Goal: Information Seeking & Learning: Learn about a topic

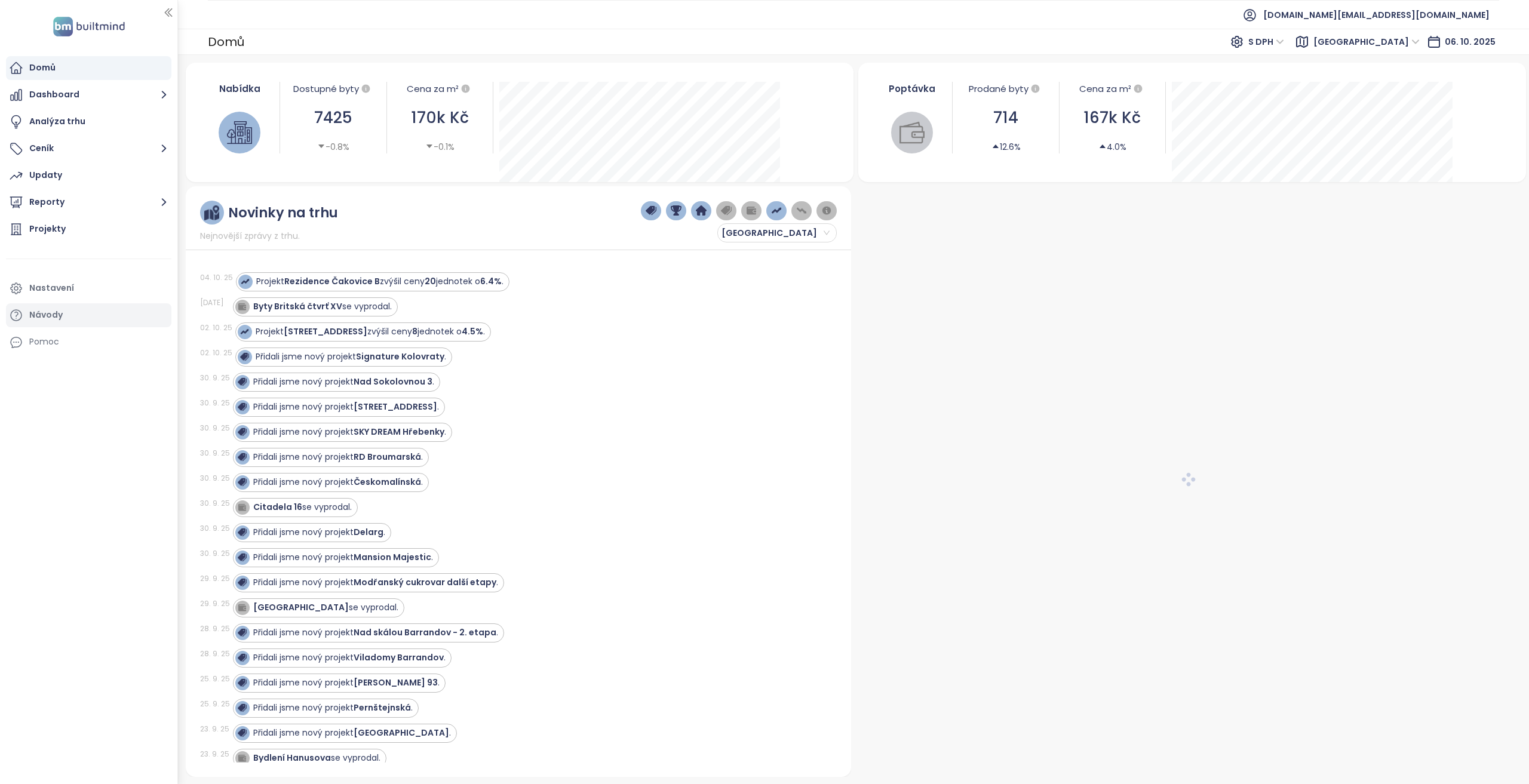
click at [91, 284] on div "Nastavení" at bounding box center [89, 288] width 165 height 24
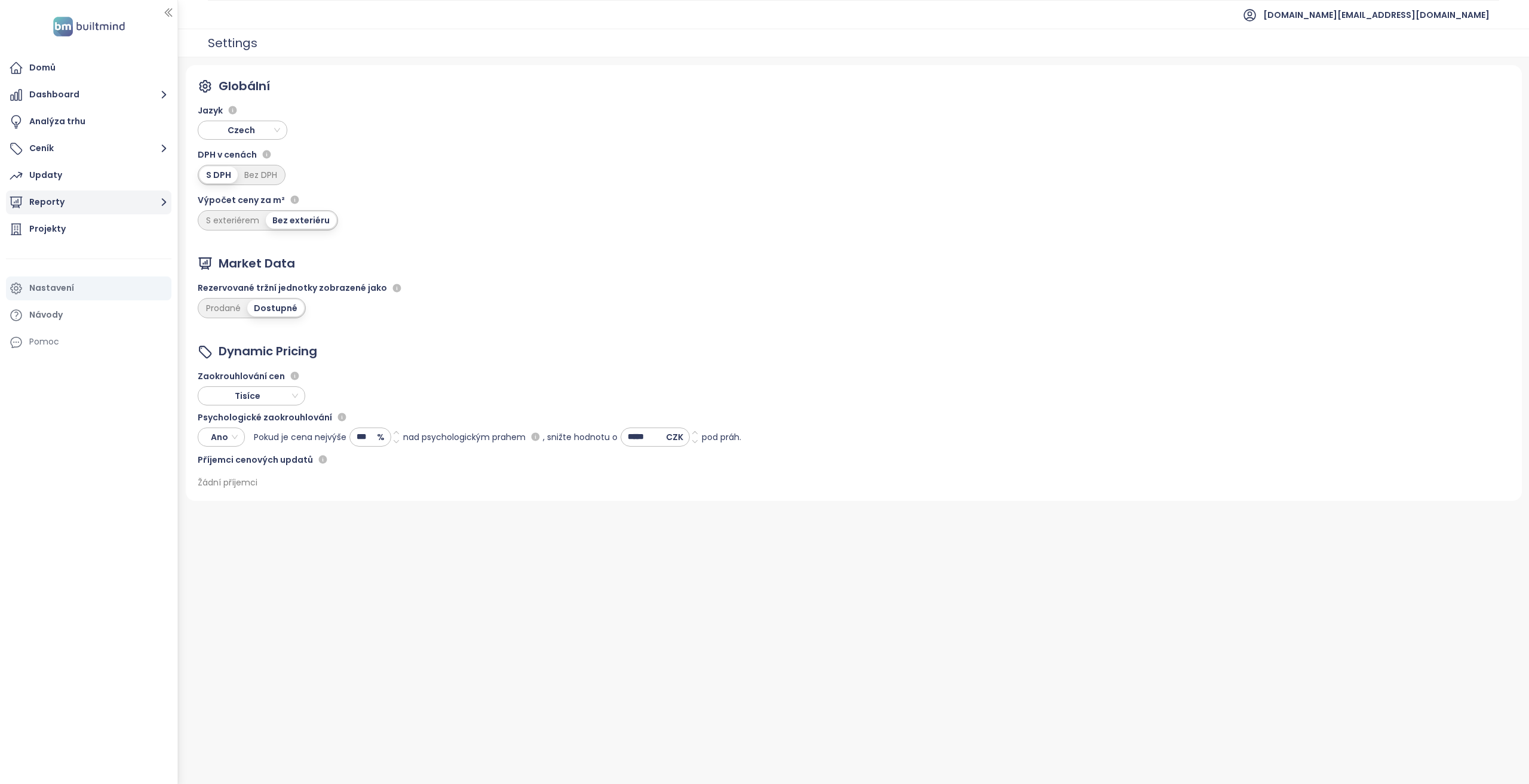
click at [151, 196] on button "Reporty" at bounding box center [89, 202] width 165 height 24
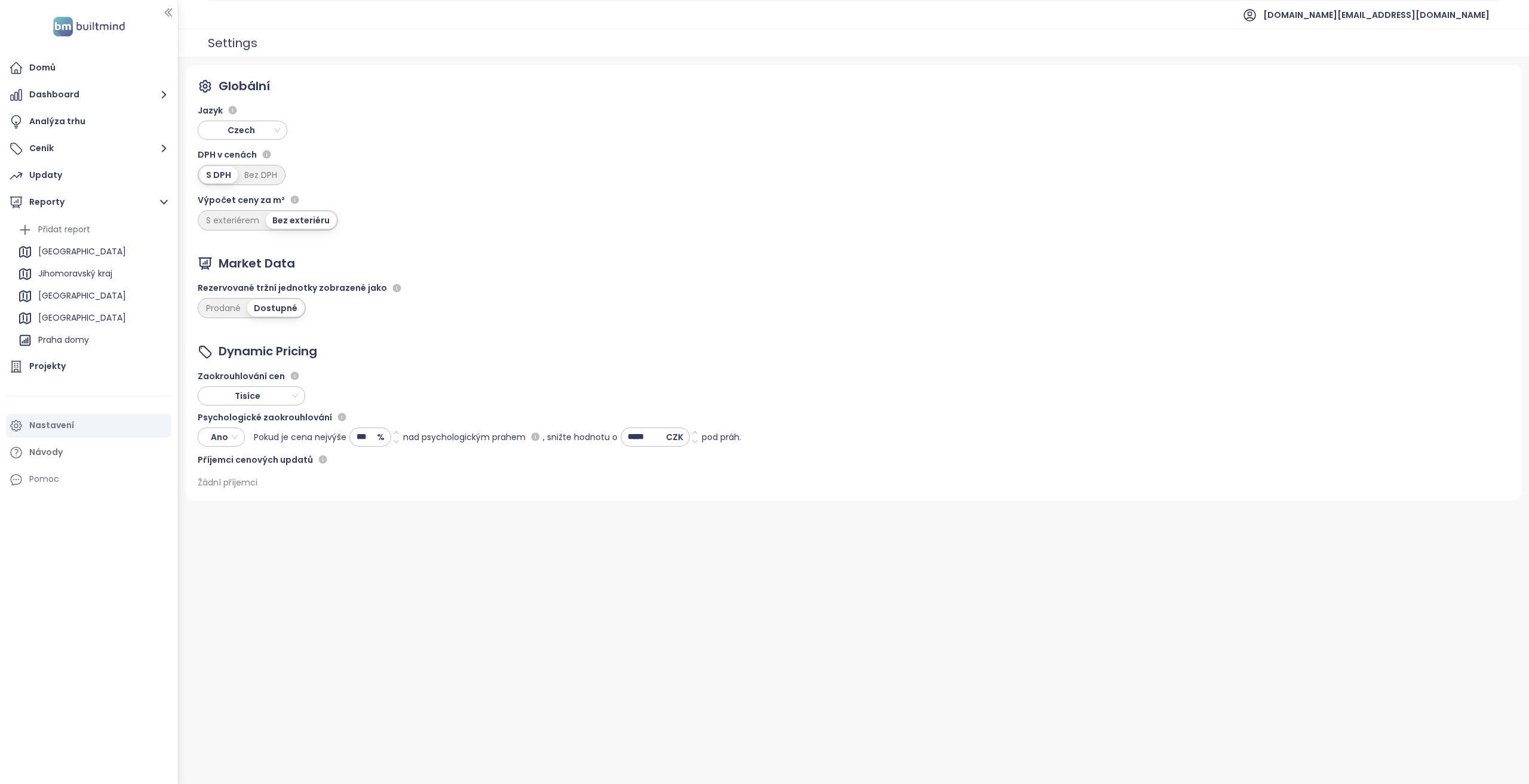
click at [207, 288] on div "Rezervované tržní jednotky zobrazené jako" at bounding box center [301, 287] width 207 height 14
click at [70, 254] on div "Praha" at bounding box center [92, 251] width 154 height 19
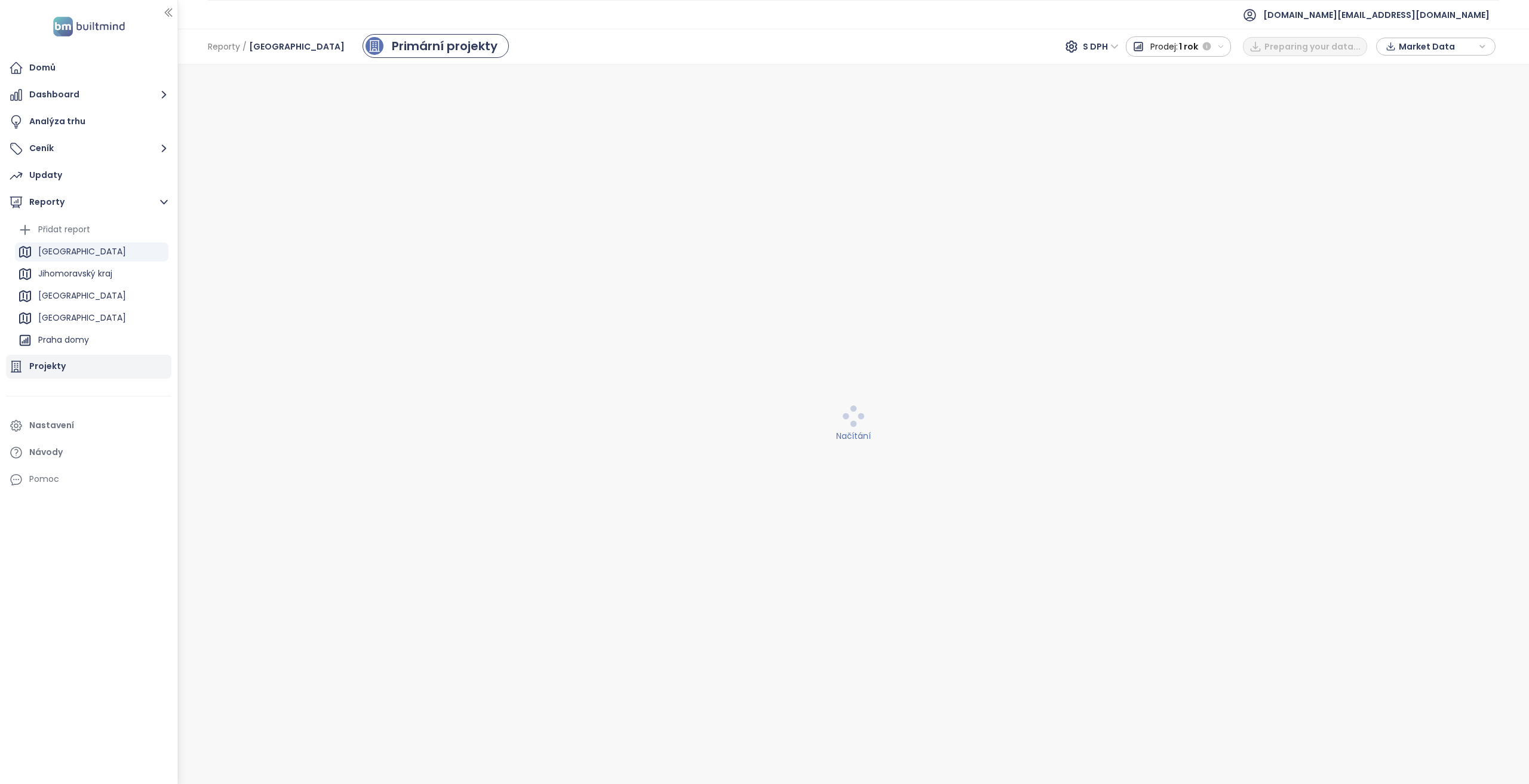
click at [95, 370] on div "Projekty" at bounding box center [89, 366] width 165 height 24
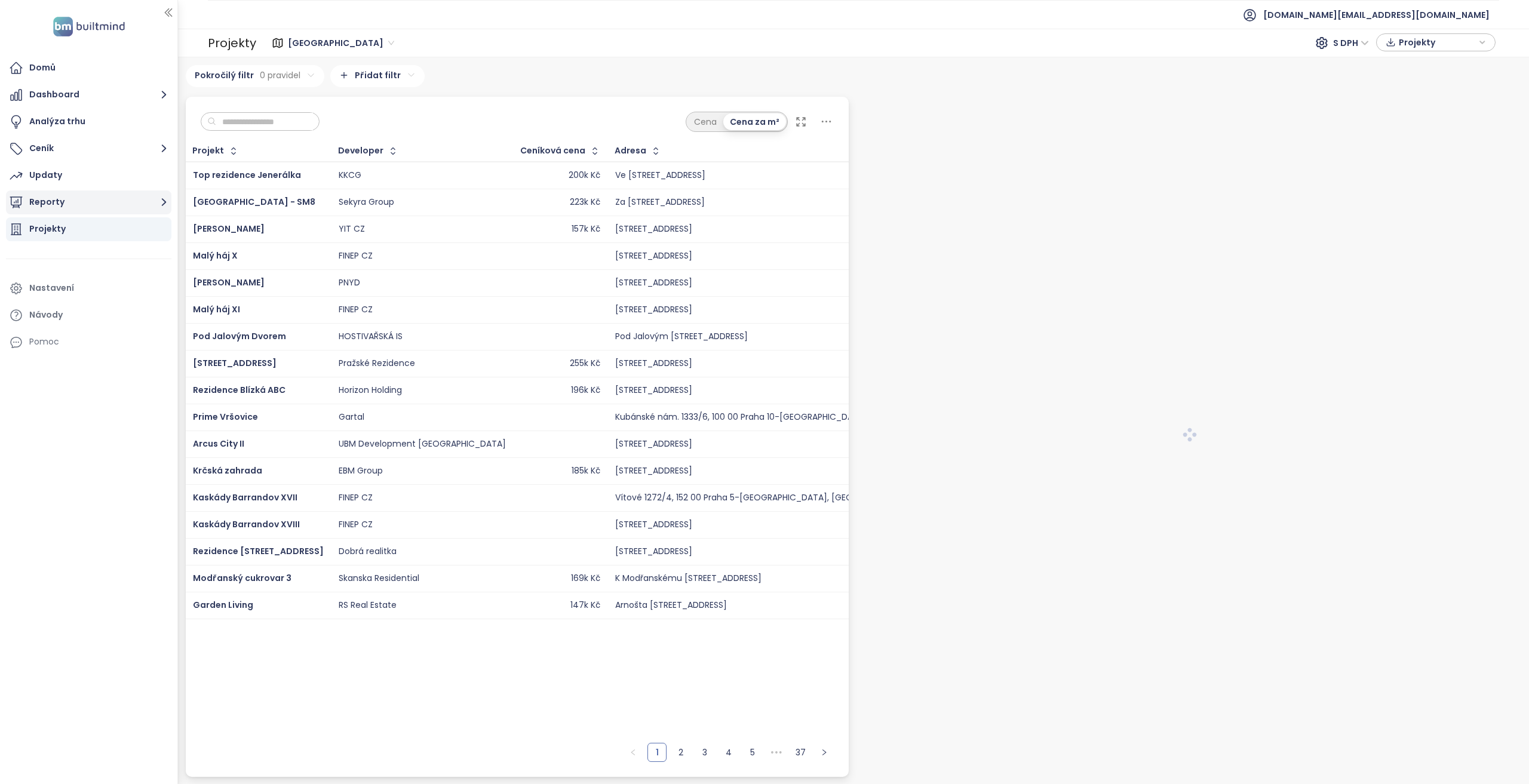
click at [101, 202] on button "Reporty" at bounding box center [89, 202] width 165 height 24
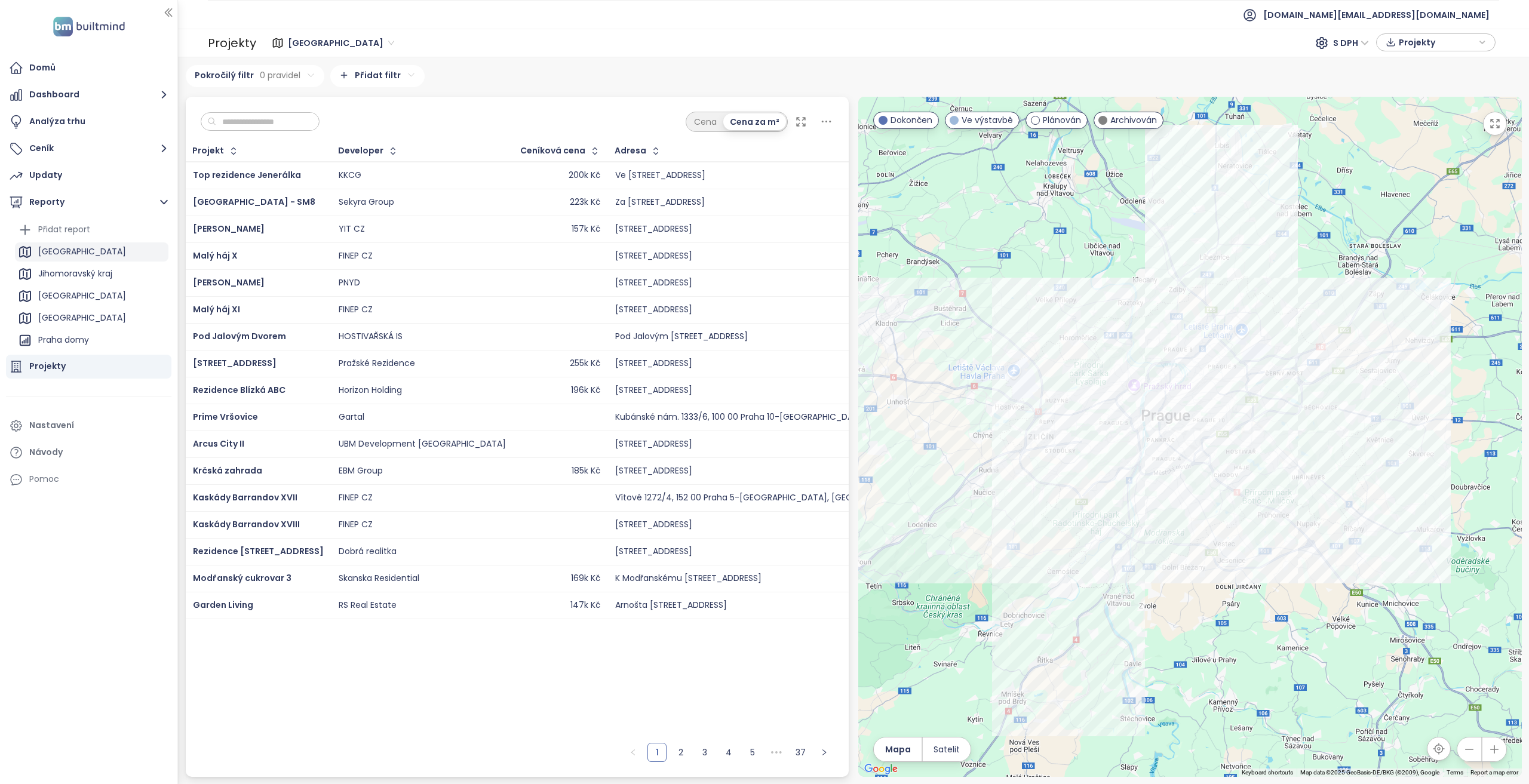
click at [88, 252] on div "Praha" at bounding box center [92, 251] width 154 height 19
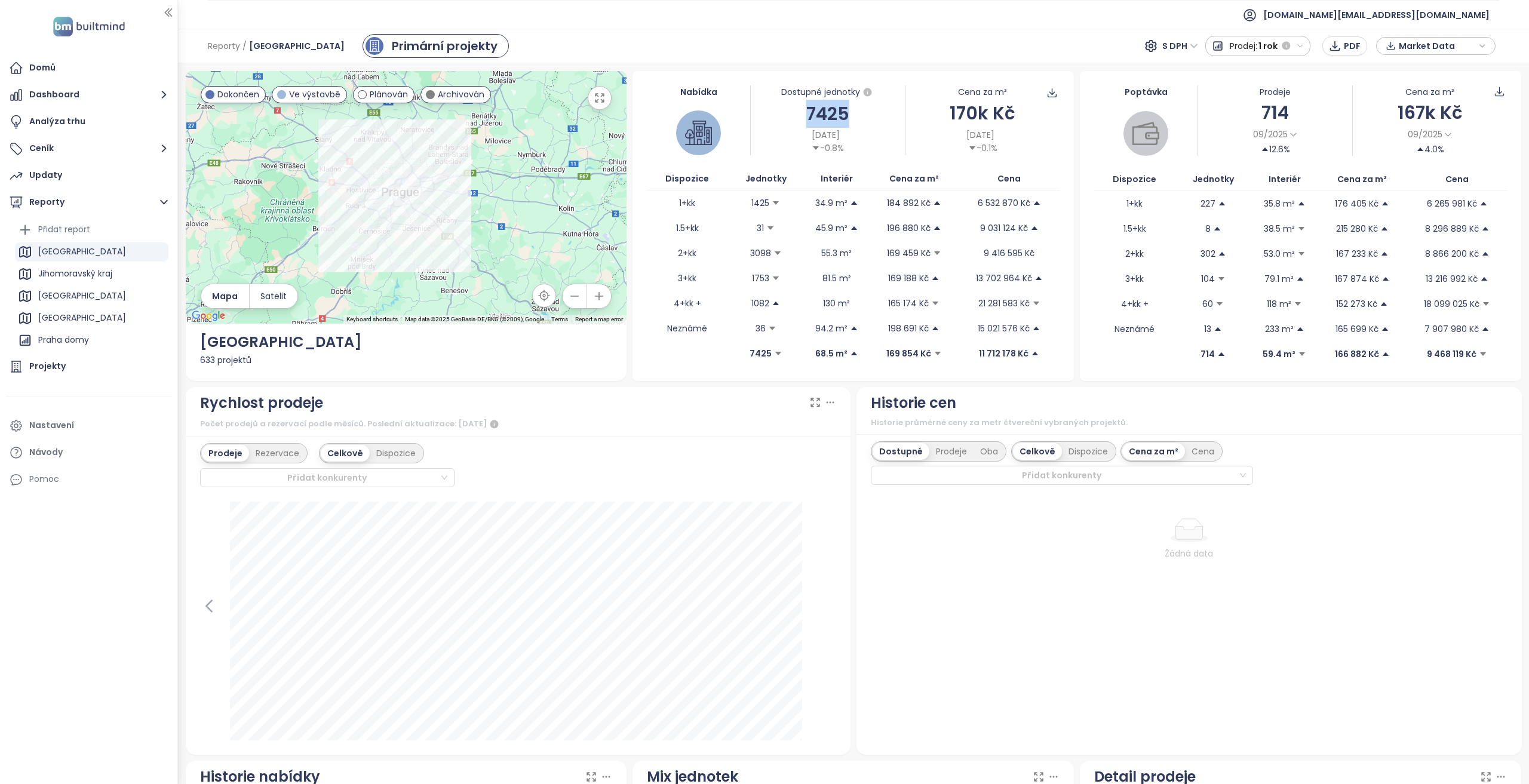
drag, startPoint x: 802, startPoint y: 111, endPoint x: 846, endPoint y: 113, distance: 44.0
click at [846, 113] on div "7425" at bounding box center [828, 114] width 154 height 28
click at [101, 429] on div "Nastavení" at bounding box center [89, 426] width 165 height 24
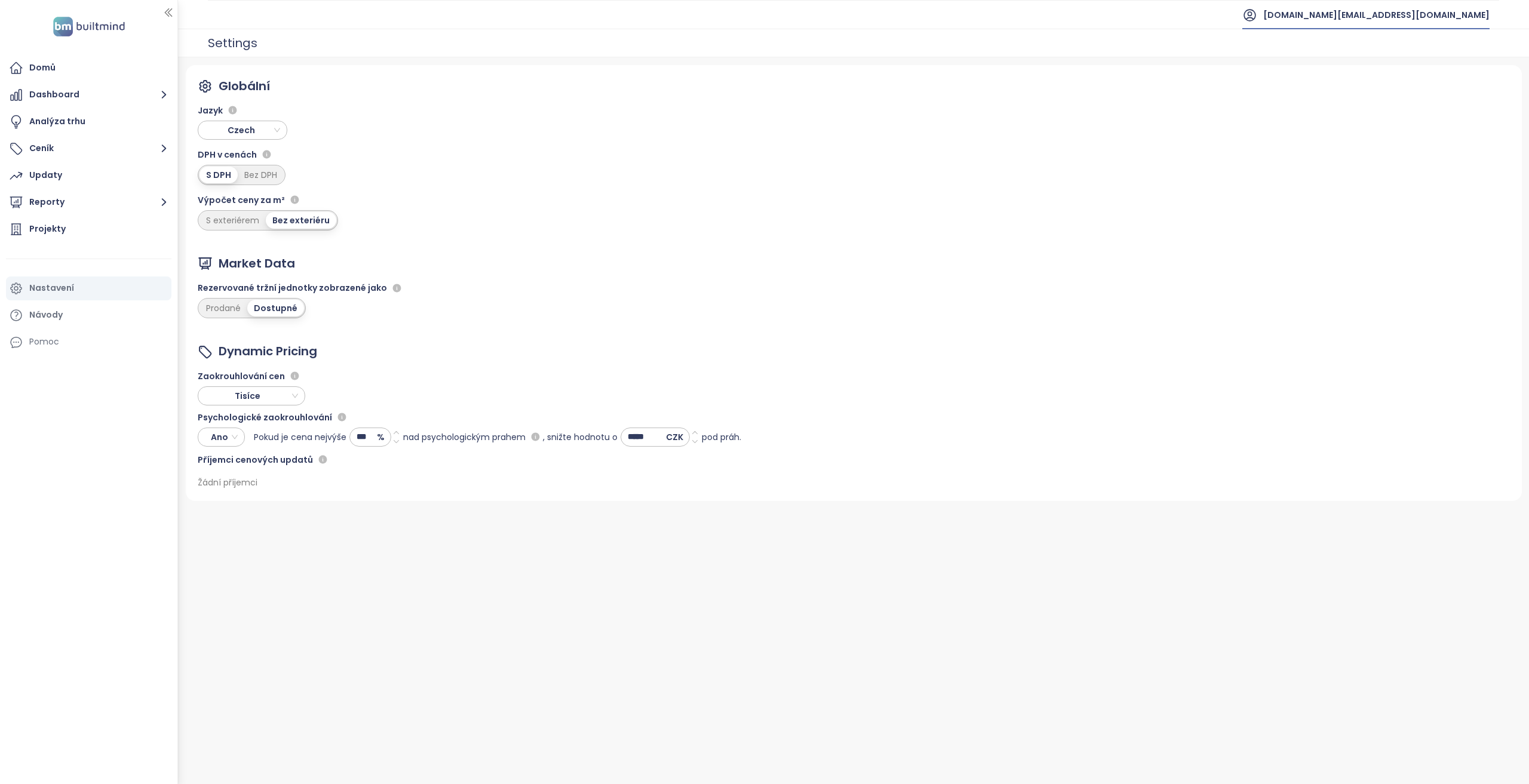
click at [1400, 18] on span "builtmind.cz@builtmind.com" at bounding box center [1376, 15] width 226 height 29
click at [1392, 50] on span "Odhlásit se" at bounding box center [1380, 47] width 47 height 12
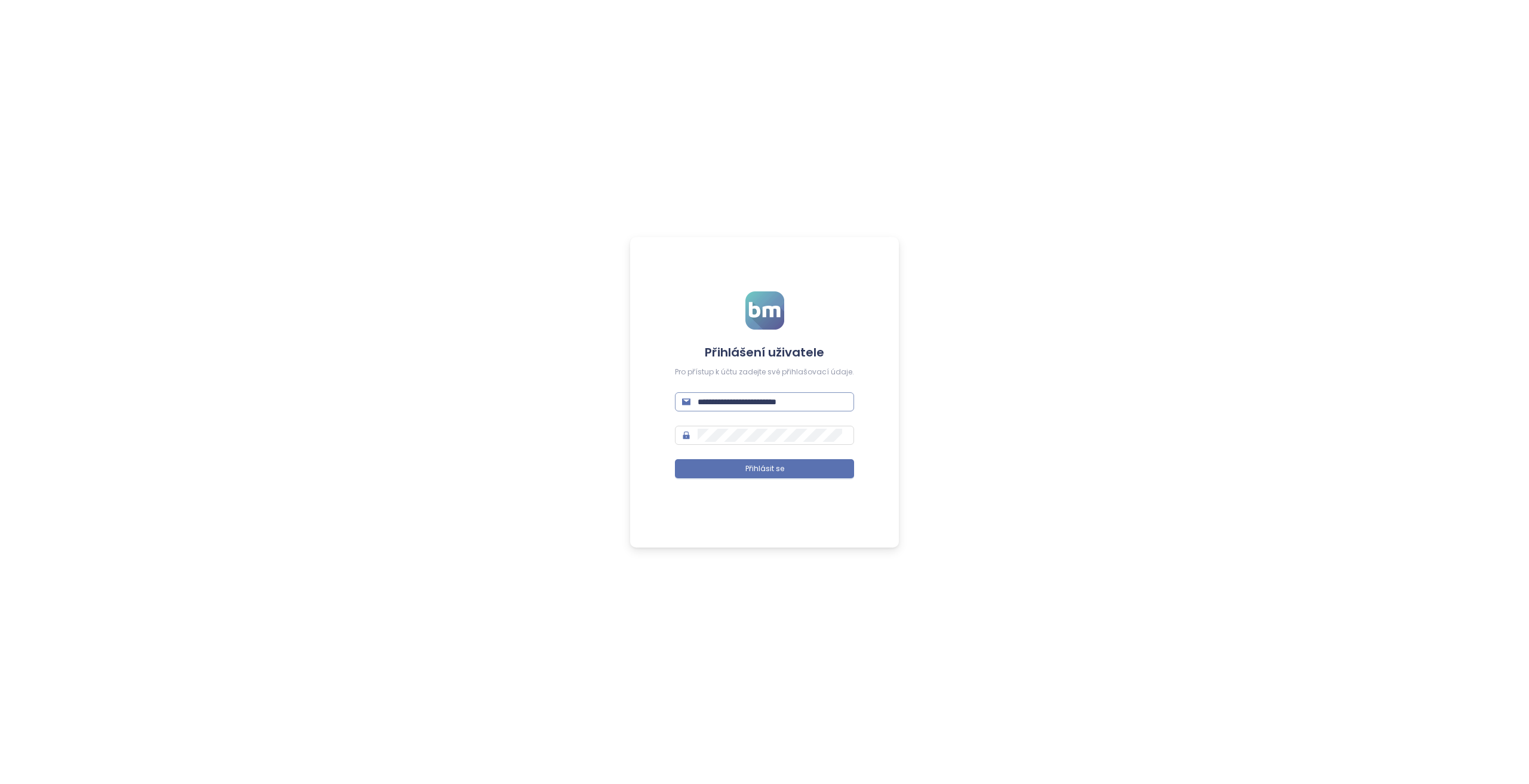
click at [813, 405] on input "**********" at bounding box center [772, 402] width 149 height 13
type input "**********"
click at [675, 459] on button "Přihlásit se" at bounding box center [764, 469] width 179 height 19
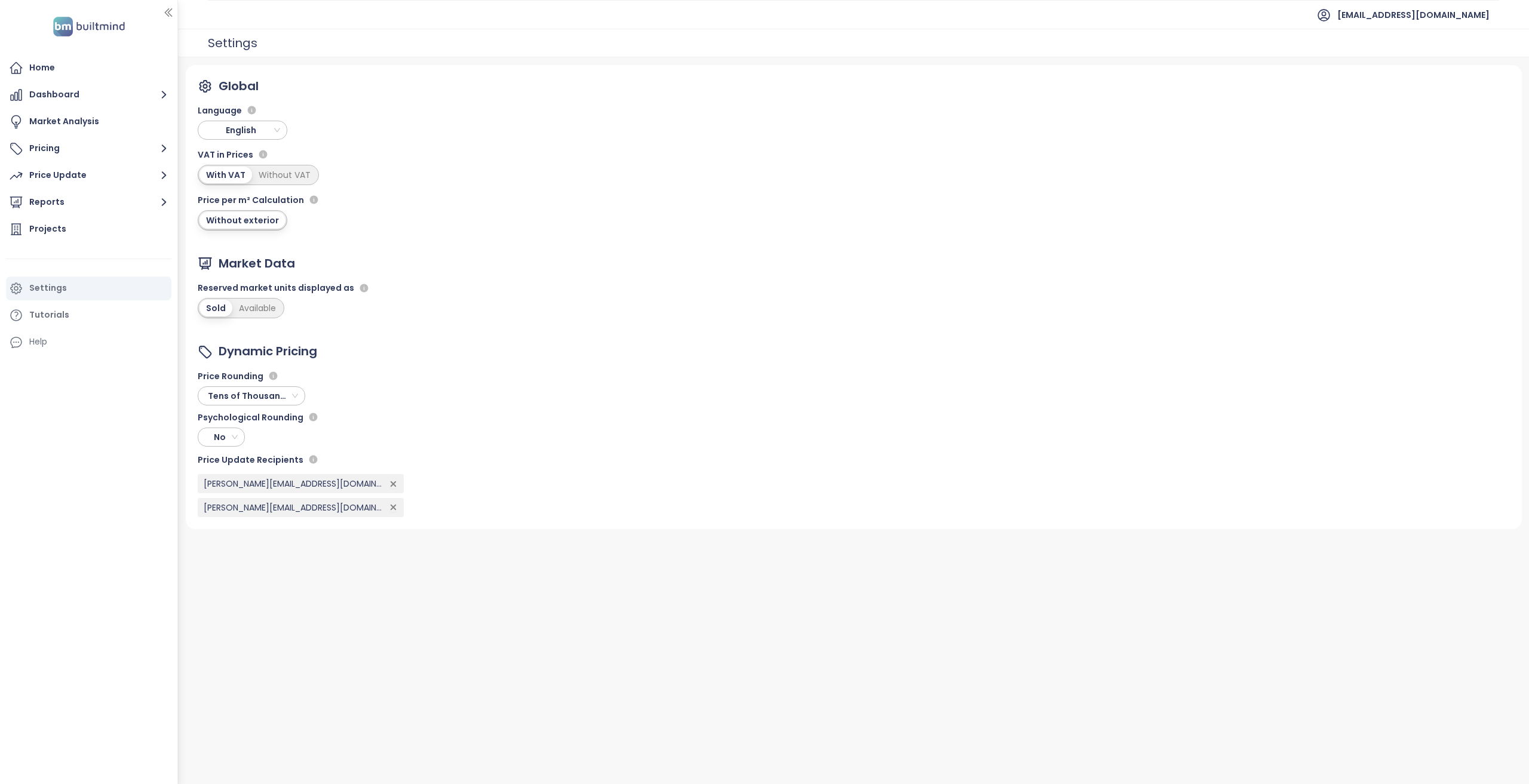
click at [90, 95] on button "Dashboard" at bounding box center [89, 95] width 165 height 24
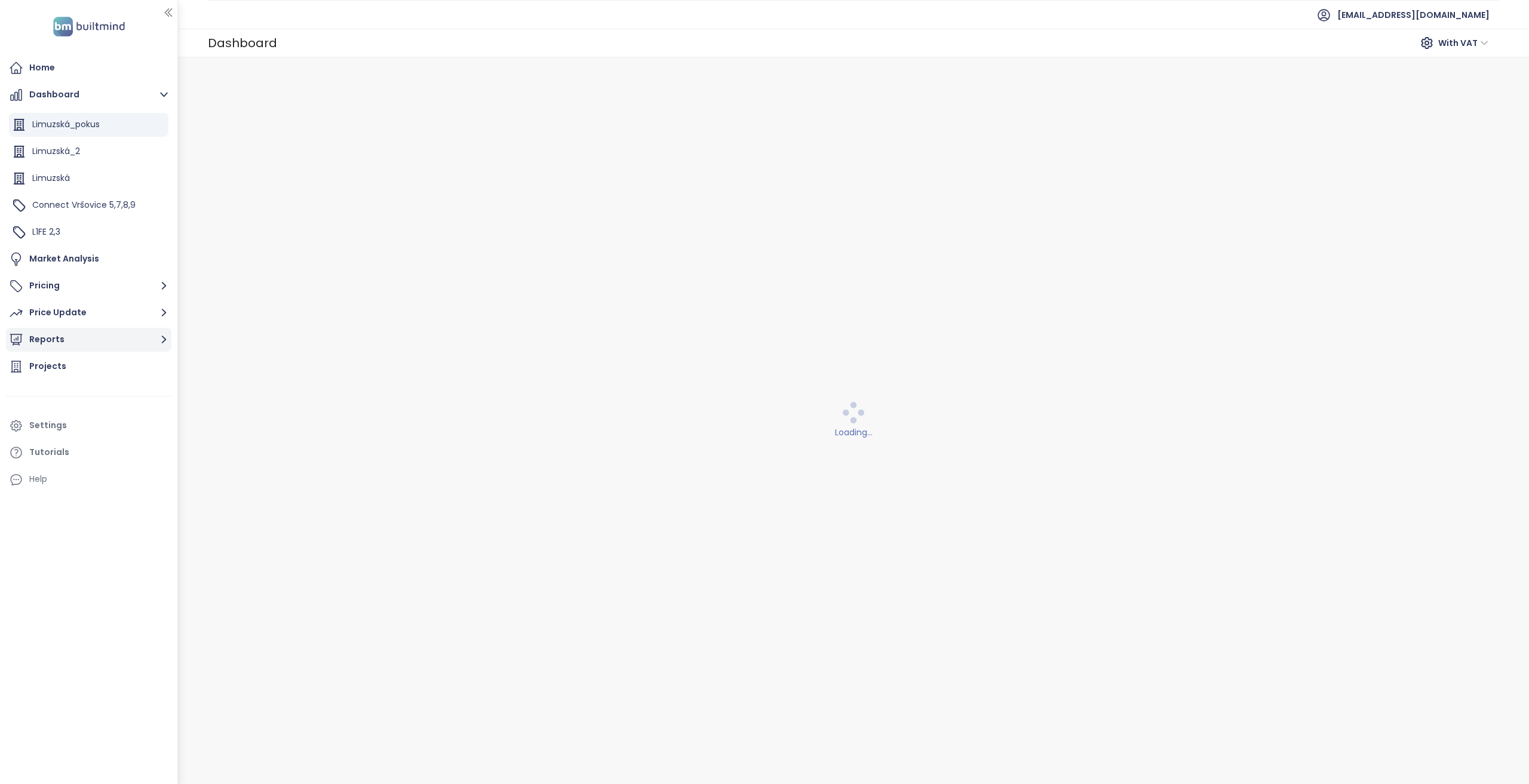
click at [90, 346] on button "Reports" at bounding box center [89, 339] width 165 height 24
click at [76, 64] on div "Home" at bounding box center [89, 68] width 165 height 24
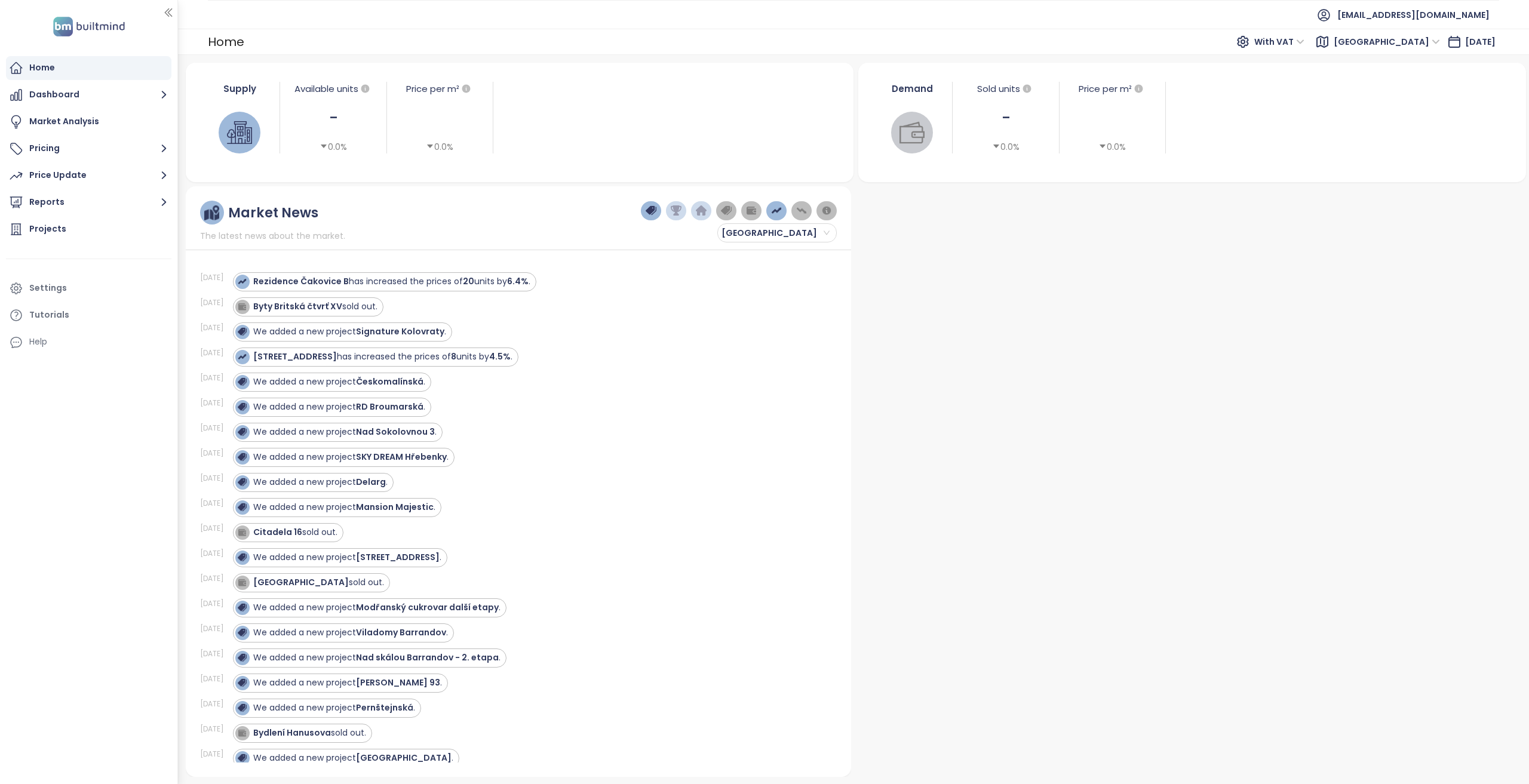
click at [325, 115] on div "-" at bounding box center [333, 118] width 93 height 25
click at [75, 288] on div "Settings" at bounding box center [89, 288] width 165 height 24
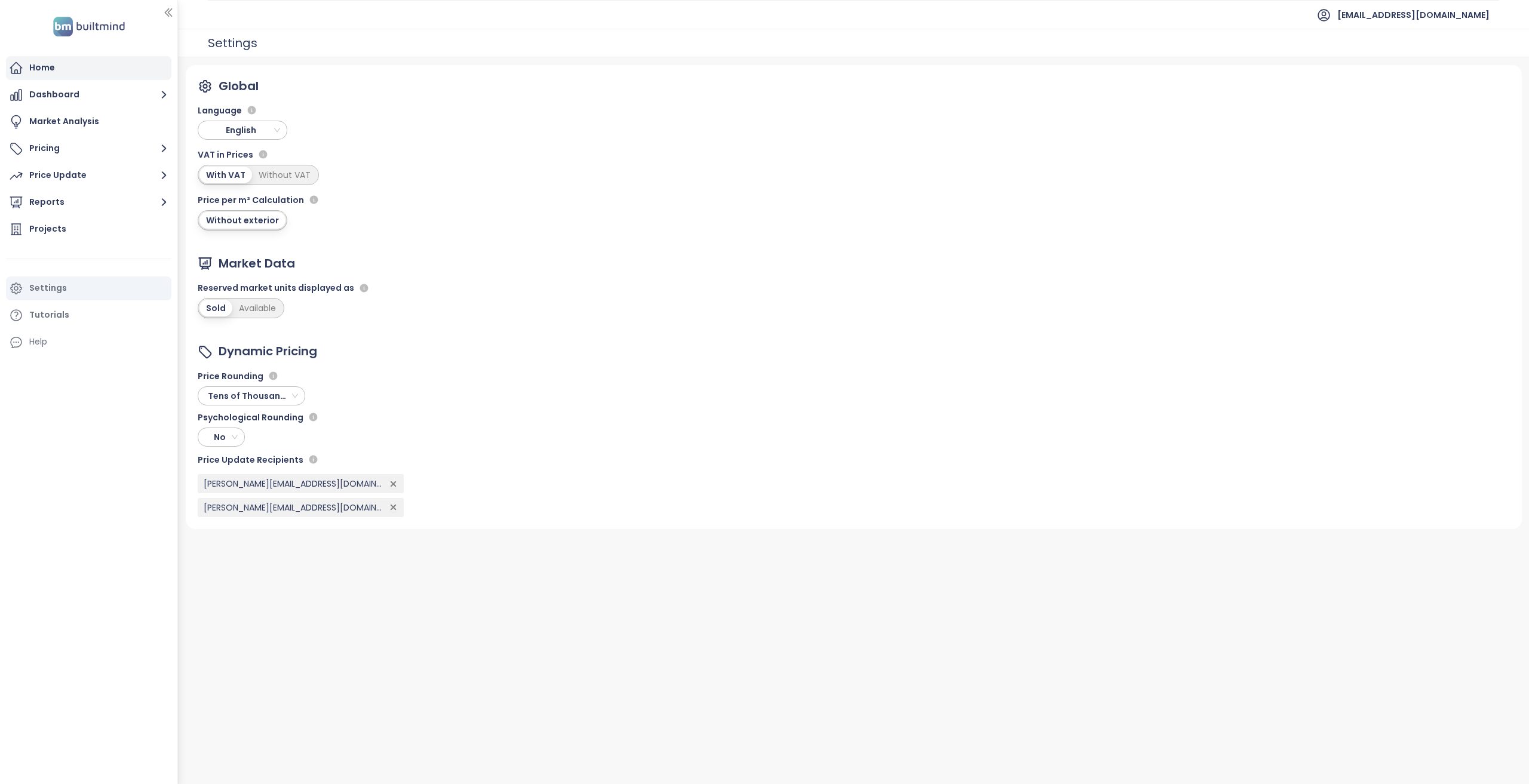
click at [68, 73] on div "Home" at bounding box center [89, 68] width 165 height 24
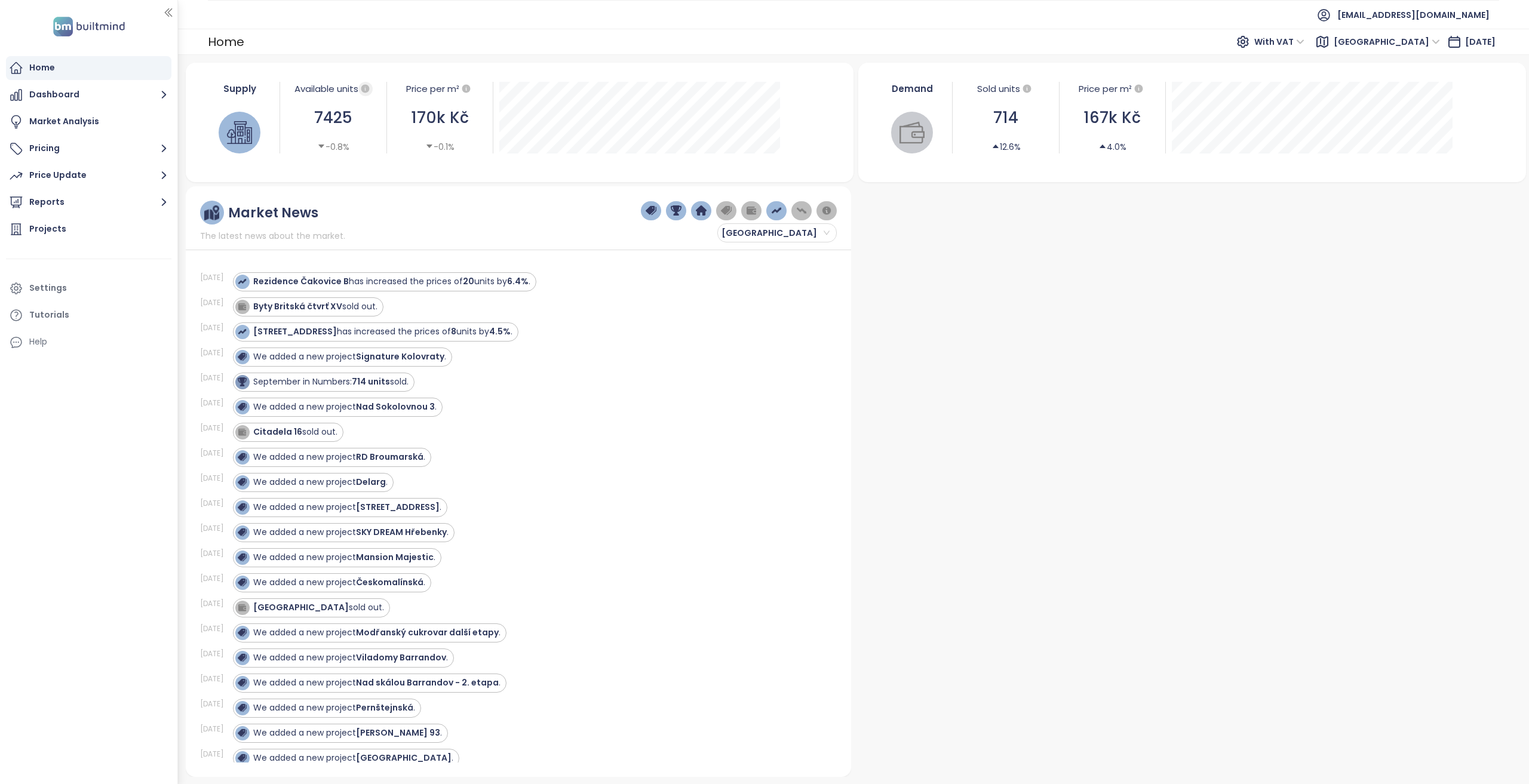
click at [367, 90] on icon "button" at bounding box center [365, 89] width 9 height 9
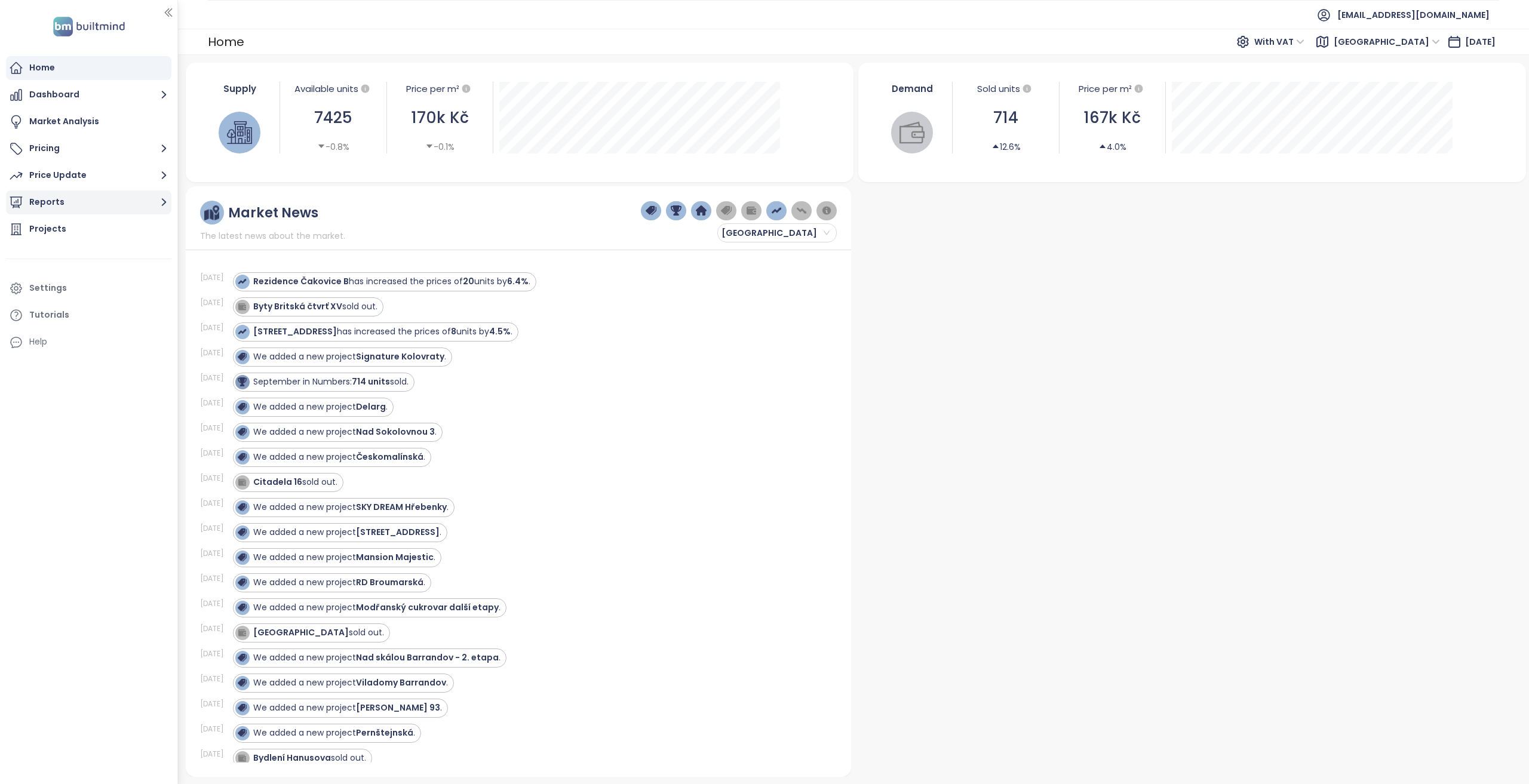
click at [94, 199] on button "Reports" at bounding box center [89, 202] width 165 height 24
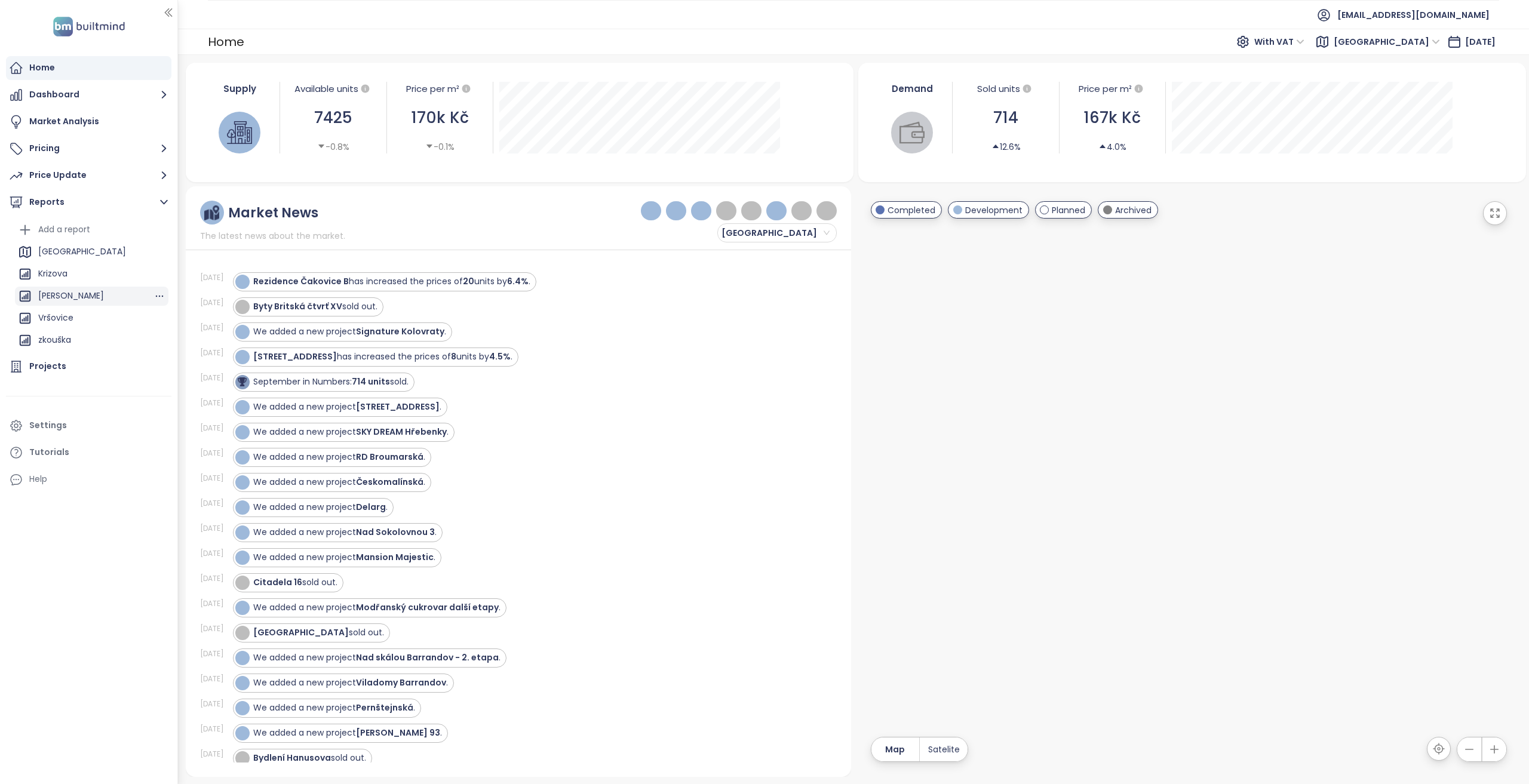
click at [86, 251] on div "Praha" at bounding box center [92, 251] width 154 height 19
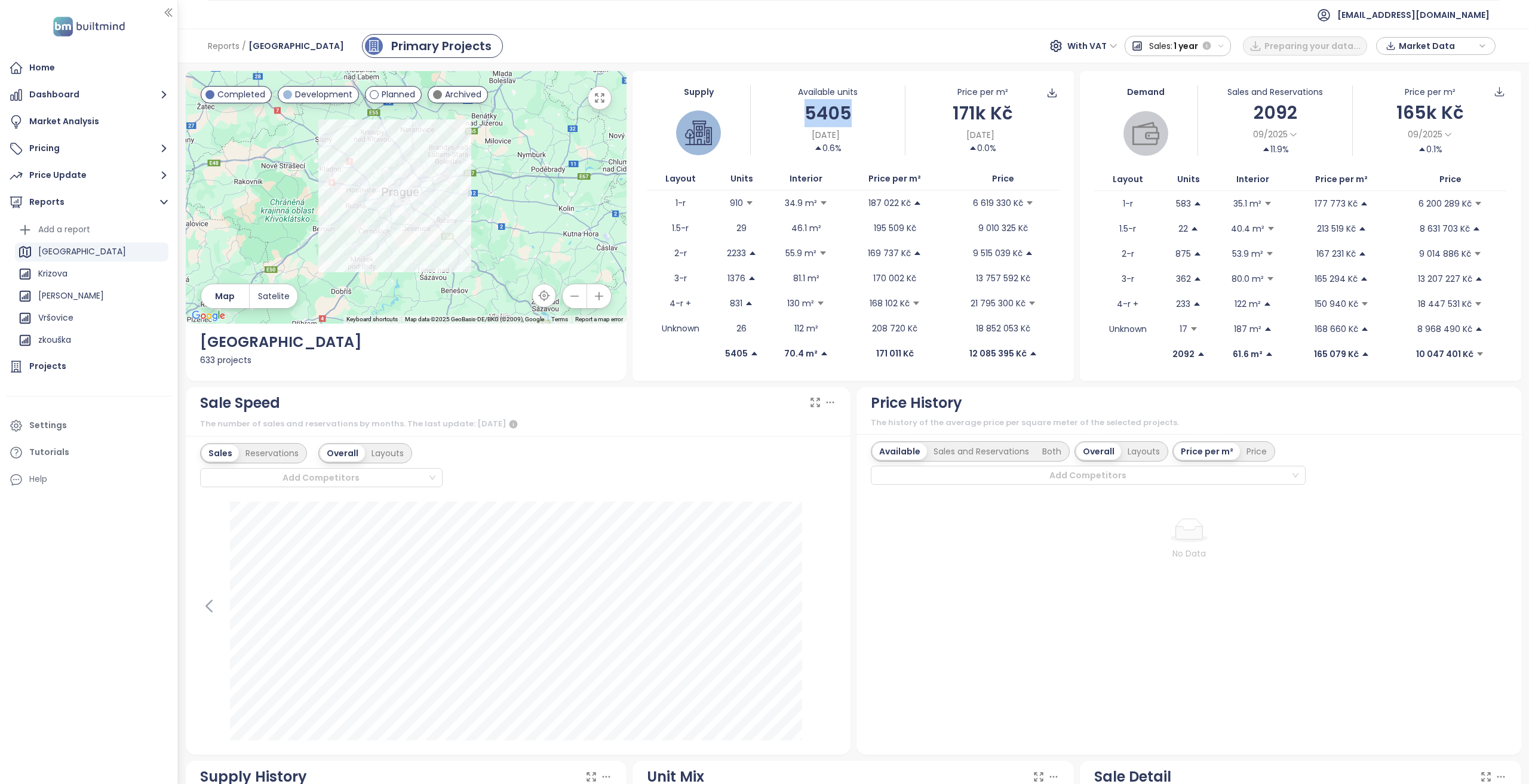
drag, startPoint x: 849, startPoint y: 114, endPoint x: 788, endPoint y: 105, distance: 61.7
click at [788, 105] on div "5405" at bounding box center [828, 113] width 154 height 28
click at [120, 61] on div "Home" at bounding box center [89, 68] width 165 height 24
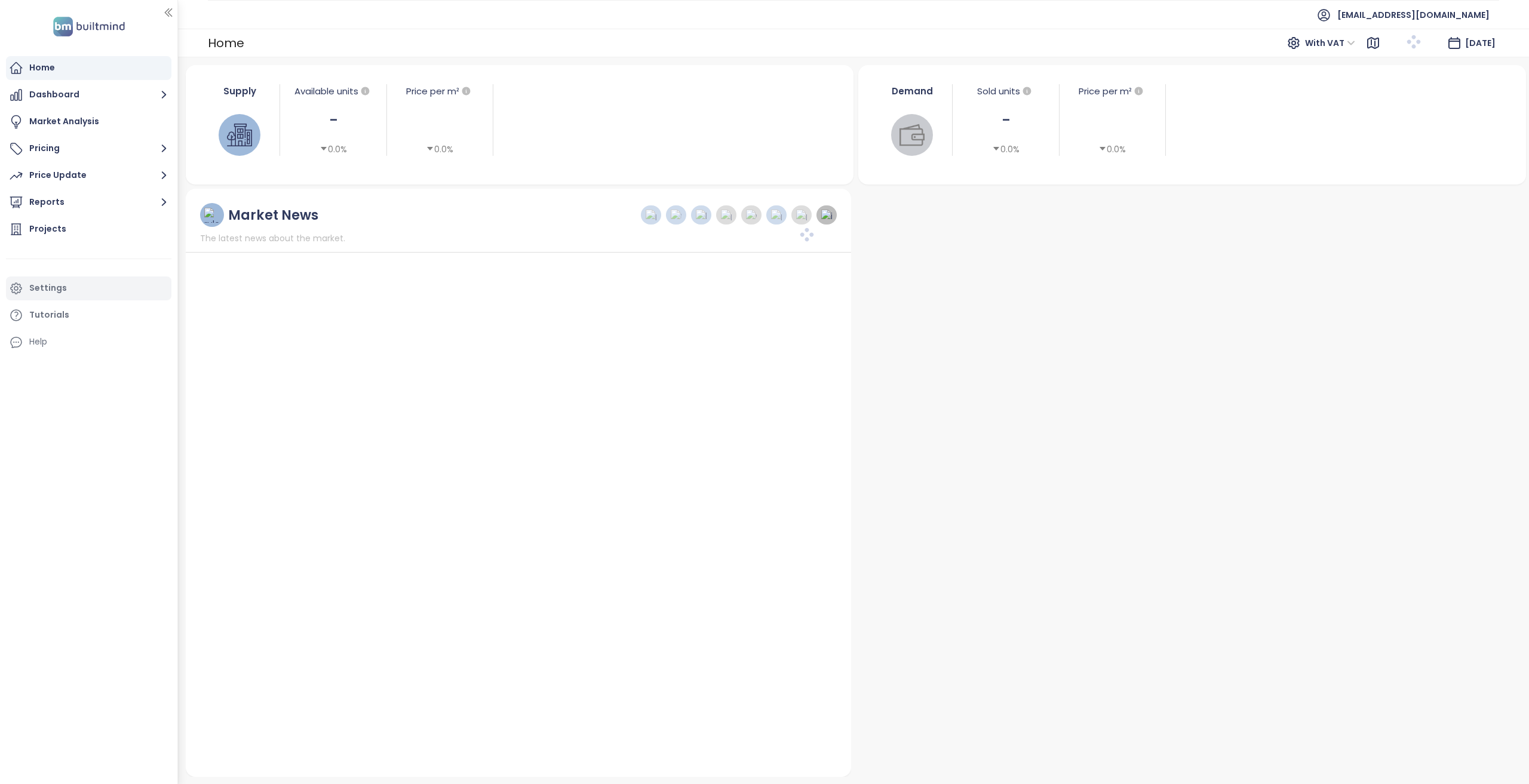
click at [76, 224] on div "Projects" at bounding box center [89, 229] width 165 height 24
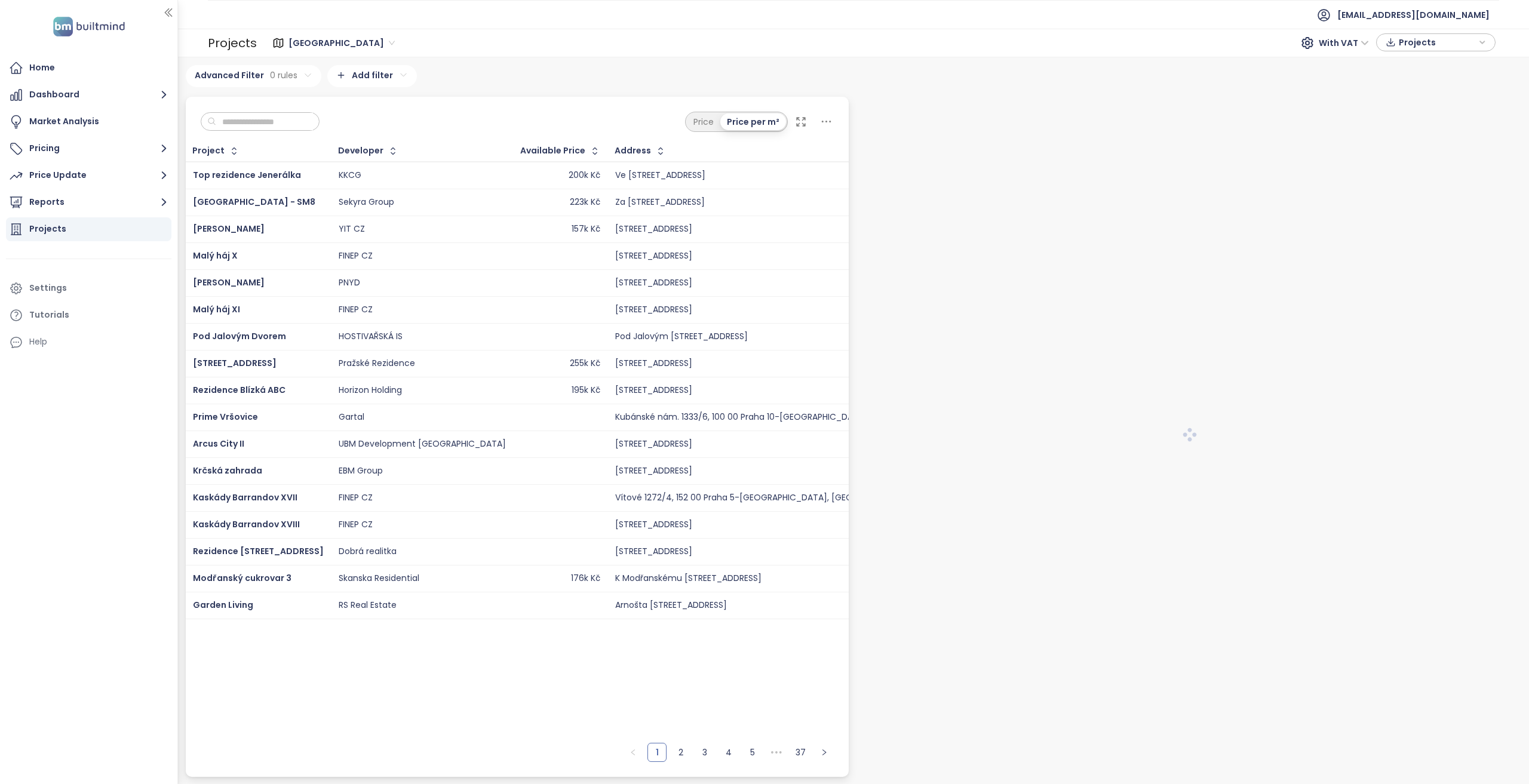
click at [256, 122] on input "text" at bounding box center [264, 122] width 97 height 18
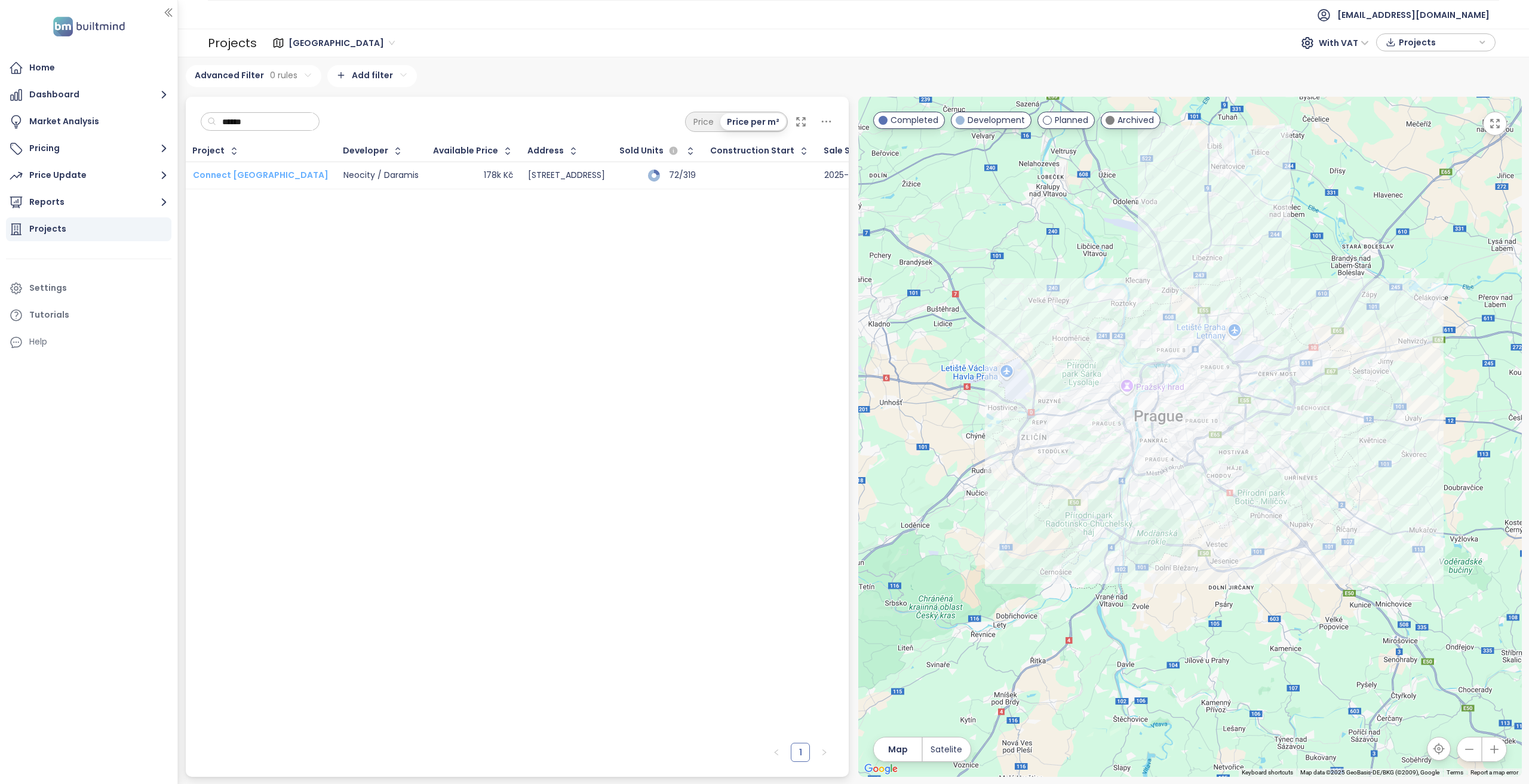
type input "******"
click at [237, 179] on span "Connect [GEOGRAPHIC_DATA]" at bounding box center [261, 175] width 135 height 12
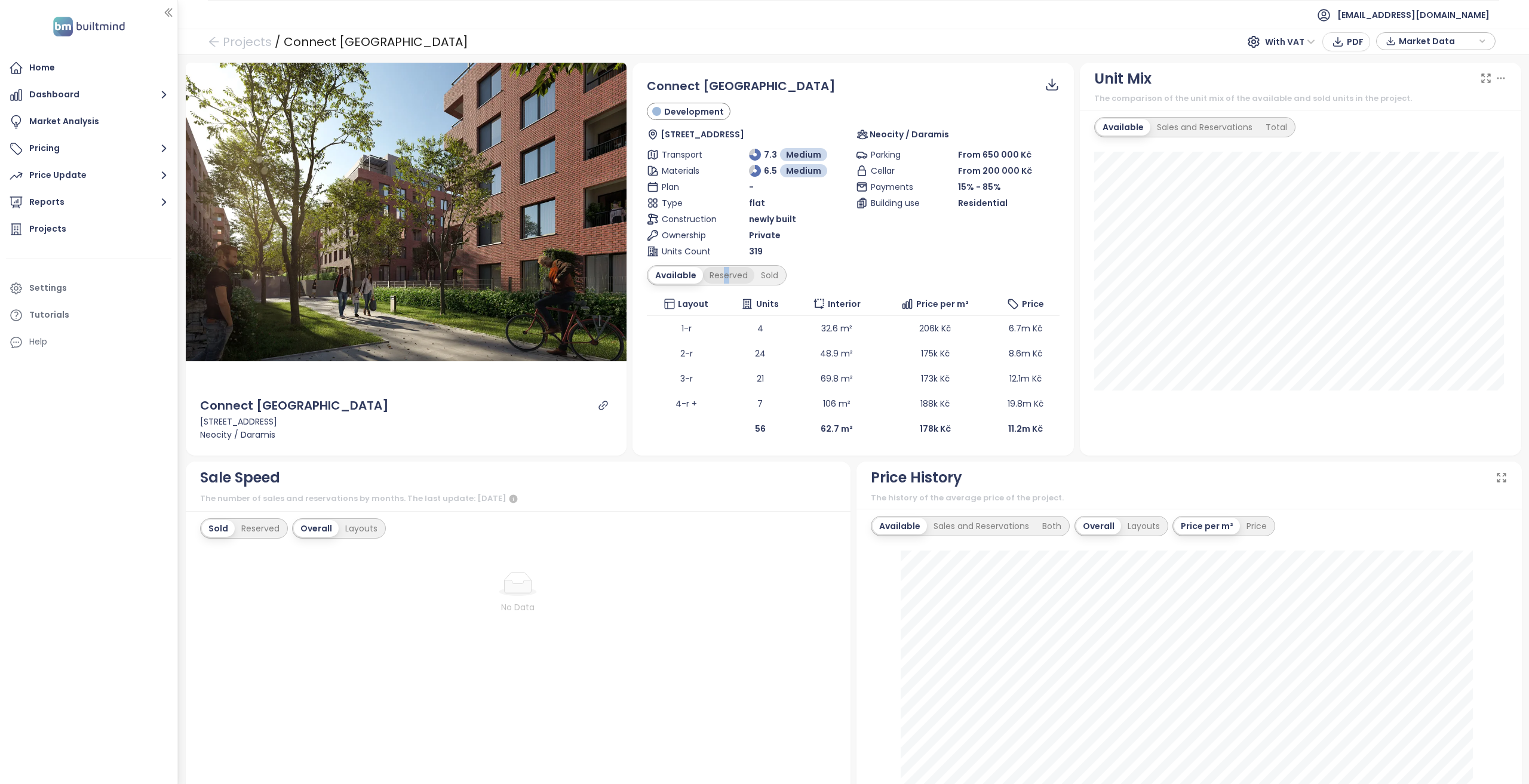
click at [721, 281] on div "Reserved" at bounding box center [729, 275] width 52 height 17
click at [723, 277] on div "Reserved" at bounding box center [729, 275] width 52 height 17
drag, startPoint x: 803, startPoint y: 275, endPoint x: 769, endPoint y: 275, distance: 34.0
click at [803, 275] on div "Available Reserved Sold" at bounding box center [853, 275] width 413 height 20
click at [768, 275] on div "Sold" at bounding box center [768, 275] width 31 height 17
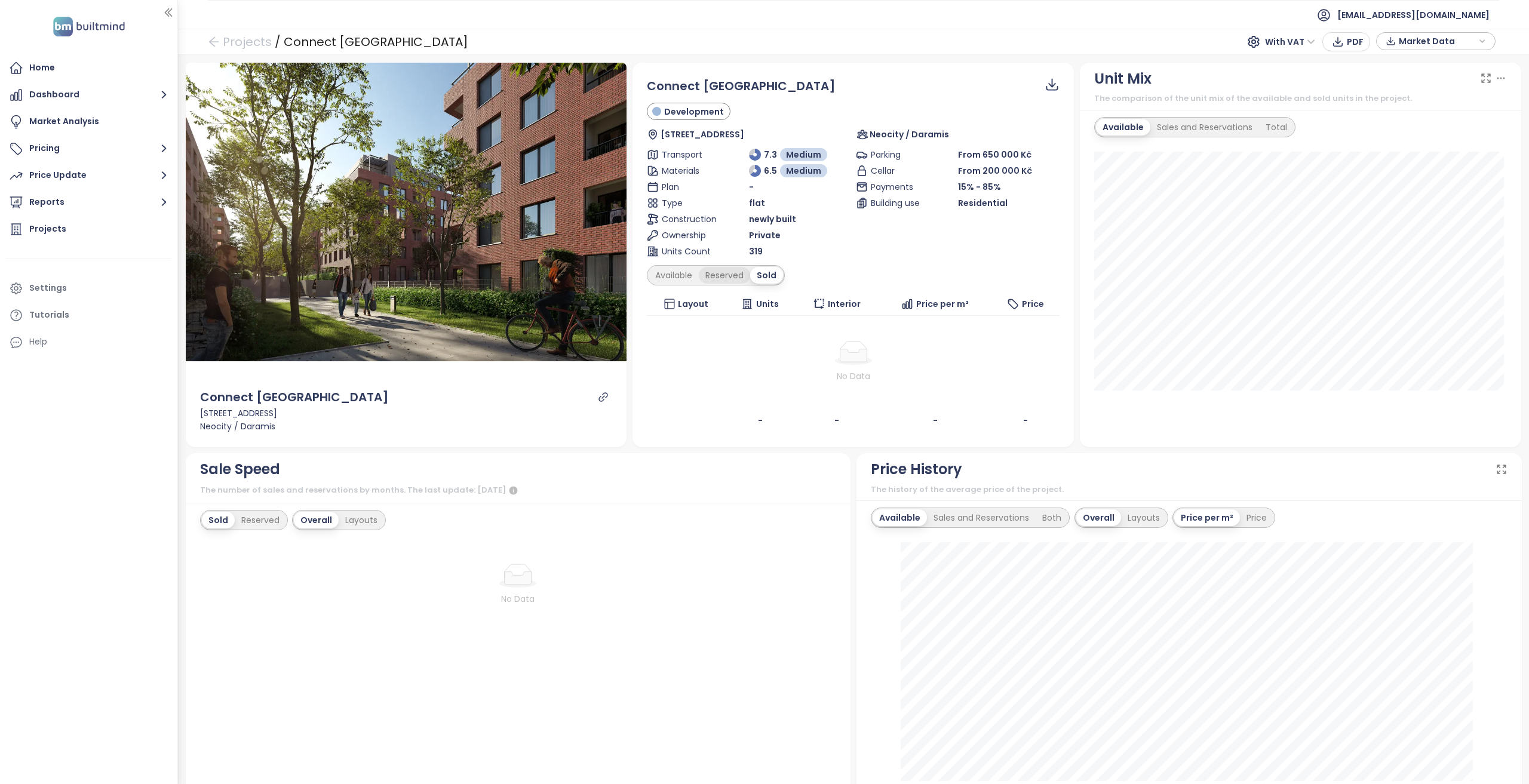
click at [720, 281] on div "Reserved" at bounding box center [725, 275] width 52 height 17
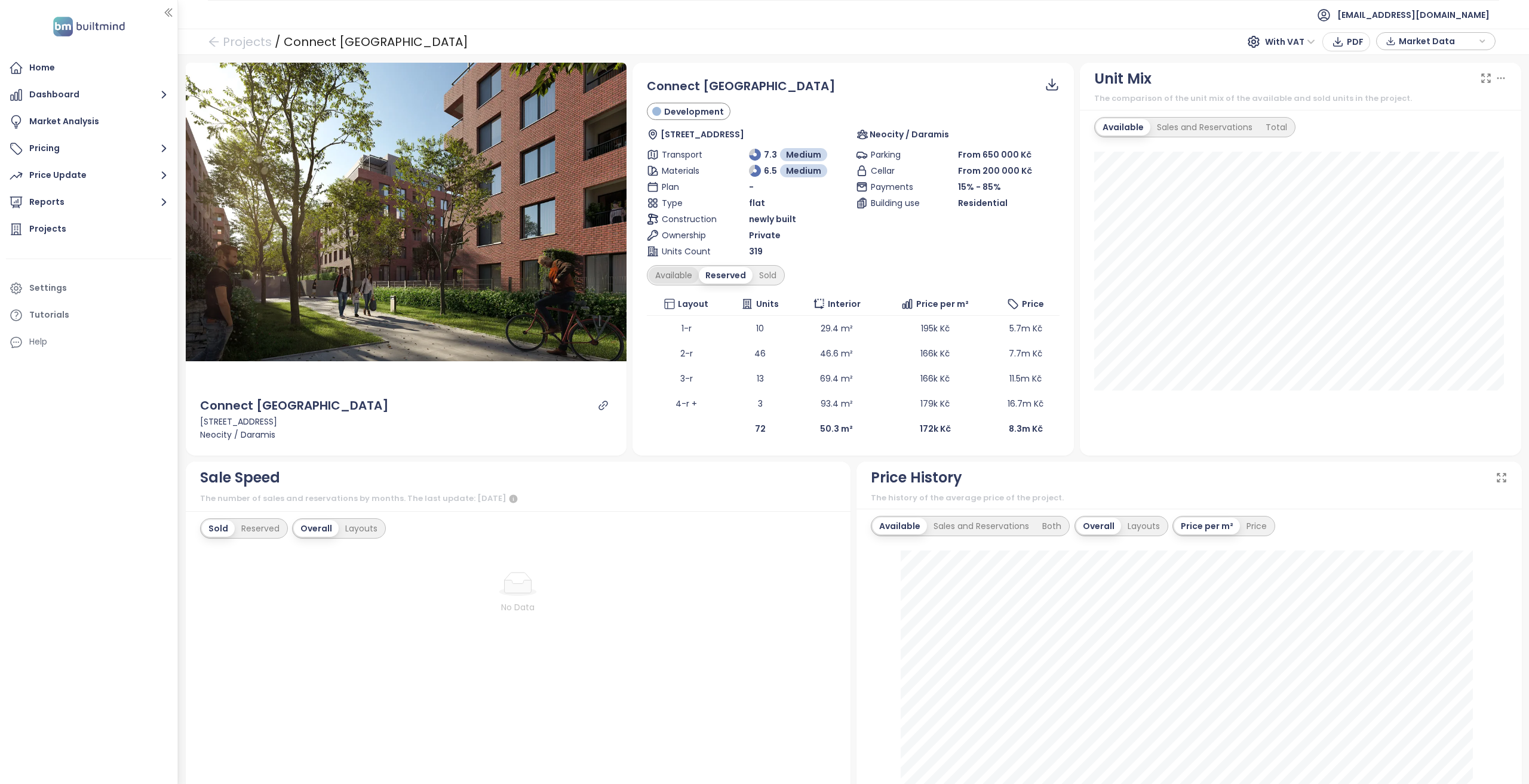
click at [652, 278] on div "Available" at bounding box center [674, 275] width 50 height 17
click at [97, 68] on div "Home" at bounding box center [89, 68] width 165 height 24
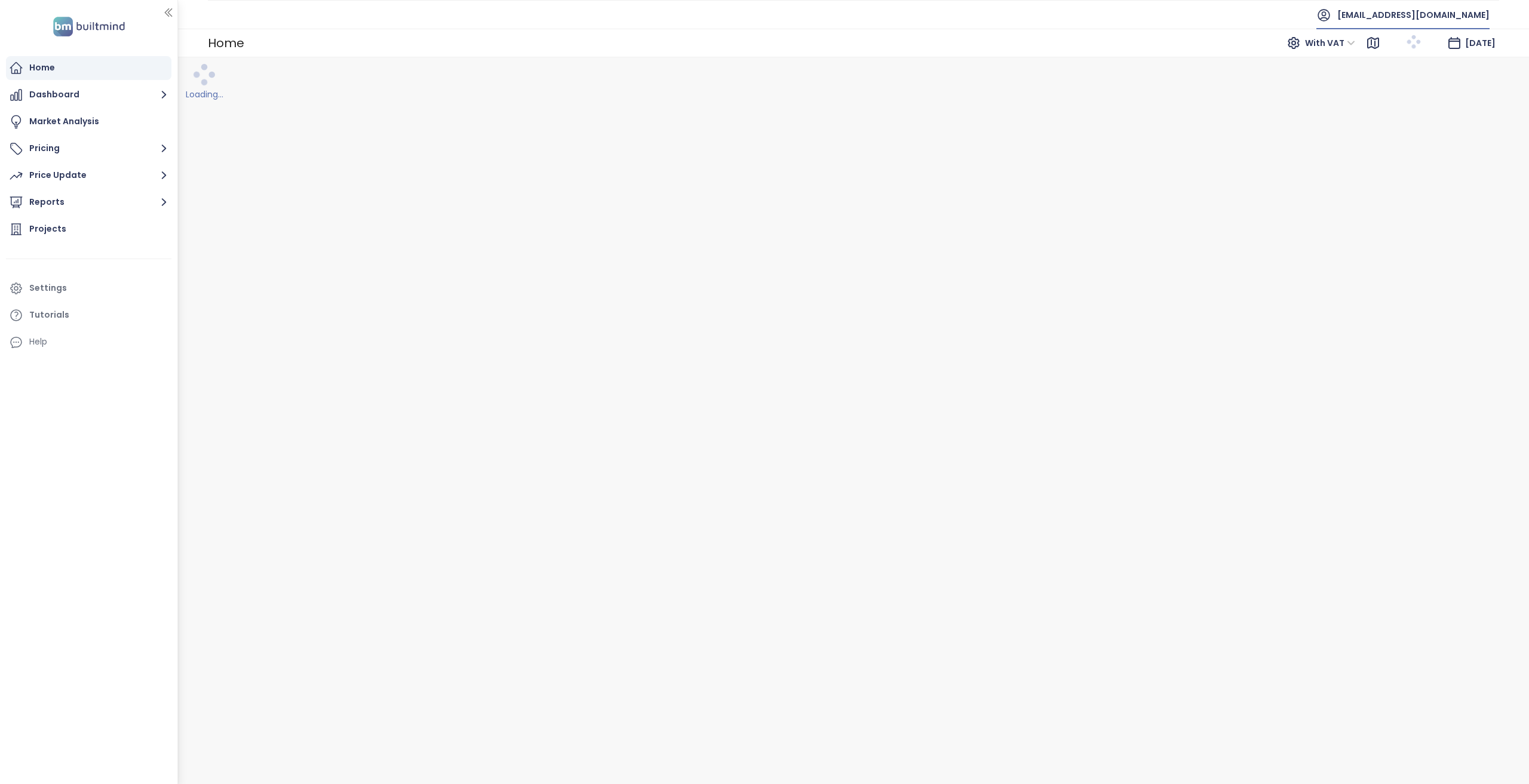
click at [1146, 15] on span "[EMAIL_ADDRESS][DOMAIN_NAME]" at bounding box center [1413, 15] width 153 height 29
click at [1146, 50] on li "Log out" at bounding box center [1428, 47] width 118 height 24
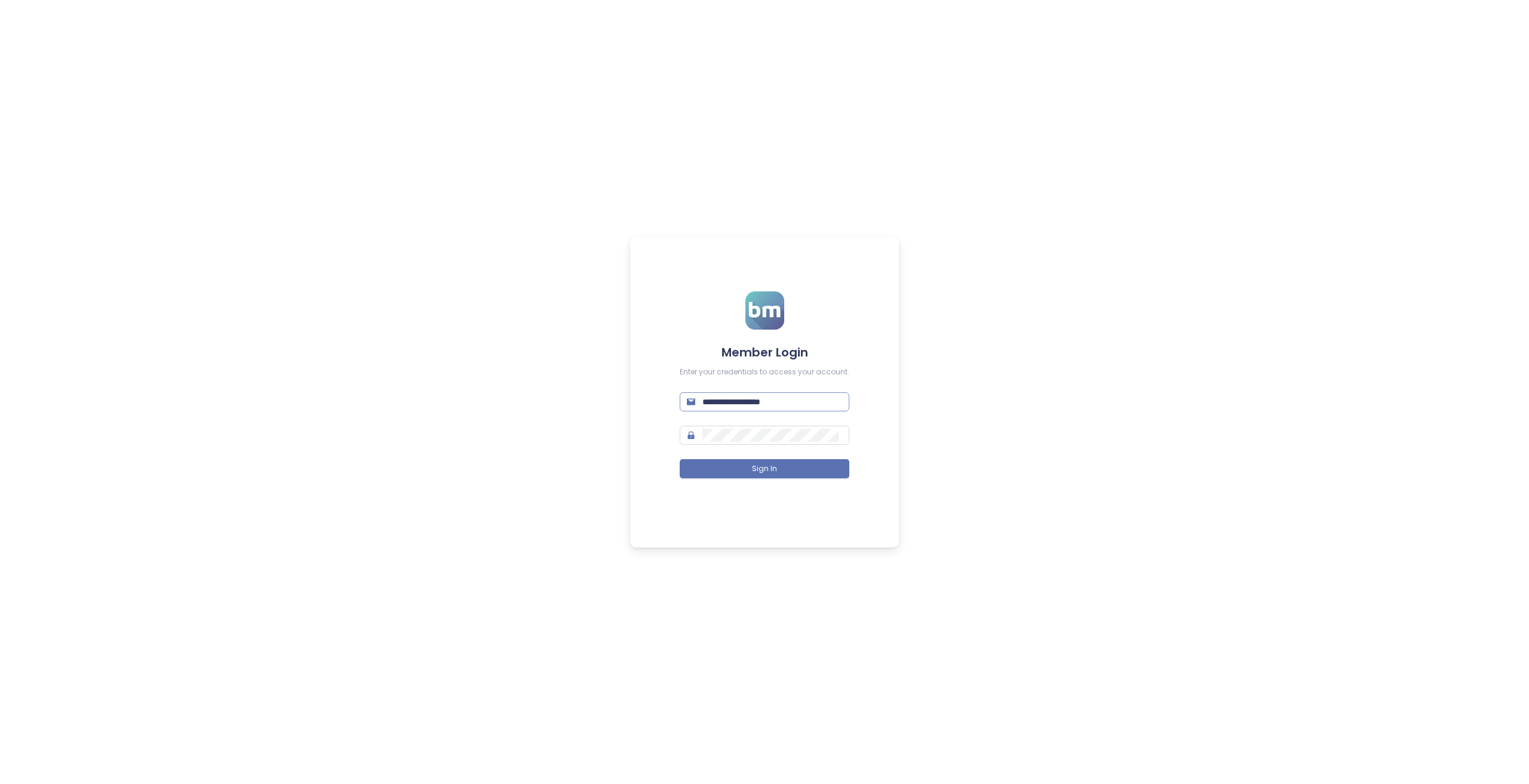
click at [758, 394] on form "**********" at bounding box center [764, 392] width 170 height 201
click at [758, 401] on input "**********" at bounding box center [772, 402] width 140 height 13
type input "***"
type input "*"
type input "**********"
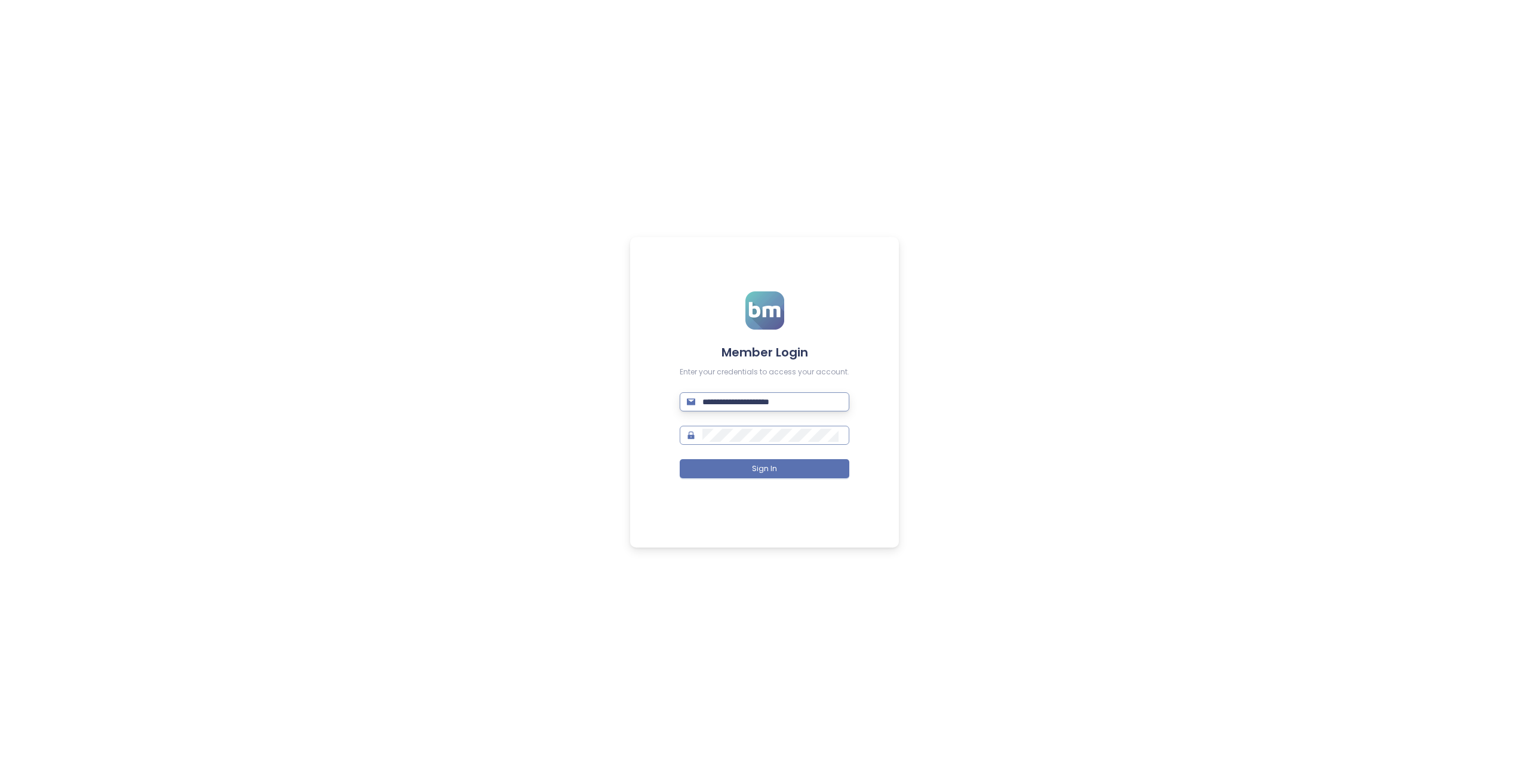
click at [680, 459] on button "Sign In" at bounding box center [764, 469] width 170 height 19
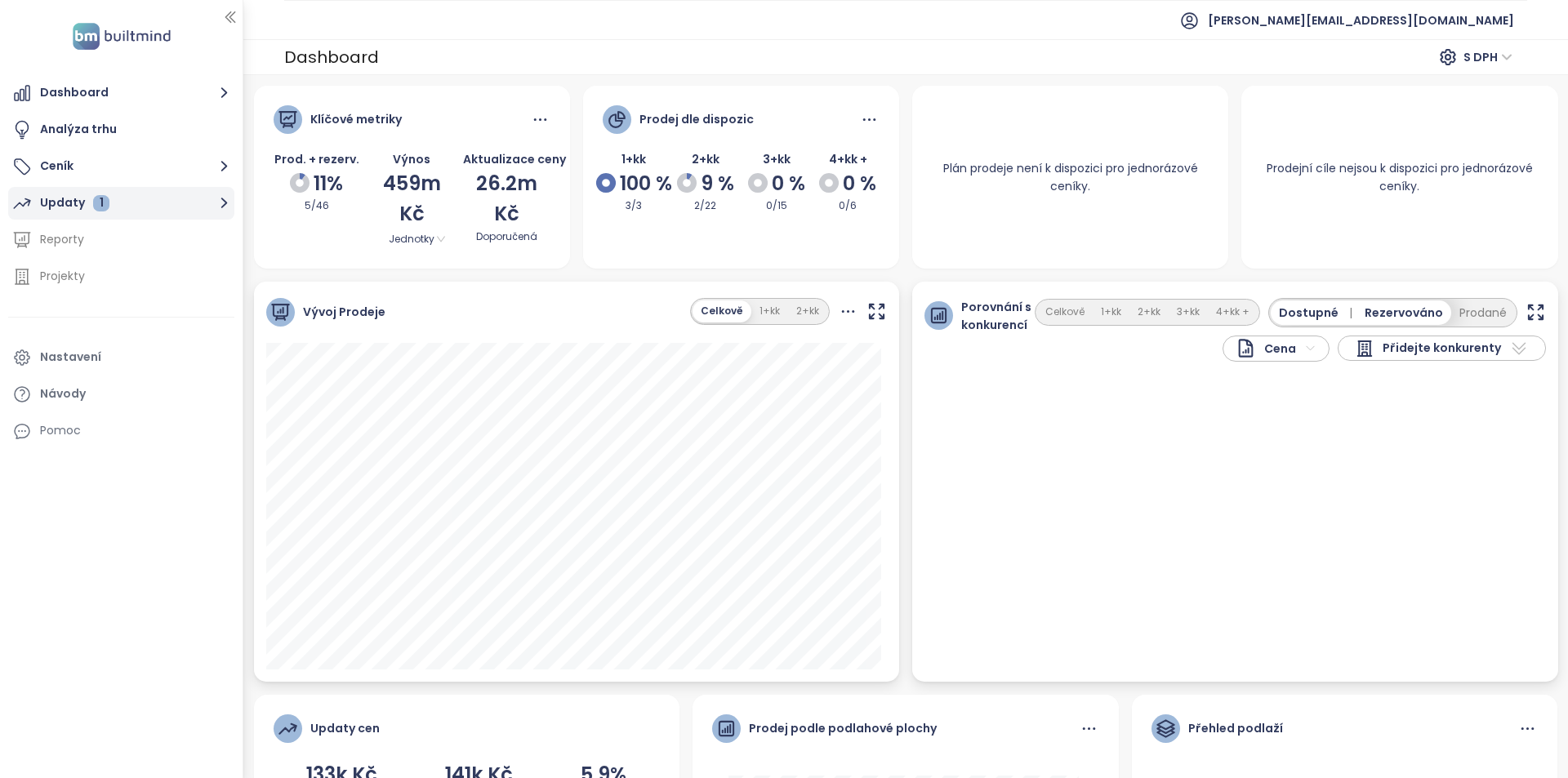
click at [102, 205] on div "1" at bounding box center [101, 203] width 16 height 16
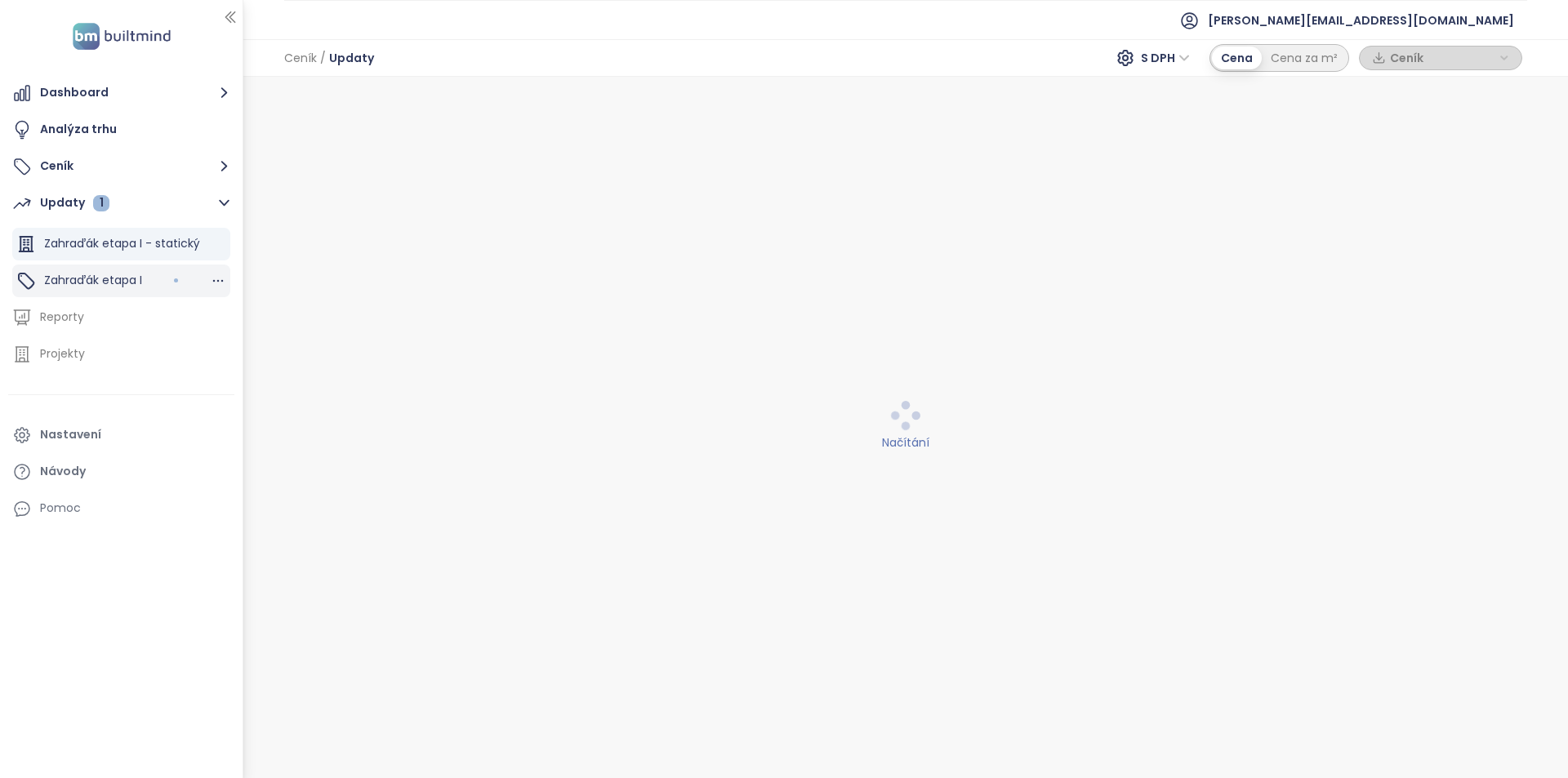
click at [98, 283] on span "Zahraďák etapa I" at bounding box center [92, 279] width 98 height 16
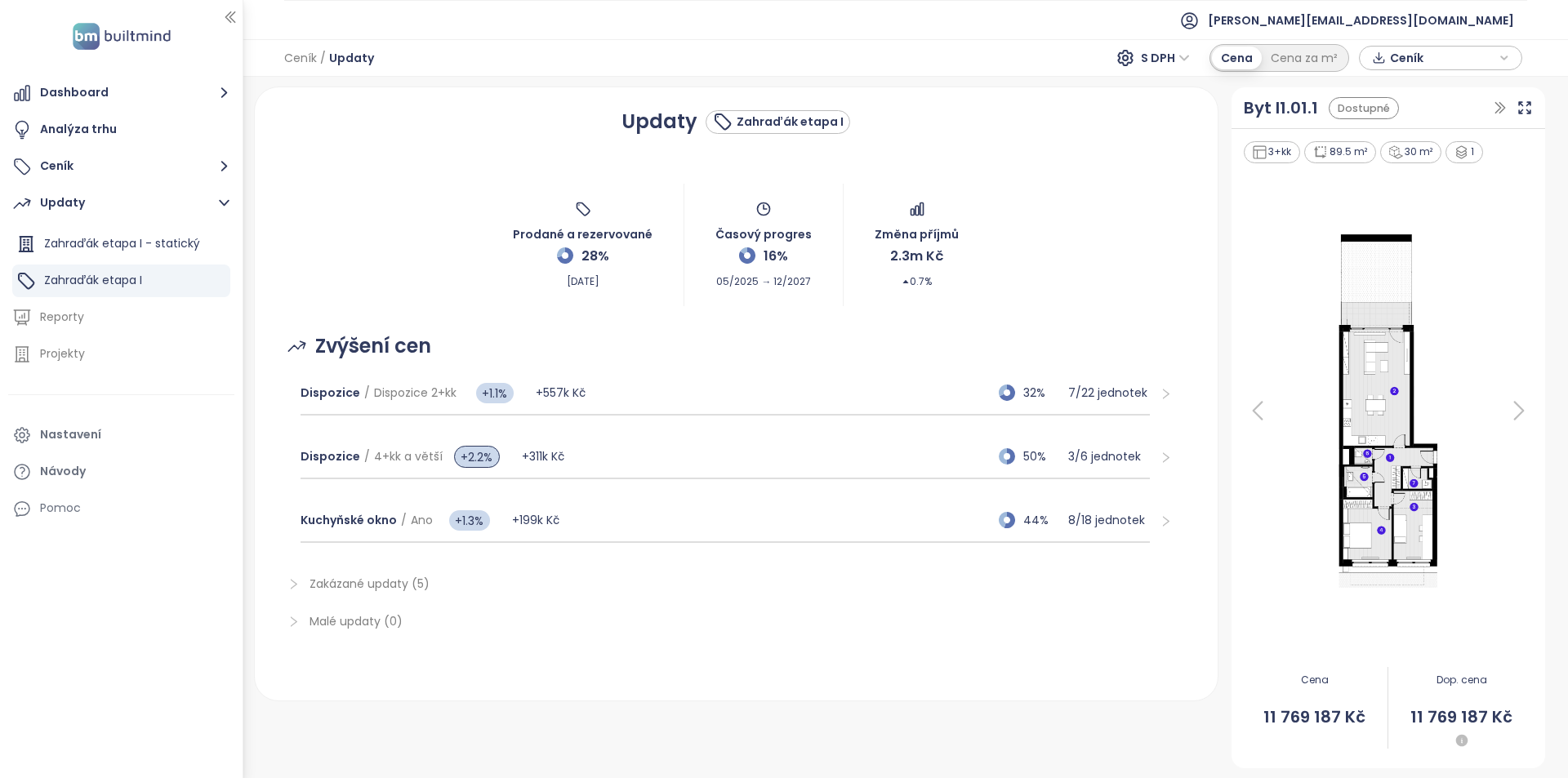
click at [1198, 325] on div "Updaty Zahraďák etapa I Prodané a rezervované 28% Oct 06, 2025 Časový progres 1…" at bounding box center [736, 394] width 924 height 574
click at [880, 403] on div "Dispozice / Dispozice 2+kk +1.1% +557k Kč 32% 7 / 22 jednotek" at bounding box center [725, 394] width 850 height 44
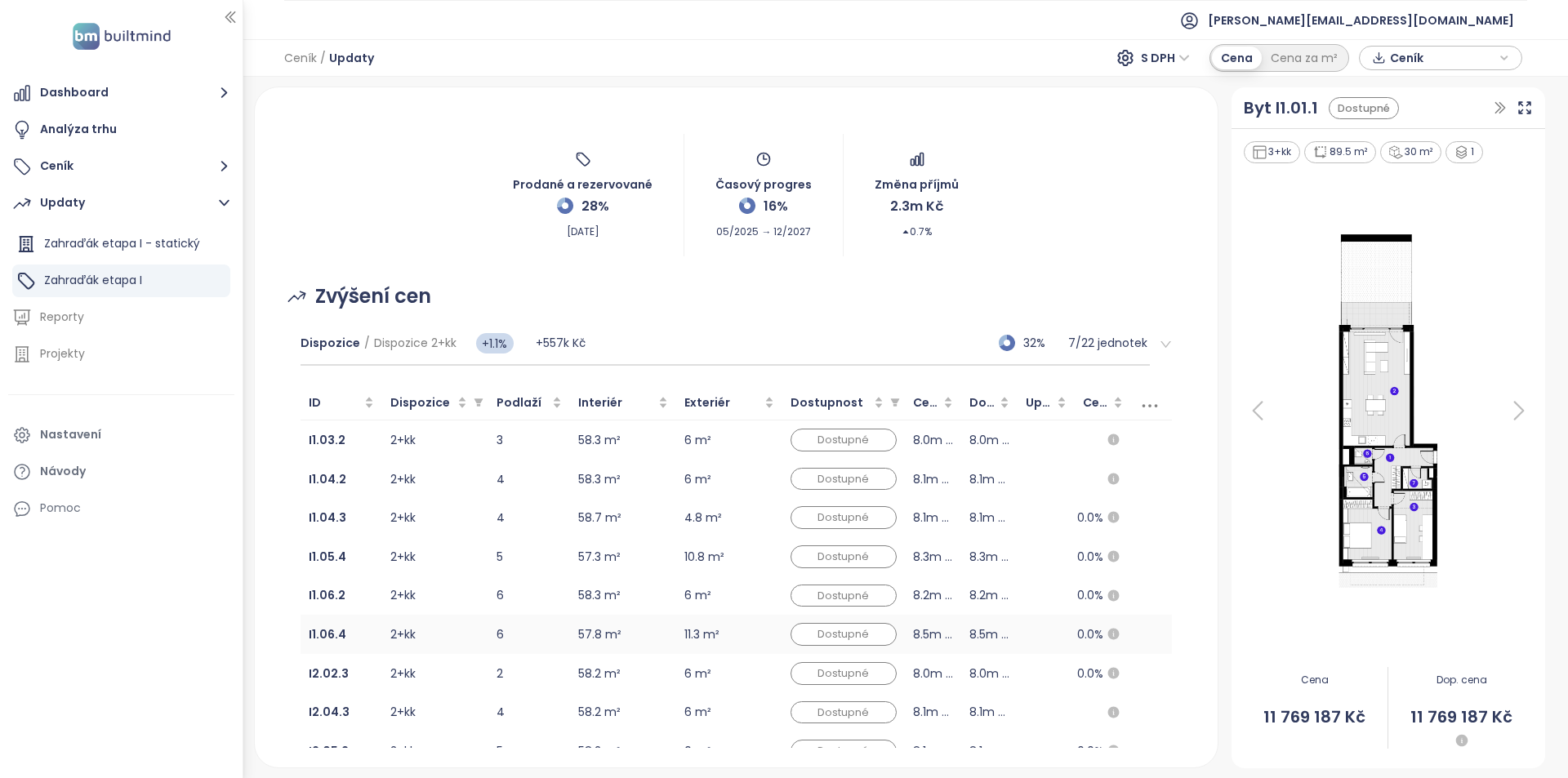
scroll to position [245, 0]
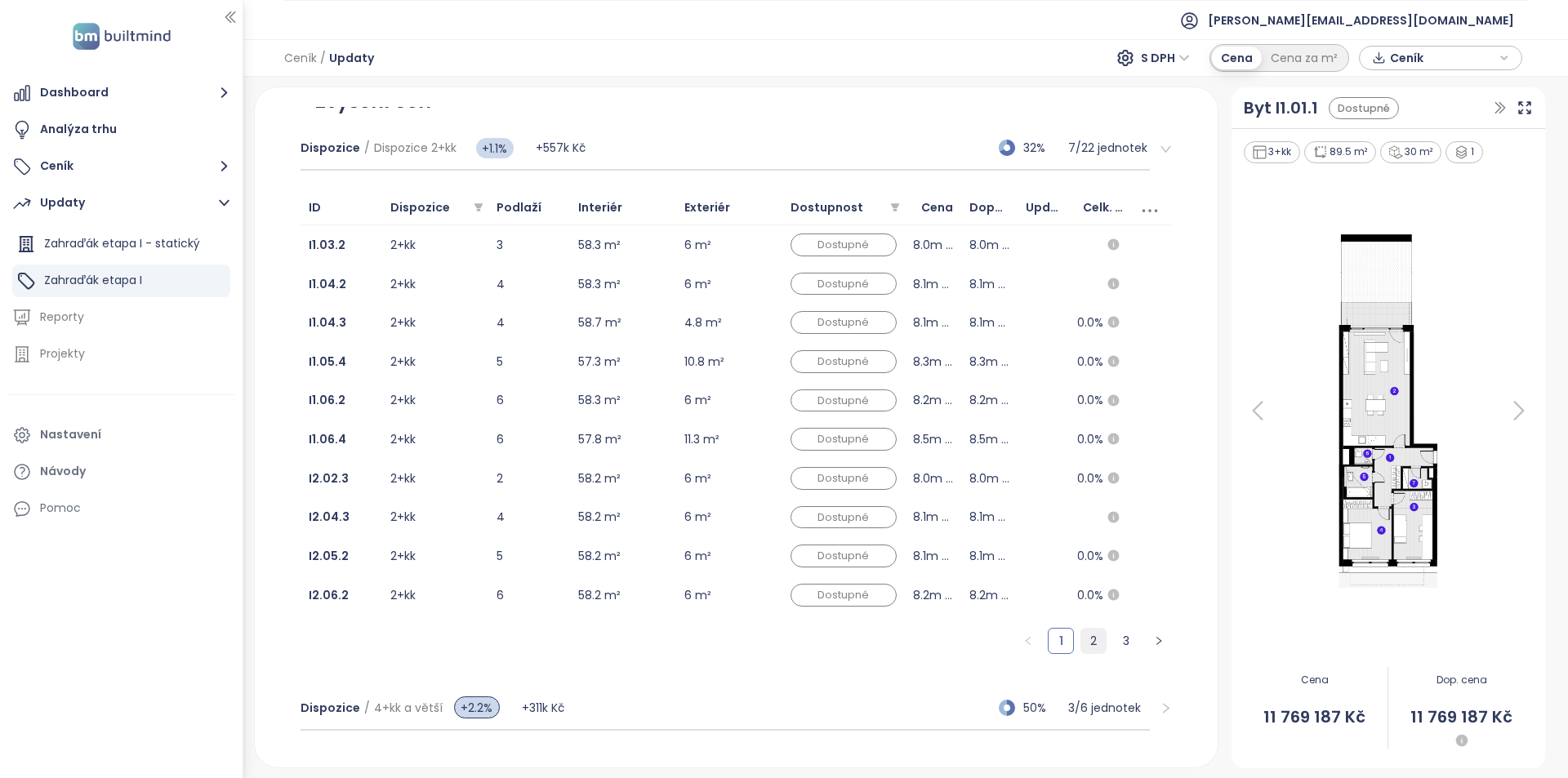
click at [1080, 654] on li "2" at bounding box center [1093, 641] width 26 height 26
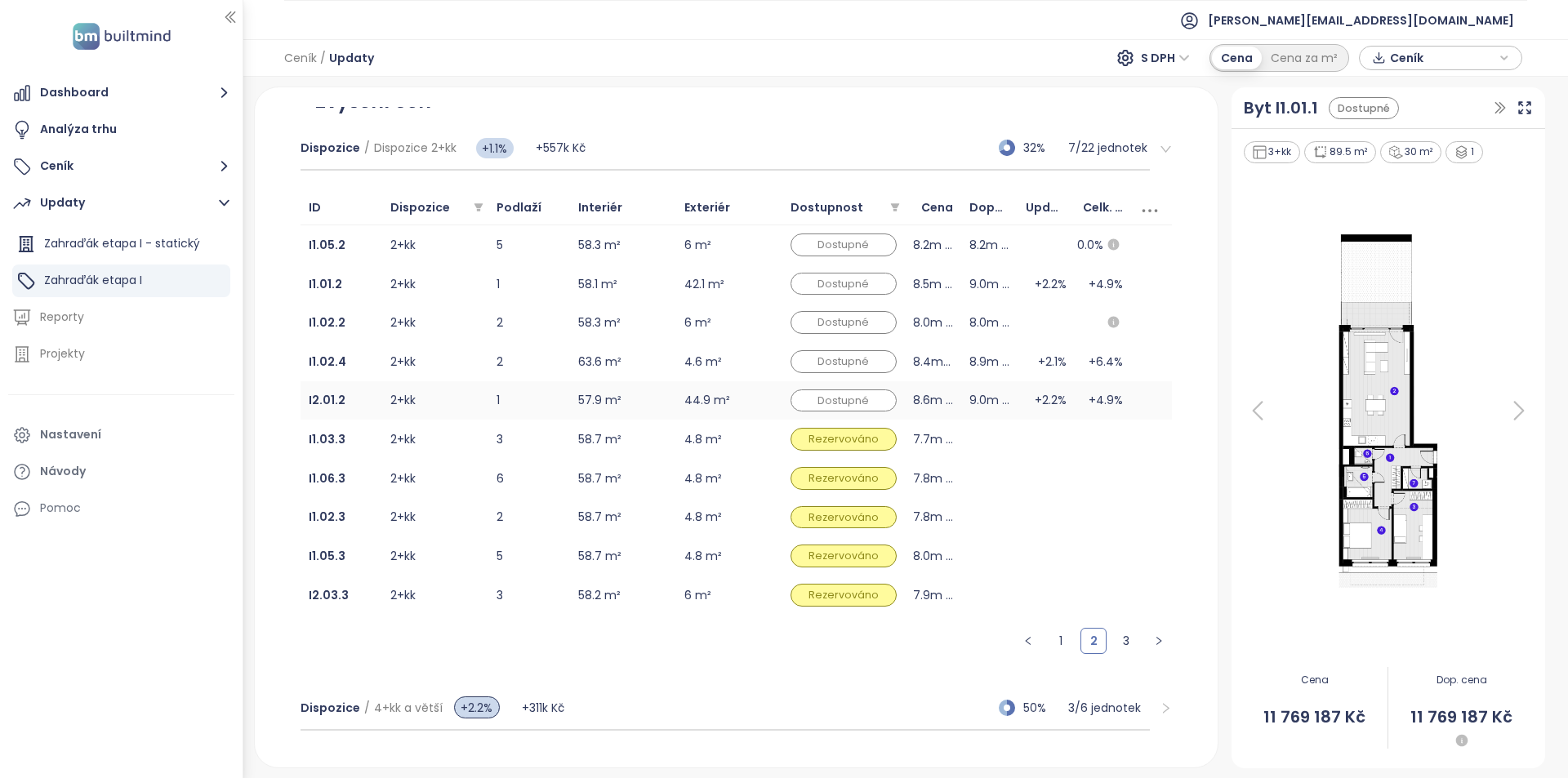
click at [499, 396] on td "1" at bounding box center [529, 401] width 82 height 40
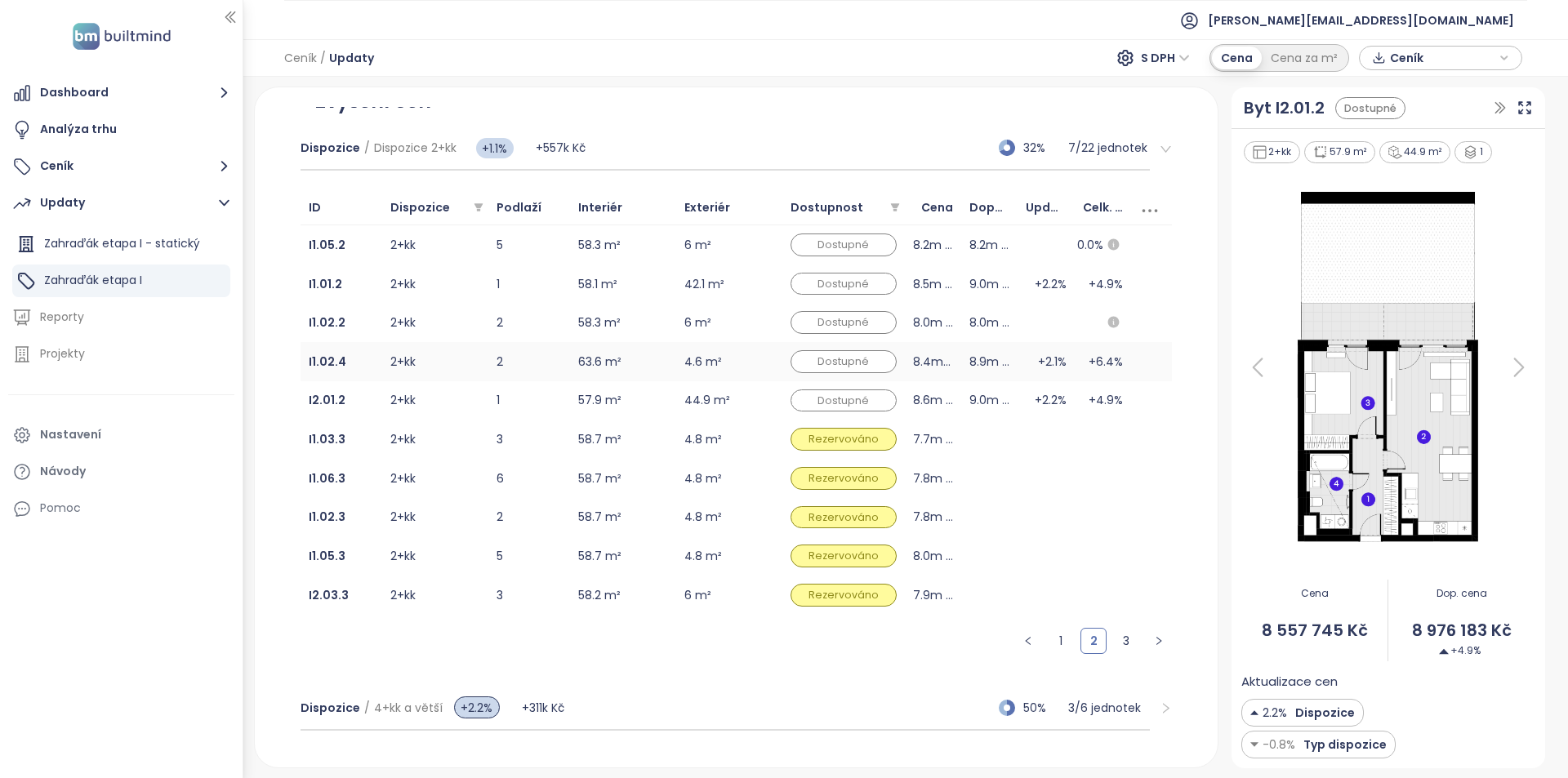
click at [492, 357] on td "2" at bounding box center [529, 362] width 82 height 40
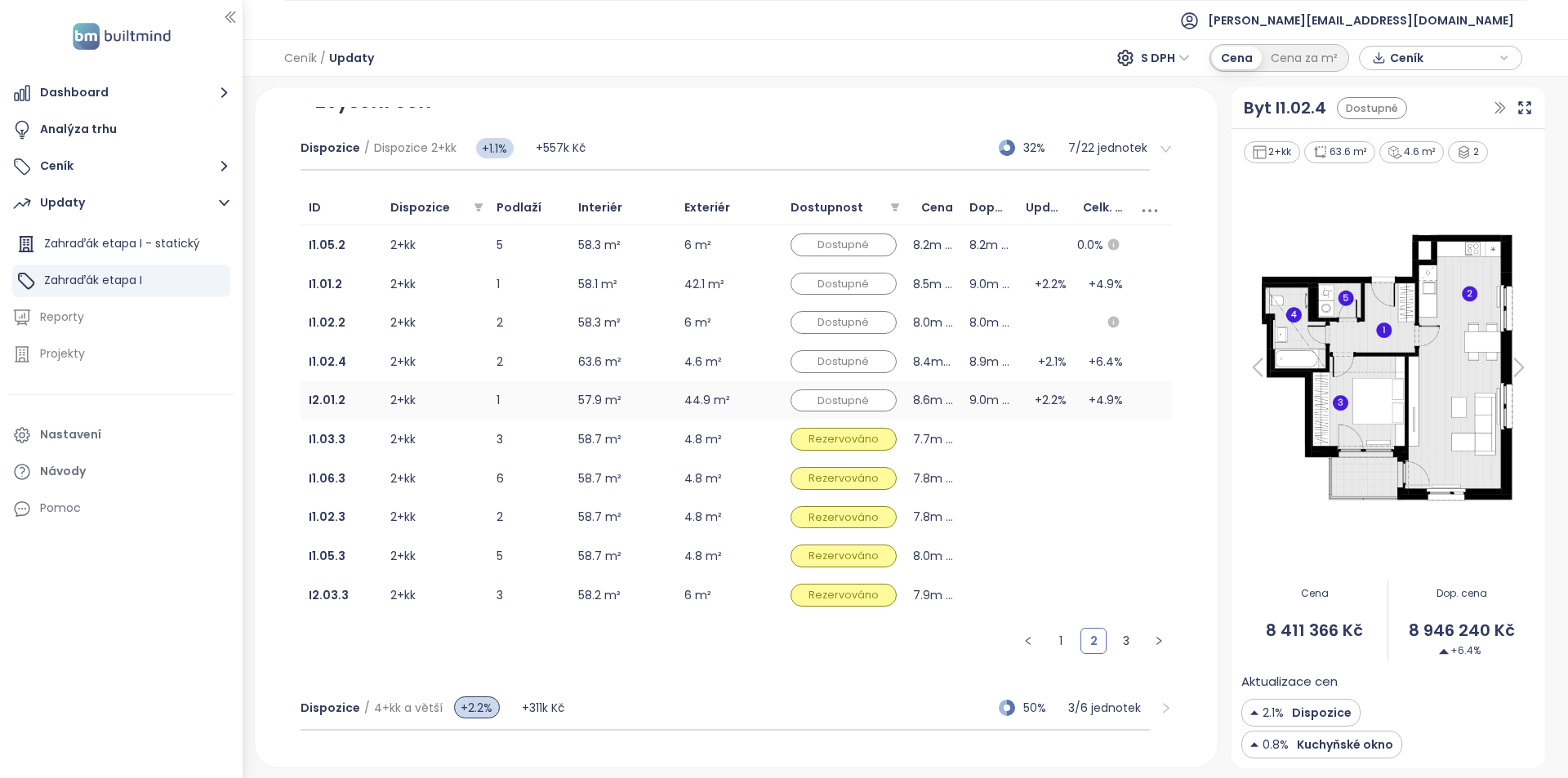
click at [487, 392] on td "2+kk" at bounding box center [435, 401] width 106 height 40
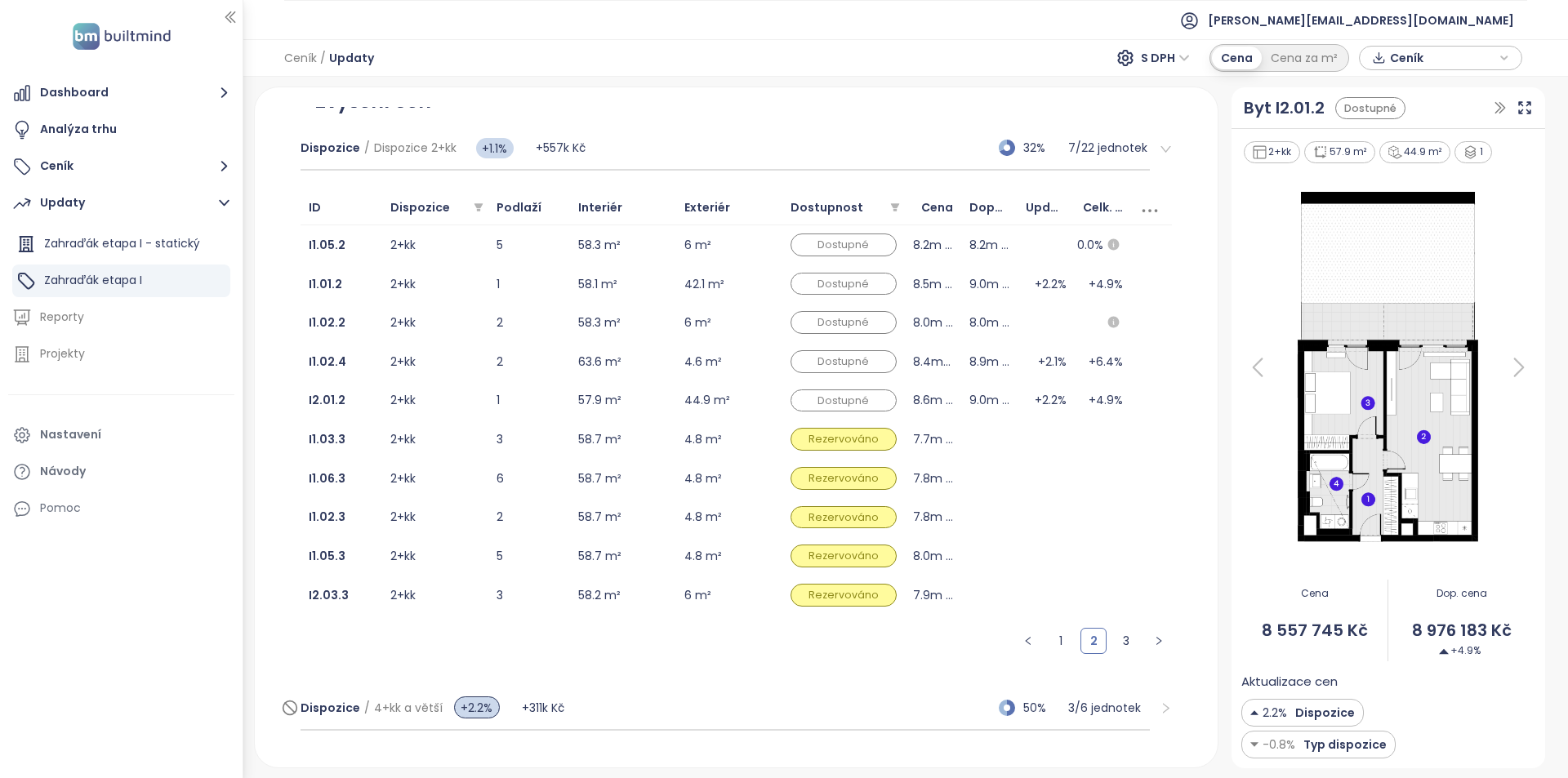
click at [649, 712] on div "Dispozice / 4+kk a větší +2.2% +311k Kč 50% 3 / 6 jednotek" at bounding box center [725, 709] width 850 height 44
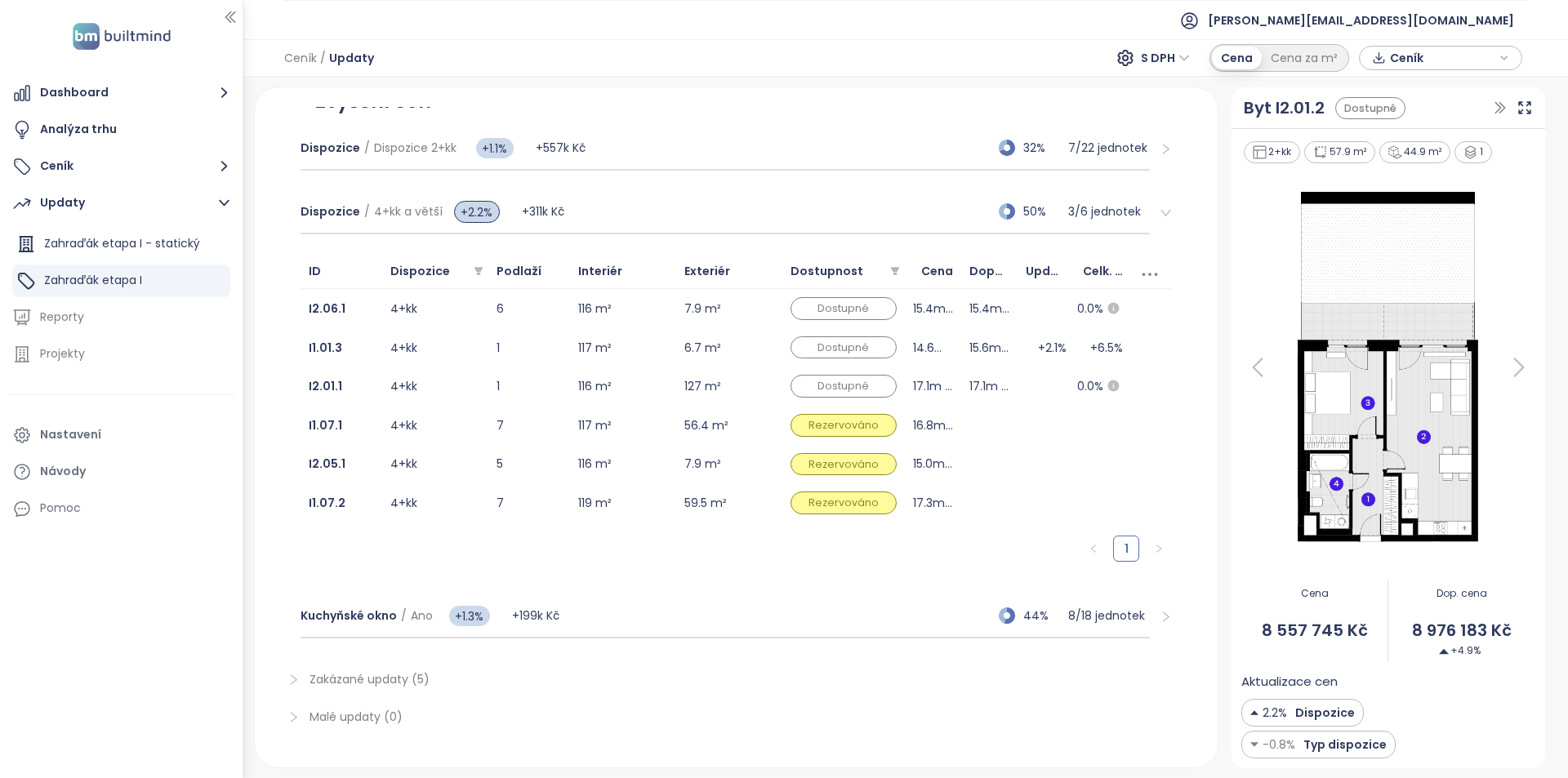
scroll to position [273, 0]
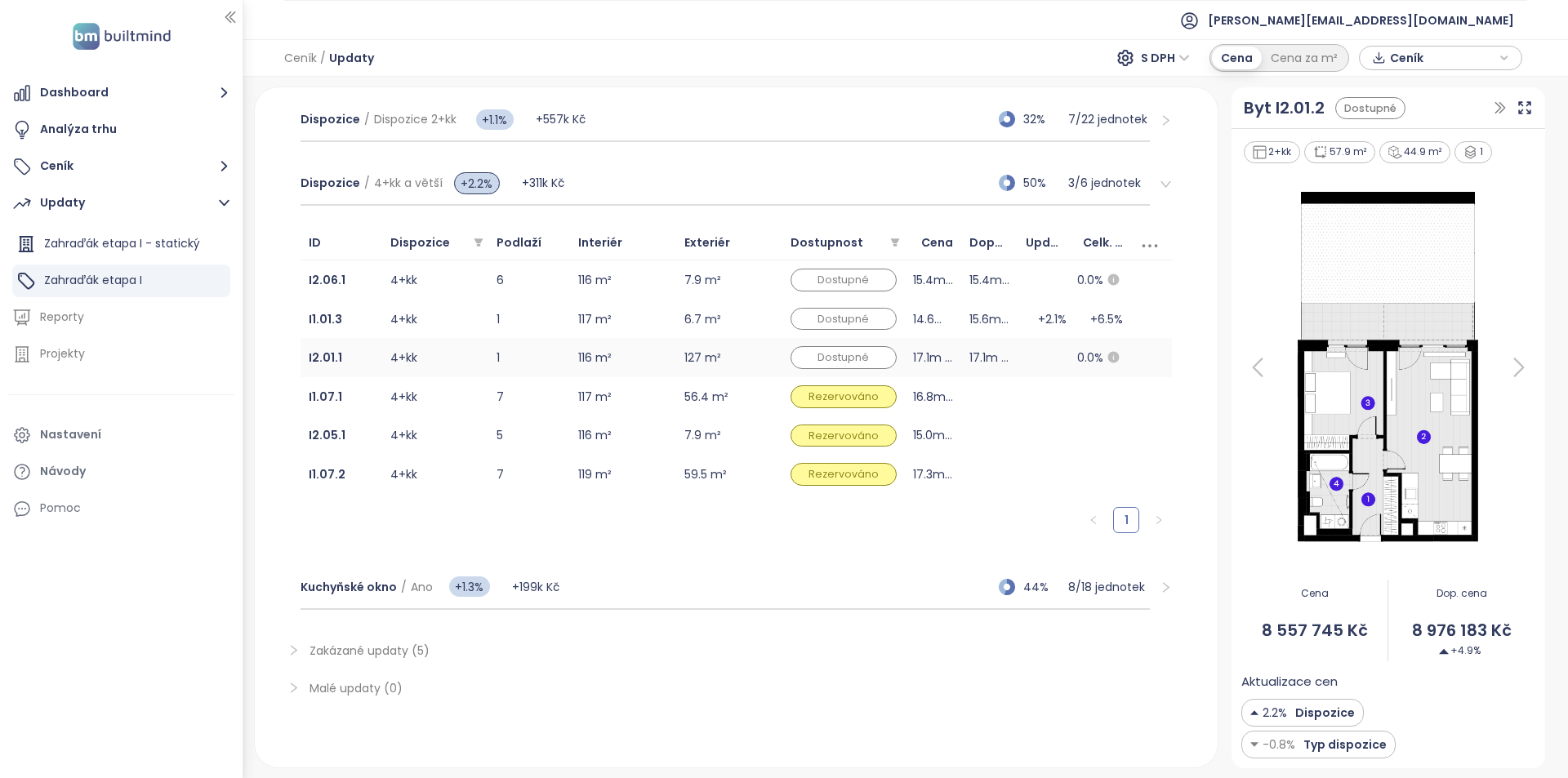
click at [1017, 366] on td at bounding box center [1045, 357] width 56 height 40
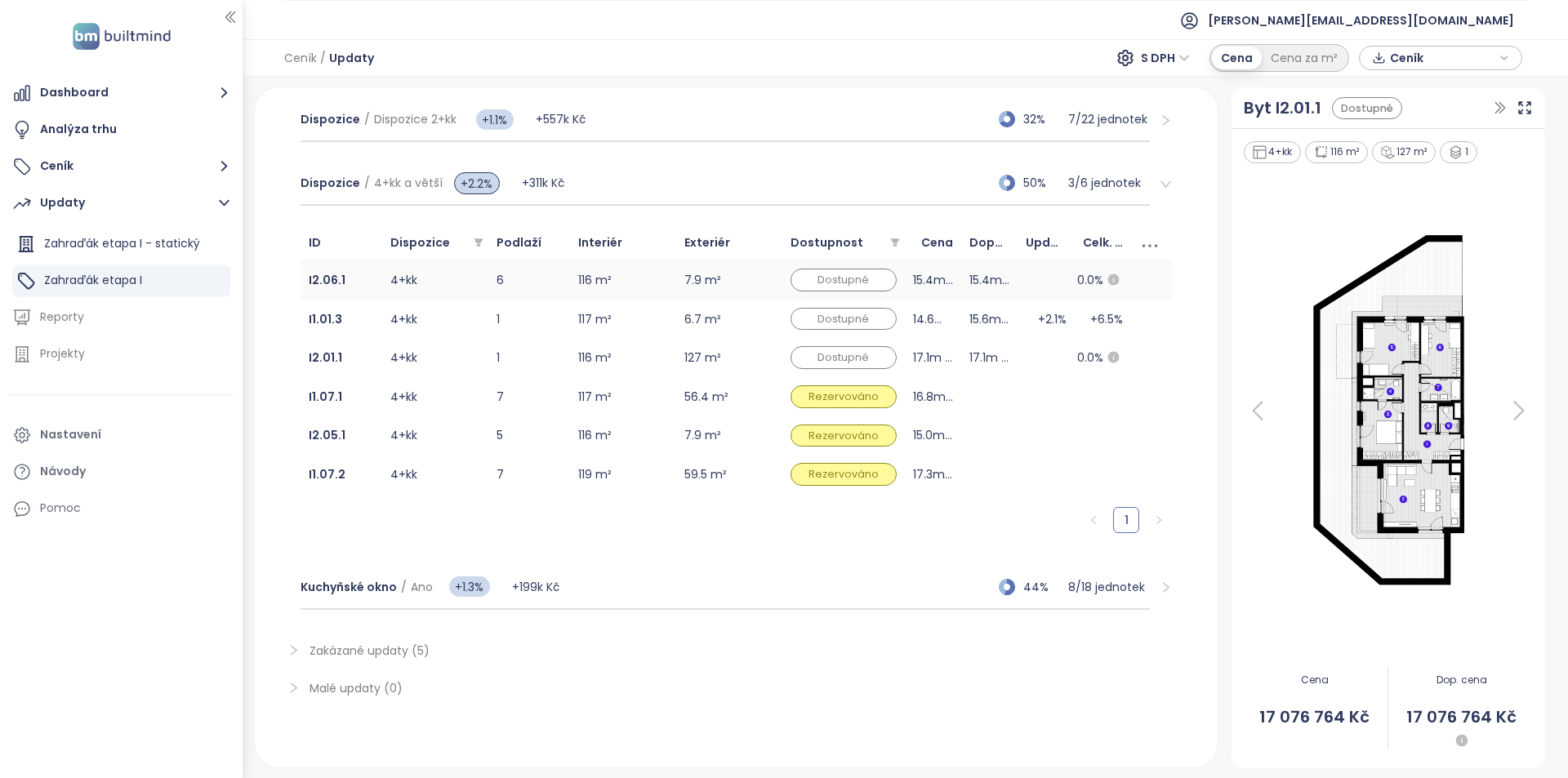
click at [1032, 291] on td at bounding box center [1045, 280] width 56 height 40
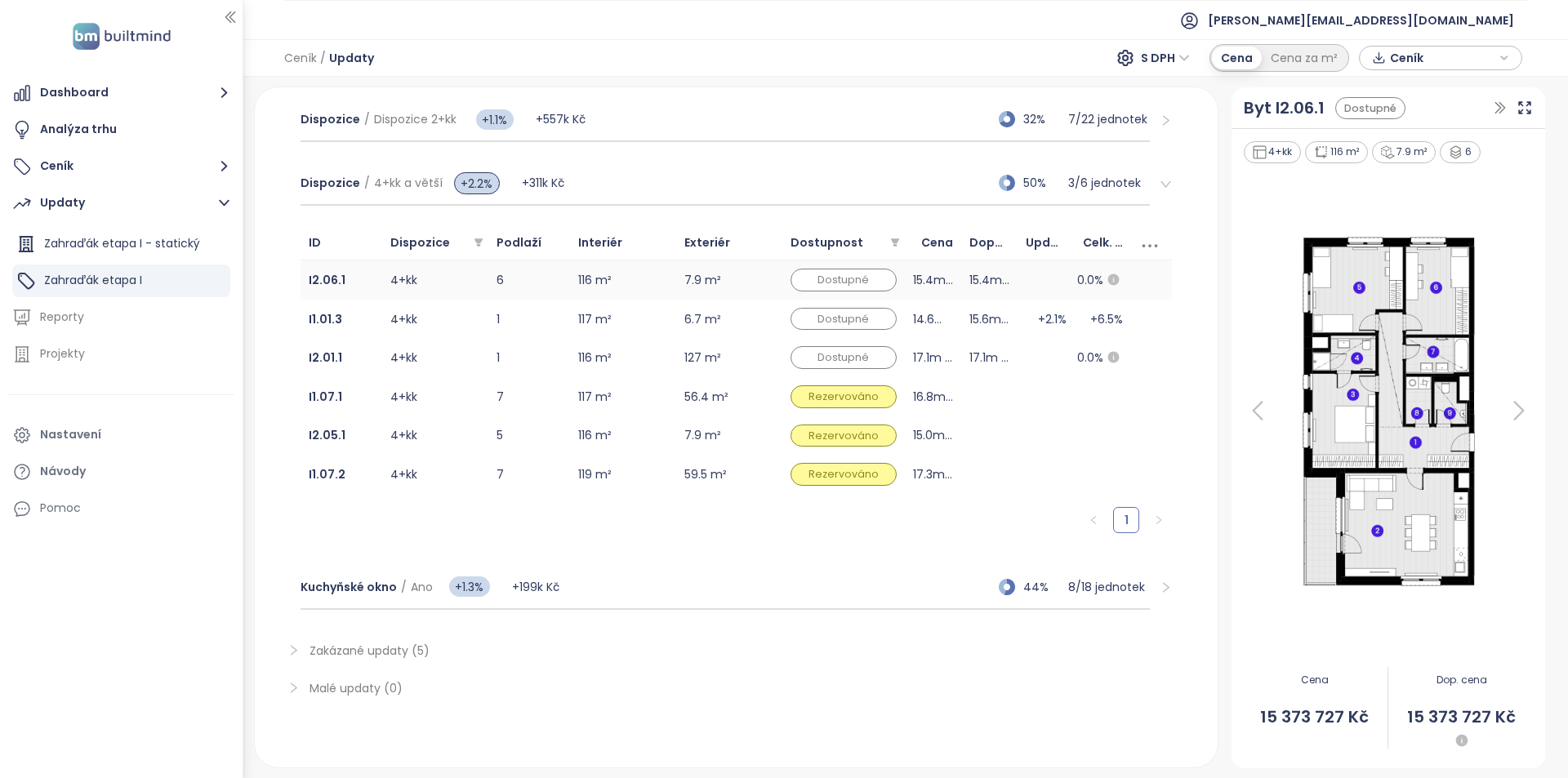
click at [1040, 286] on td at bounding box center [1045, 280] width 56 height 40
click at [1036, 359] on td at bounding box center [1045, 357] width 56 height 40
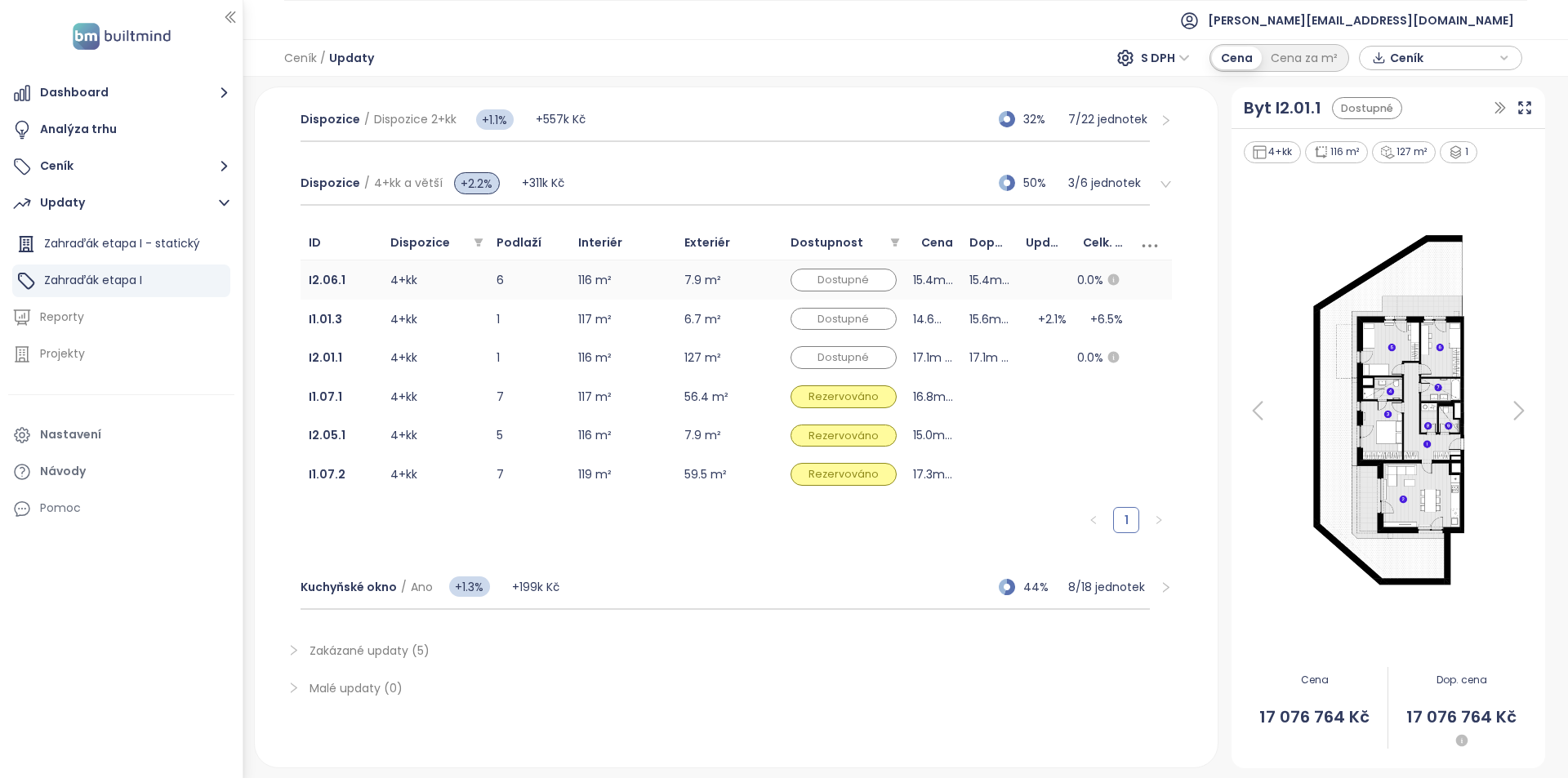
click at [1038, 290] on td at bounding box center [1045, 280] width 56 height 40
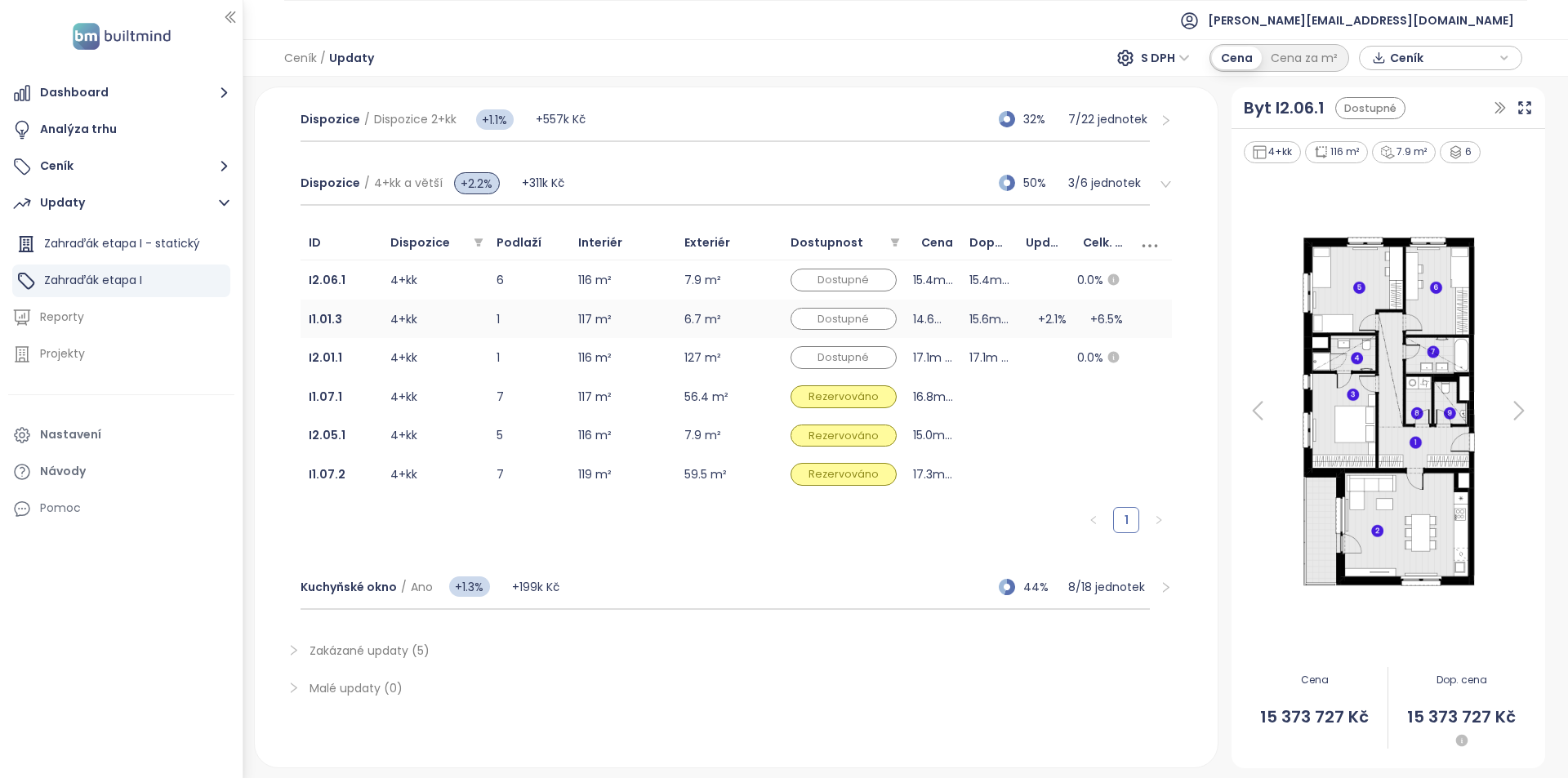
click at [1017, 314] on td "+2.1%" at bounding box center [1045, 319] width 56 height 40
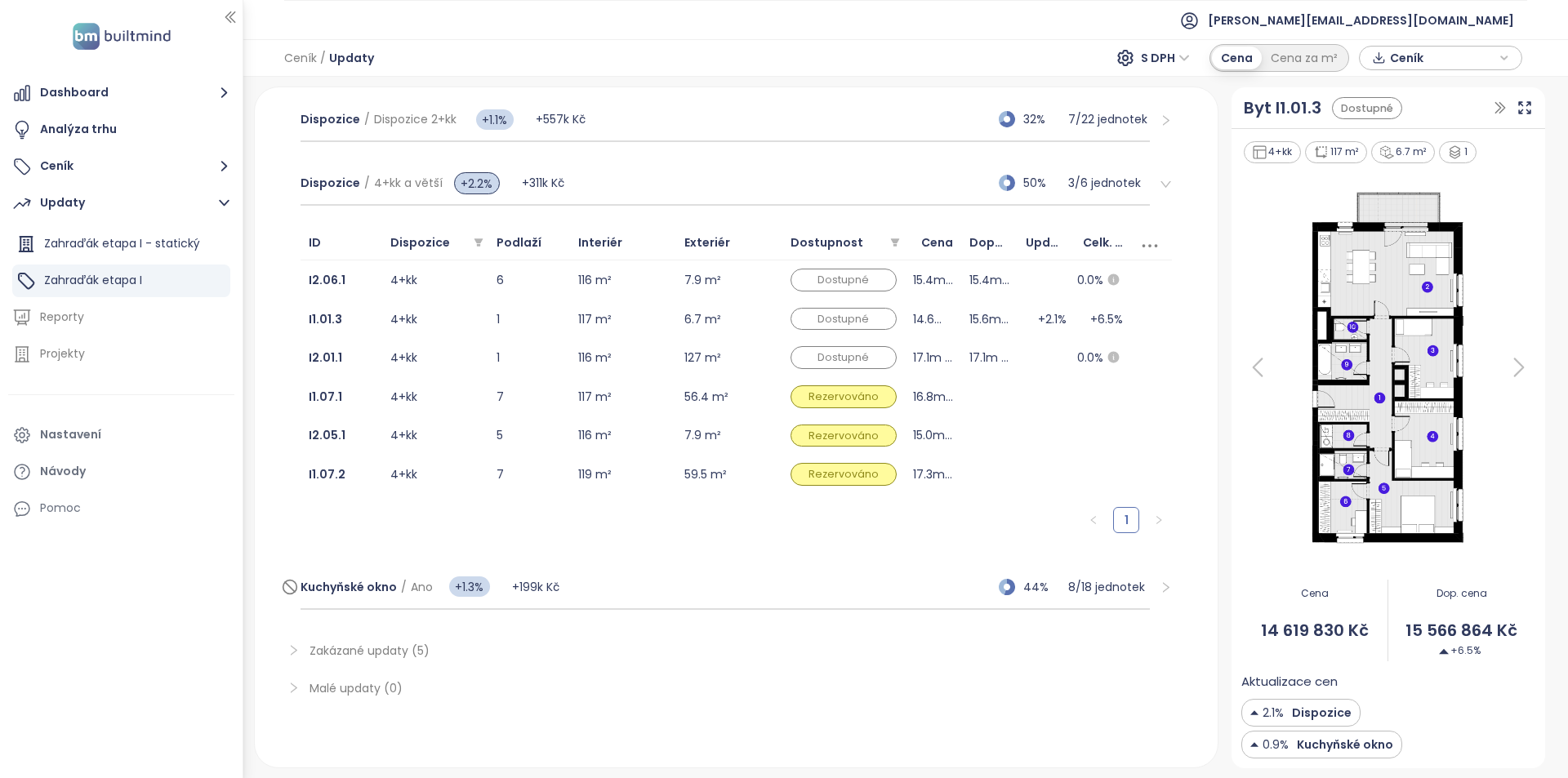
click at [640, 584] on div "Kuchyňské okno / Ano +1.3% +199k Kč 44% 8 / 18 jednotek" at bounding box center [725, 588] width 850 height 44
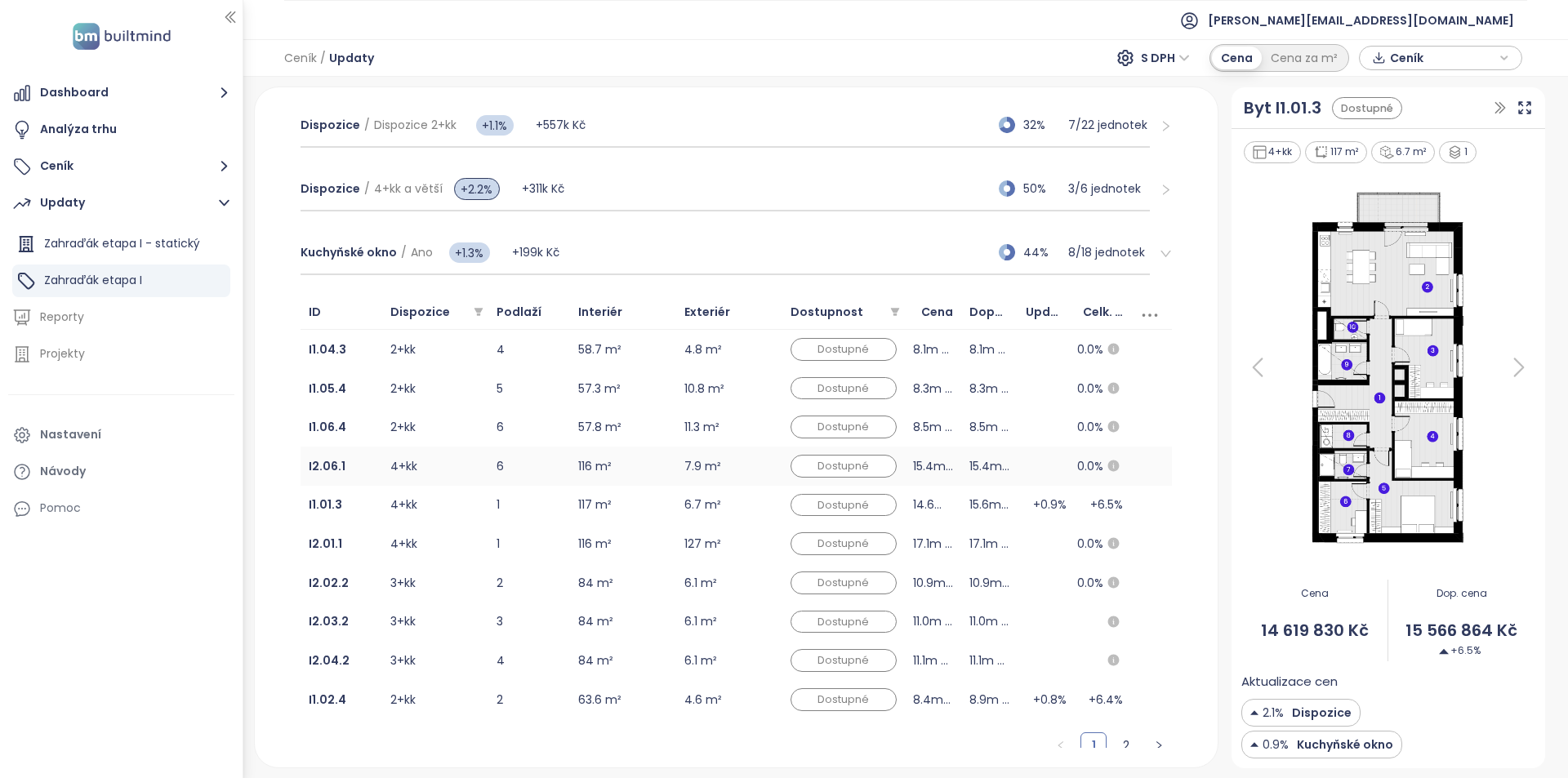
scroll to position [267, 0]
click at [455, 517] on td "4+kk" at bounding box center [435, 507] width 106 height 40
click at [460, 475] on td "4+kk" at bounding box center [435, 468] width 106 height 40
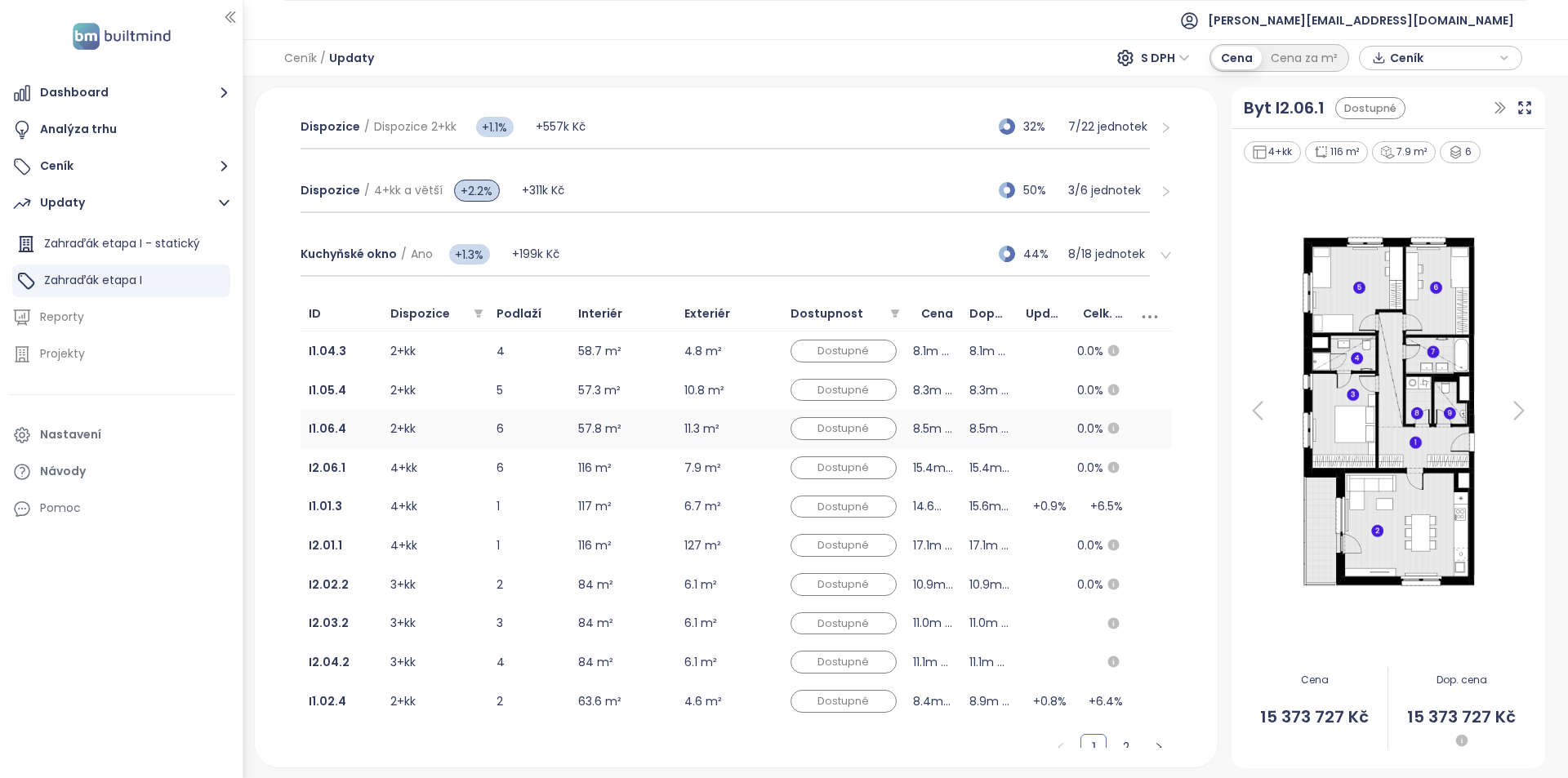
click at [462, 428] on td "2+kk" at bounding box center [435, 429] width 106 height 40
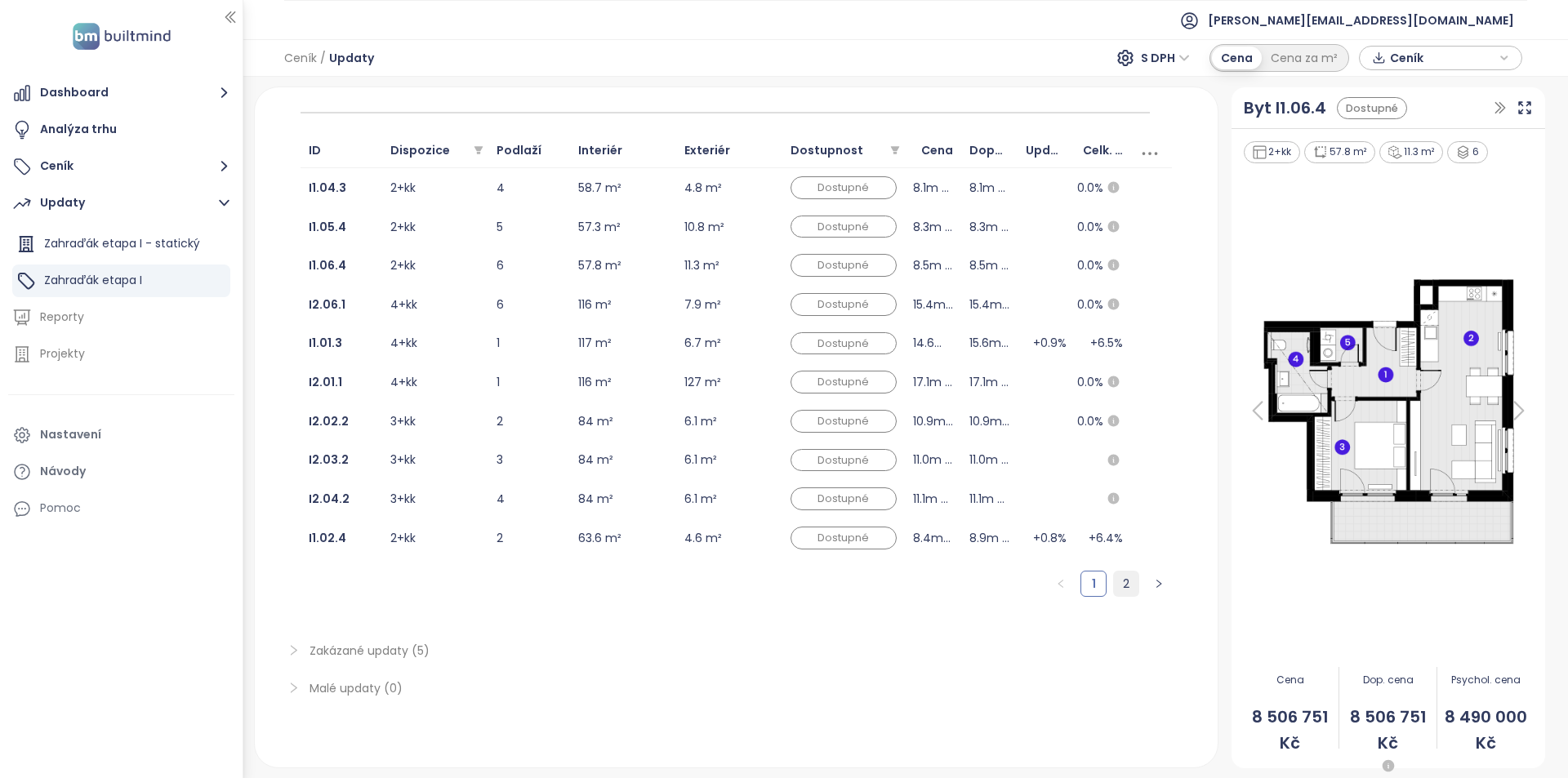
click at [1117, 581] on link "2" at bounding box center [1126, 584] width 24 height 24
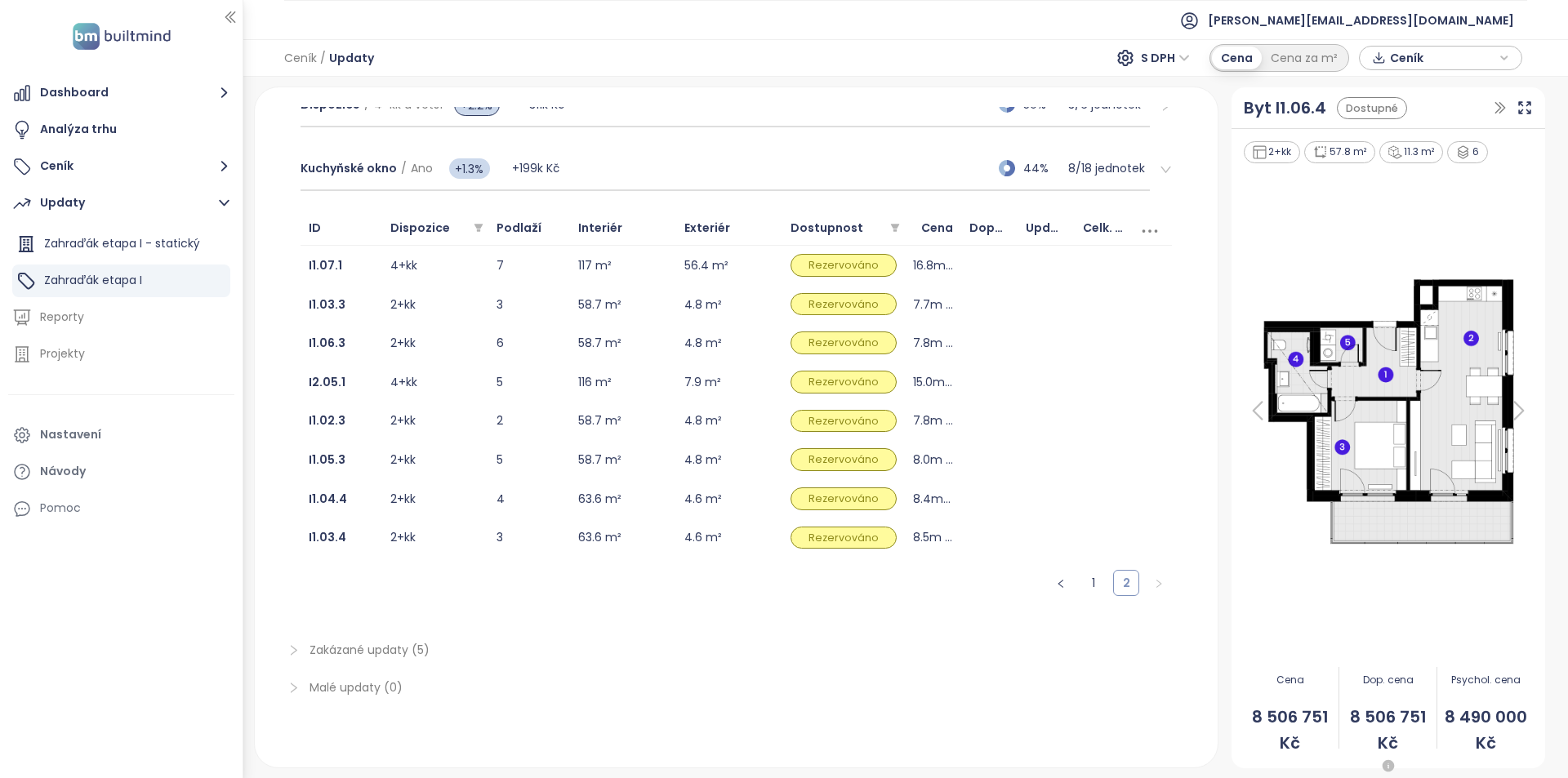
scroll to position [352, 0]
click at [1080, 580] on li "1" at bounding box center [1093, 583] width 26 height 26
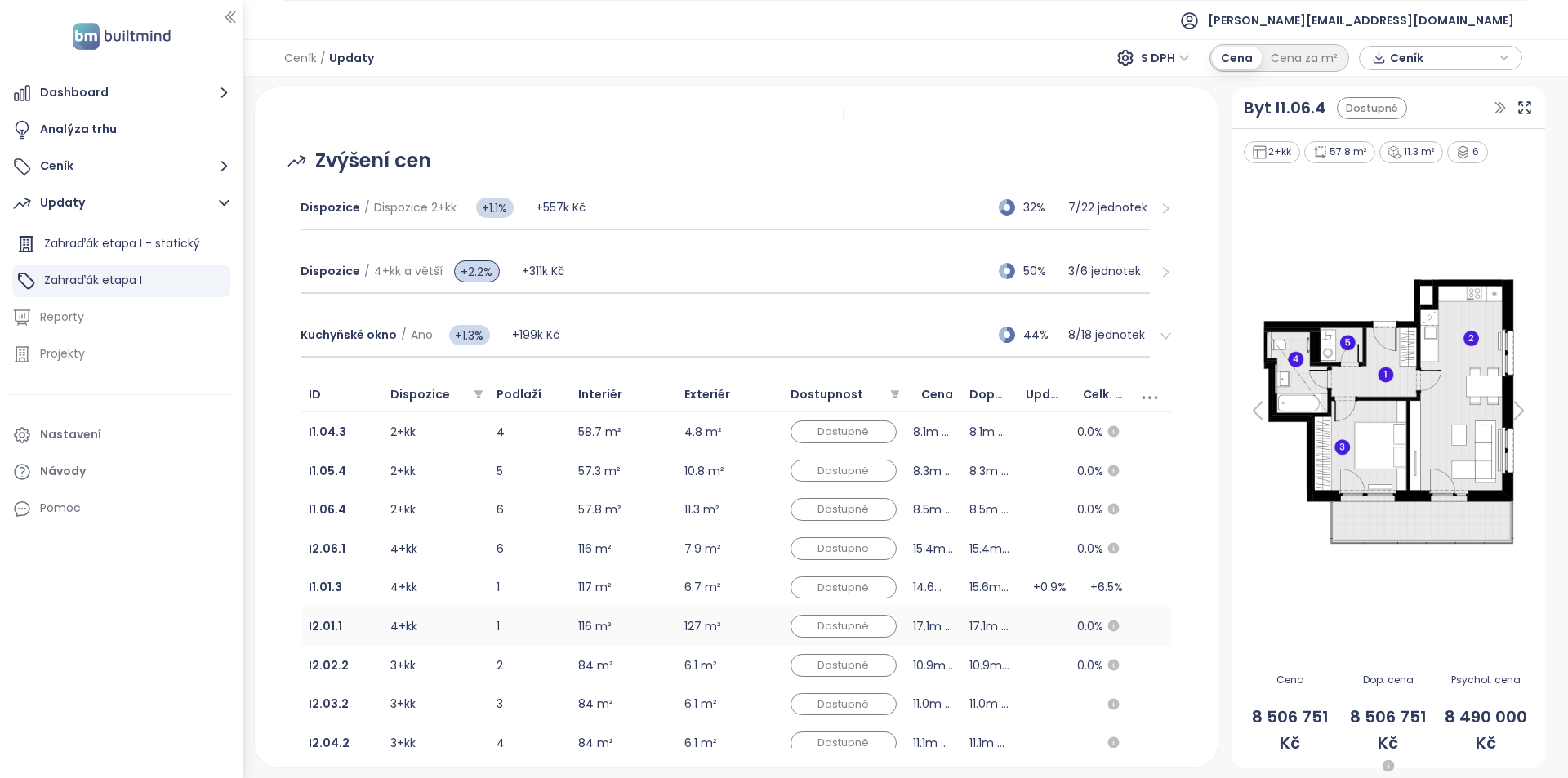
scroll to position [184, 0]
click at [713, 334] on div "Kuchyňské okno / Ano +1.3% +199k Kč 44% 8 / 18 jednotek" at bounding box center [725, 336] width 850 height 44
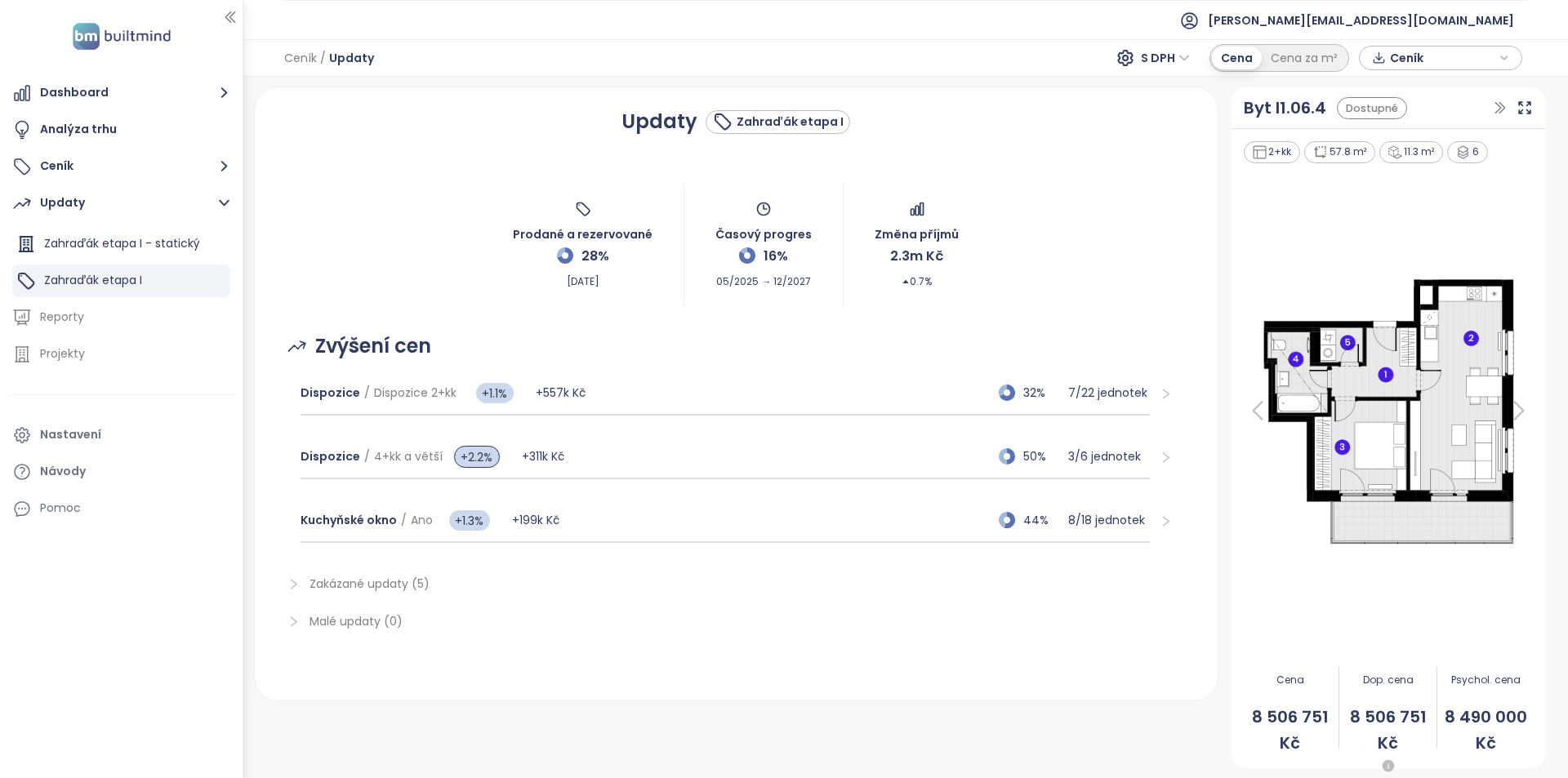
scroll to position [0, 0]
click at [166, 100] on button "Dashboard" at bounding box center [121, 93] width 226 height 33
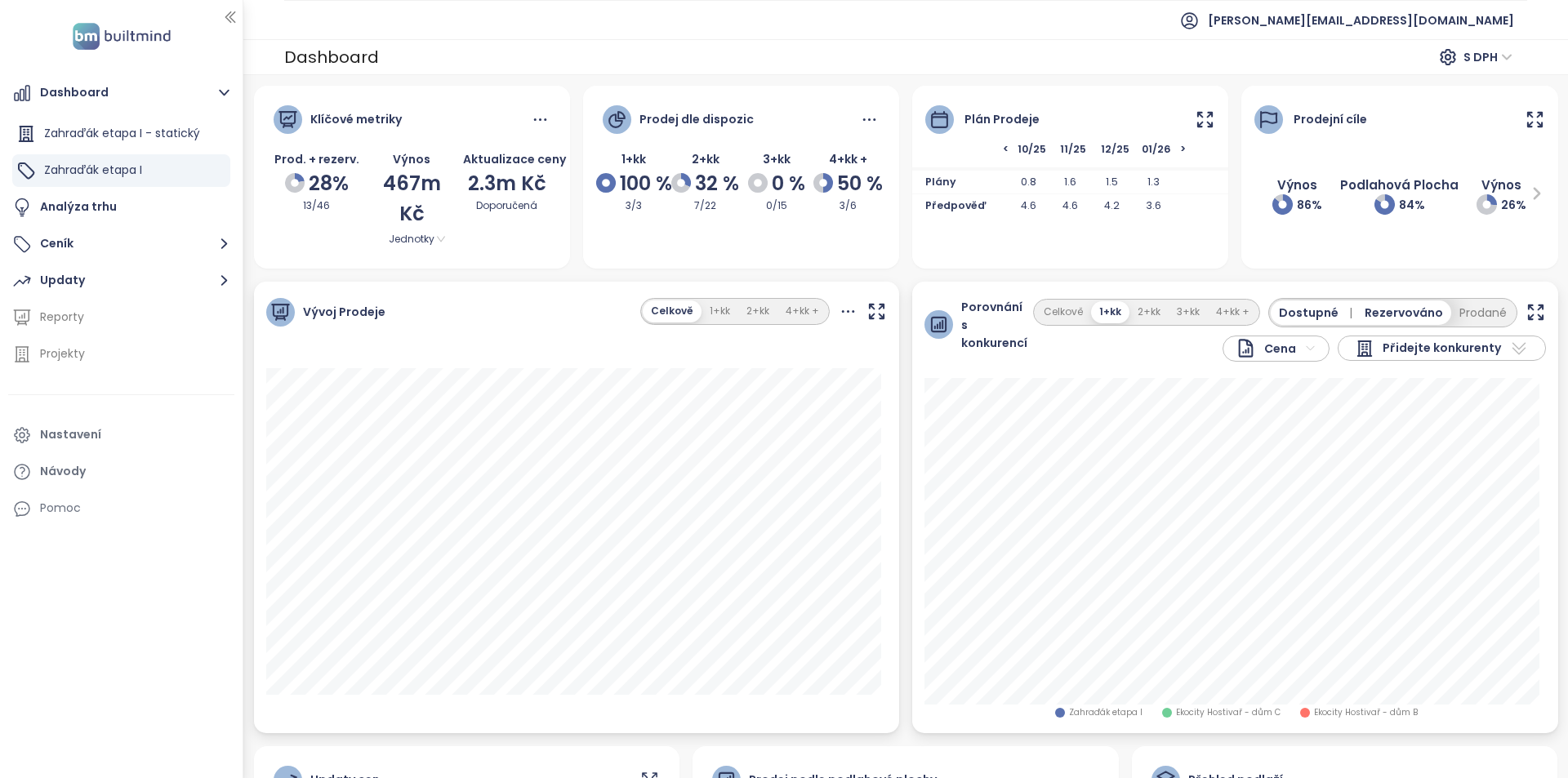
click at [1197, 118] on icon at bounding box center [1205, 119] width 20 height 20
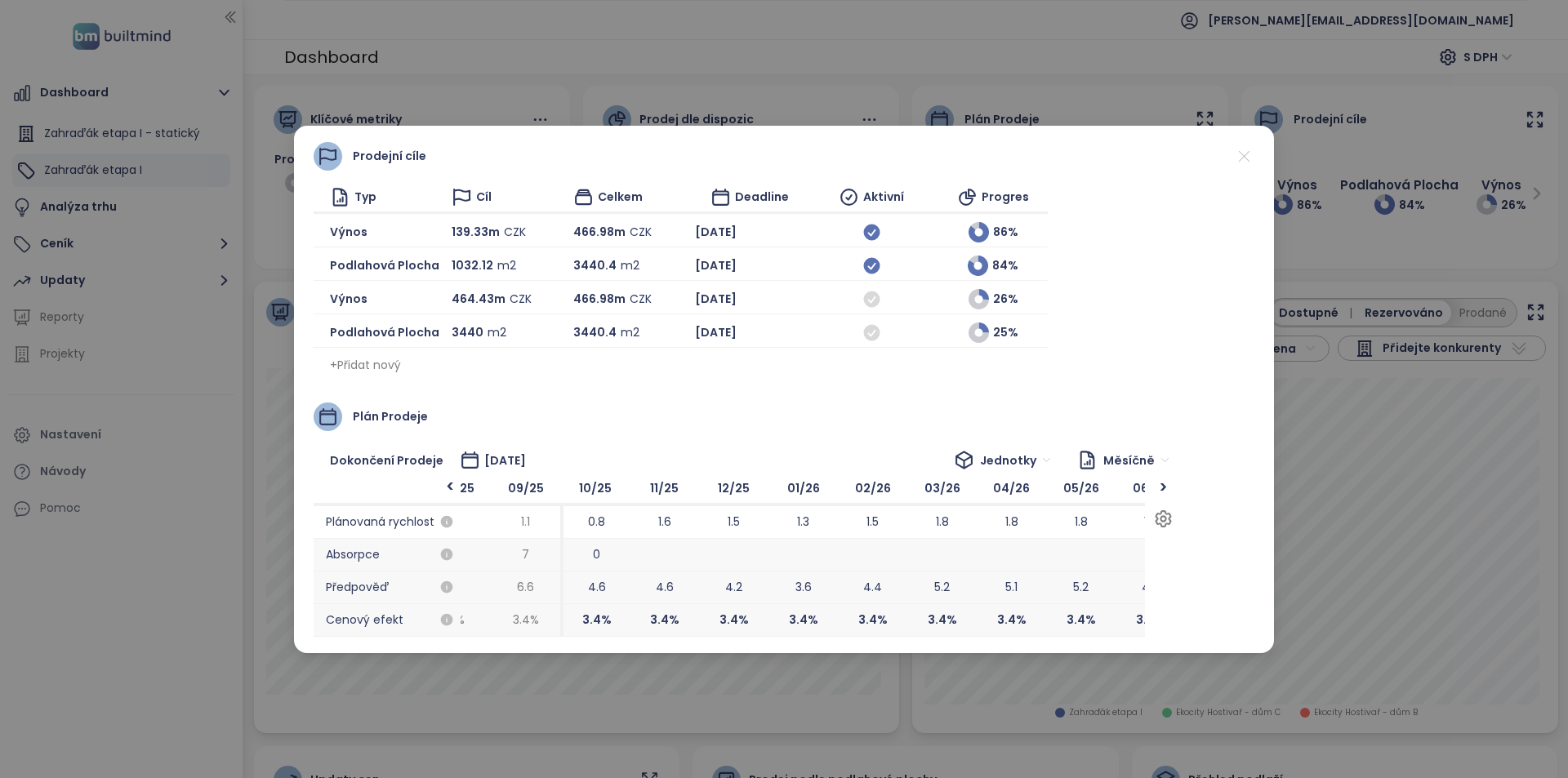
drag, startPoint x: 775, startPoint y: 599, endPoint x: 714, endPoint y: 585, distance: 62.6
drag, startPoint x: 910, startPoint y: 585, endPoint x: 1062, endPoint y: 592, distance: 152.2
click at [1062, 592] on span "4.4" at bounding box center [1088, 588] width 70 height 33
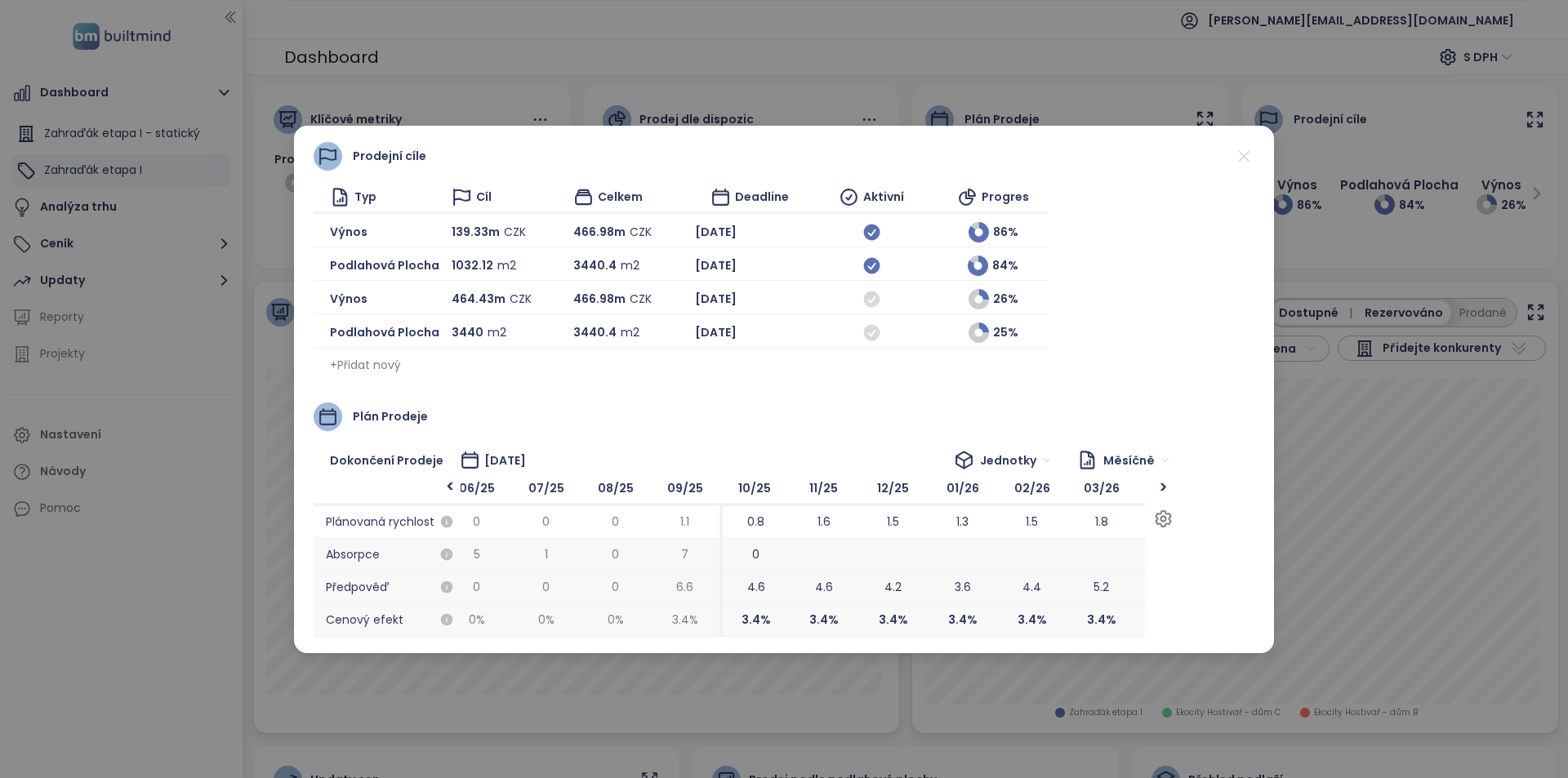
drag, startPoint x: 821, startPoint y: 593, endPoint x: 763, endPoint y: 593, distance: 58.0
click at [763, 593] on span "4.6" at bounding box center [756, 587] width 18 height 18
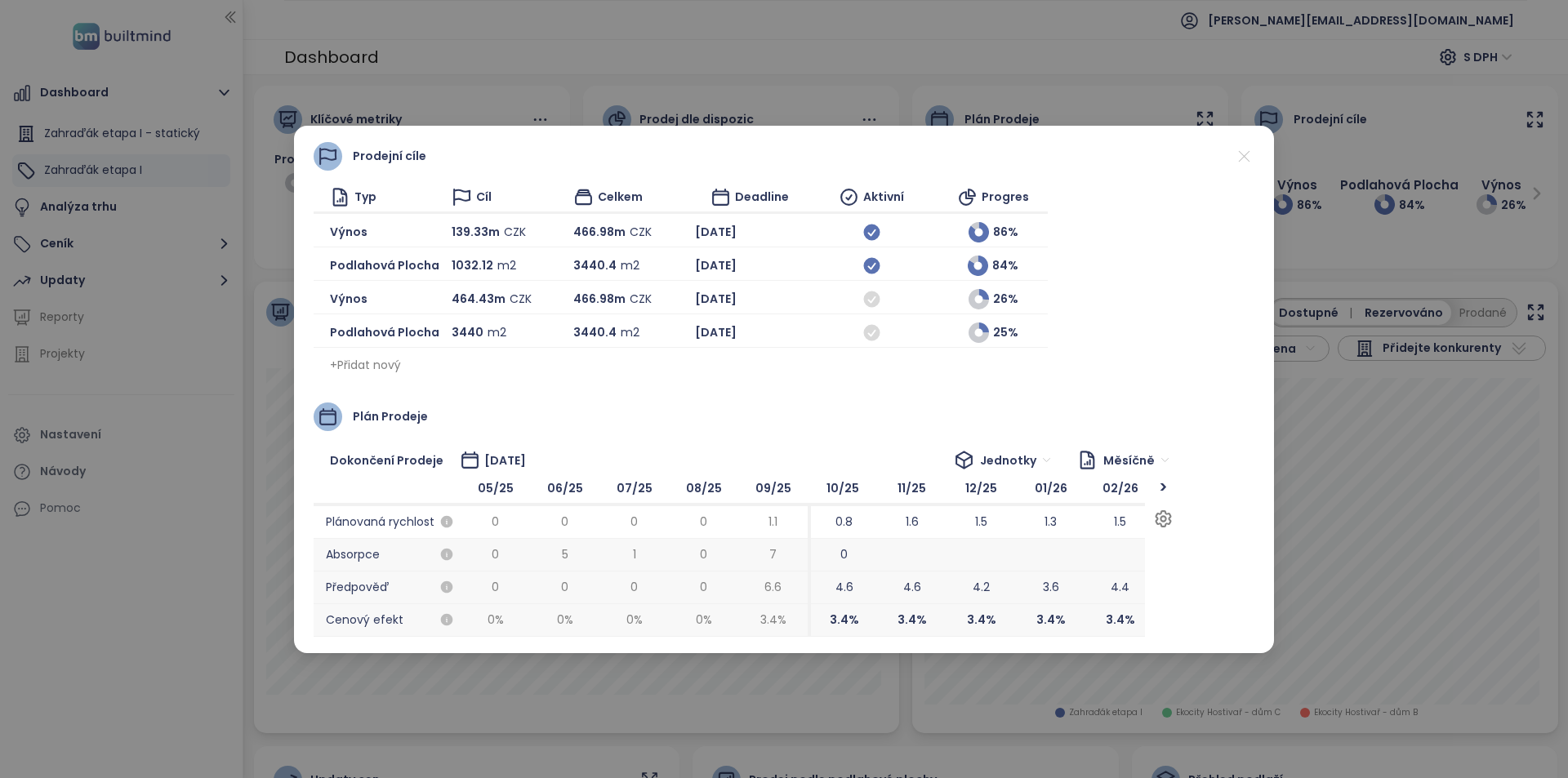
drag, startPoint x: 911, startPoint y: 578, endPoint x: 1171, endPoint y: 618, distance: 263.1
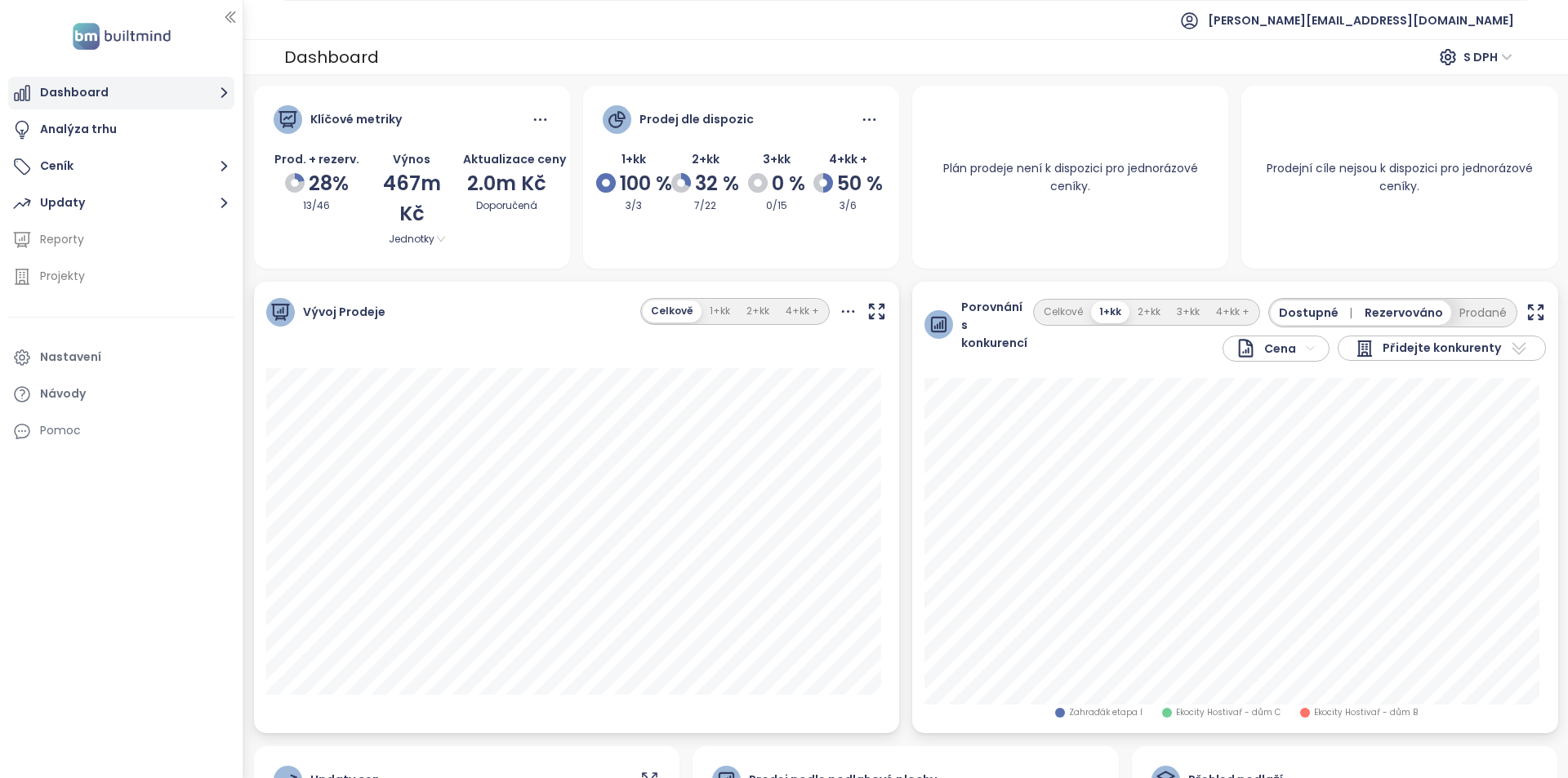
click at [63, 94] on button "Dashboard" at bounding box center [121, 93] width 226 height 33
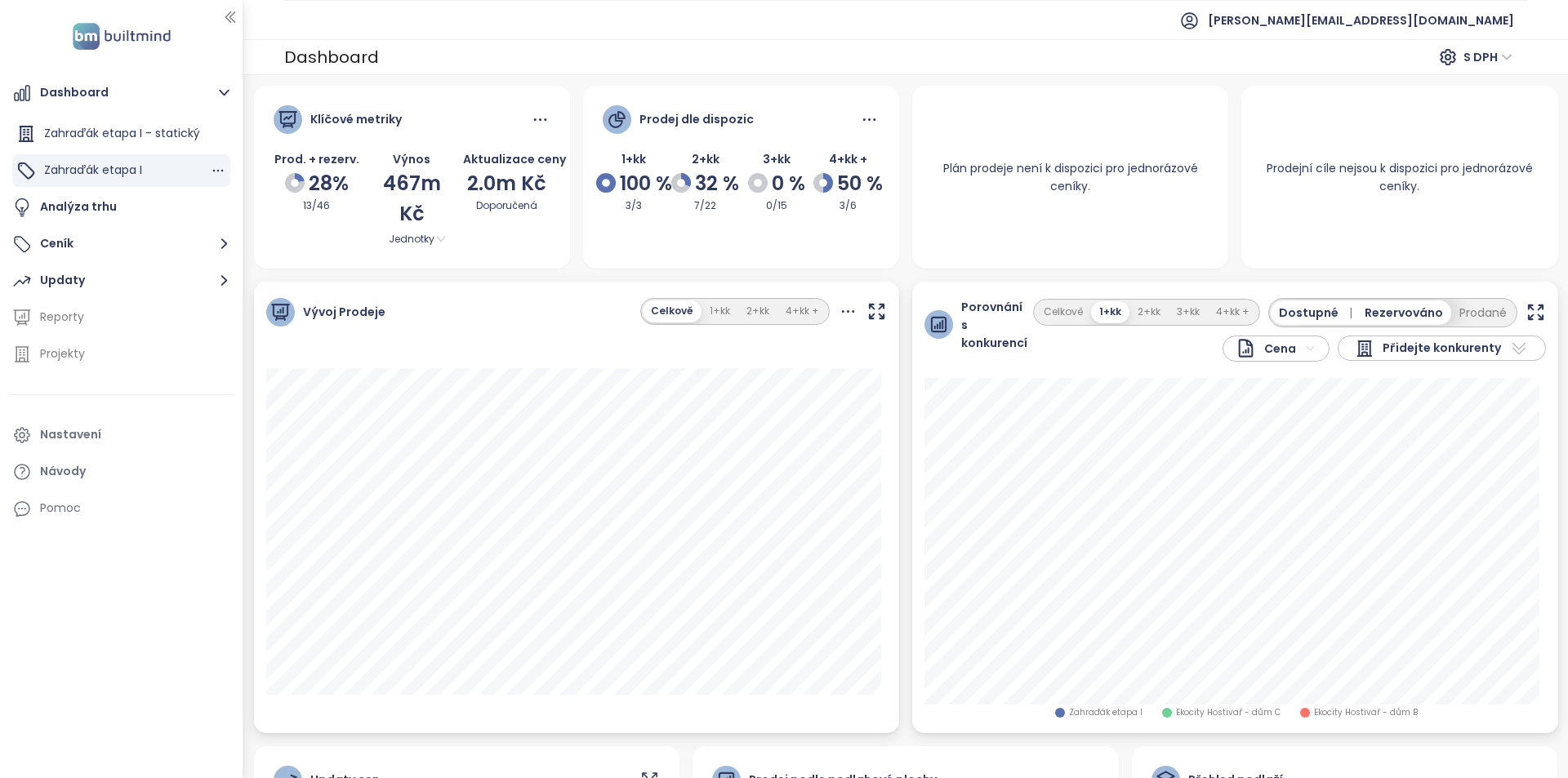
click at [119, 161] on div "Zahraďák etapa I" at bounding box center [92, 170] width 98 height 20
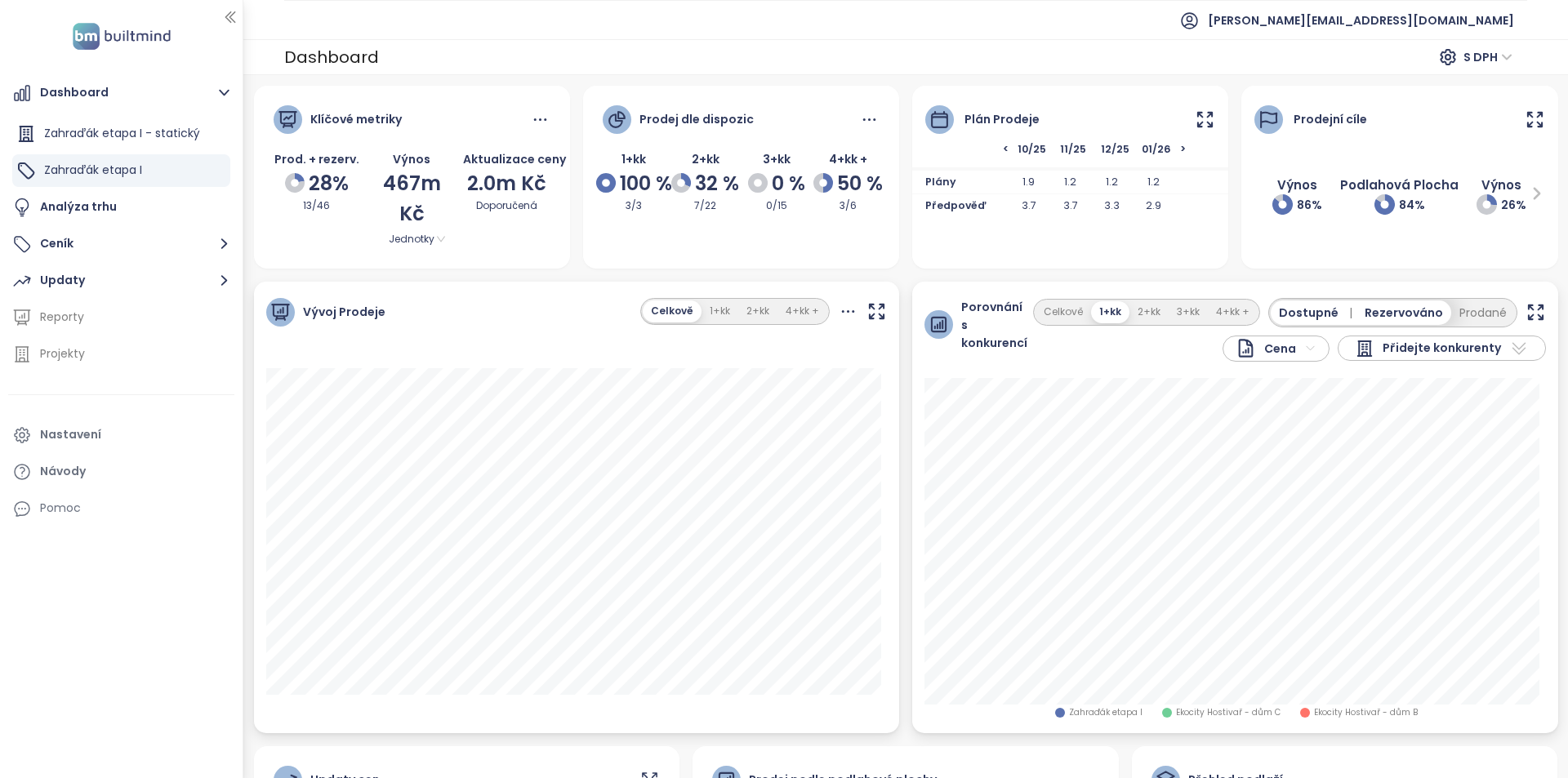
click at [1195, 115] on icon at bounding box center [1205, 119] width 20 height 20
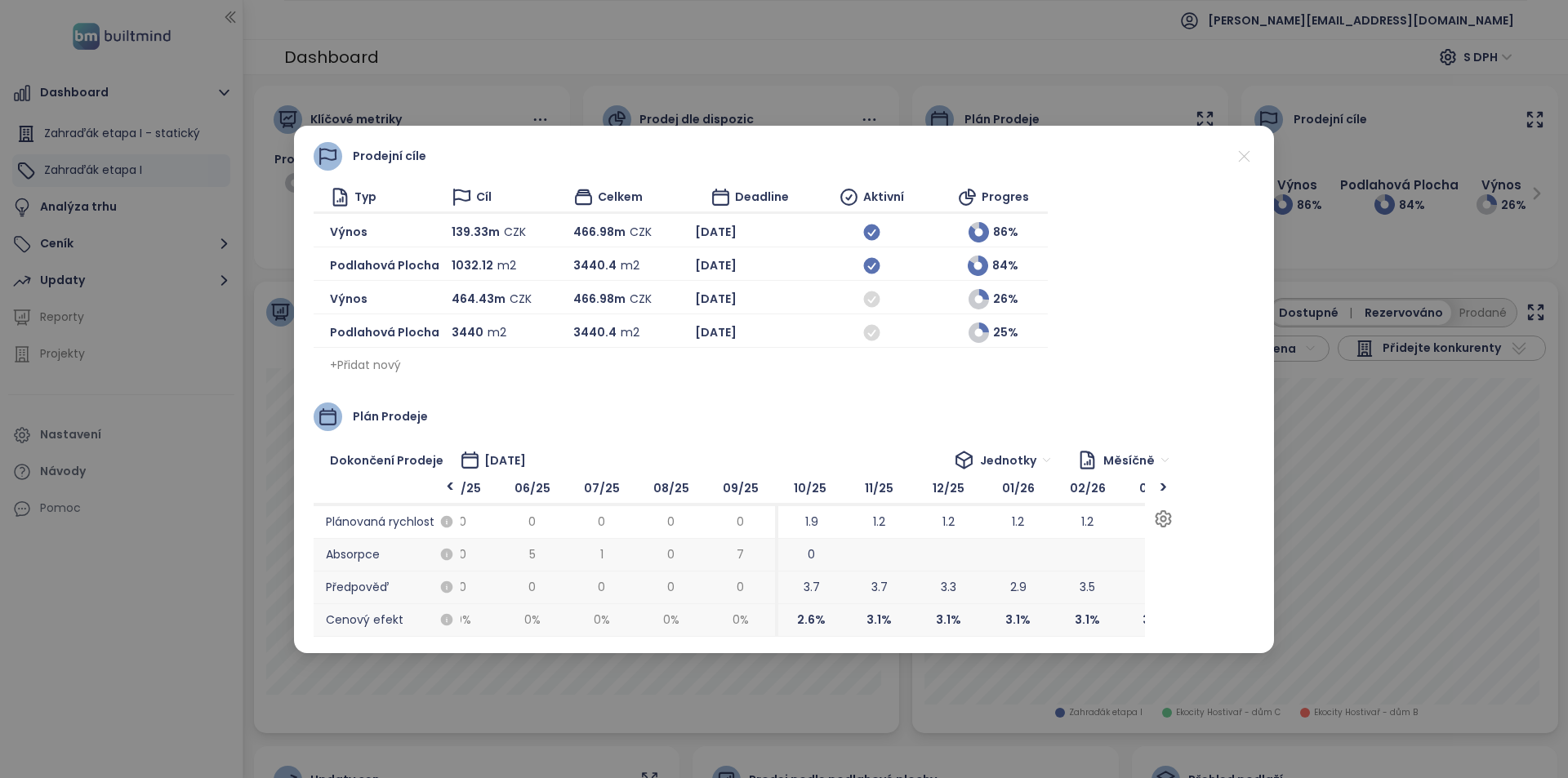
drag, startPoint x: 1009, startPoint y: 555, endPoint x: 942, endPoint y: 591, distance: 76.1
drag, startPoint x: 859, startPoint y: 599, endPoint x: 659, endPoint y: 607, distance: 200.2
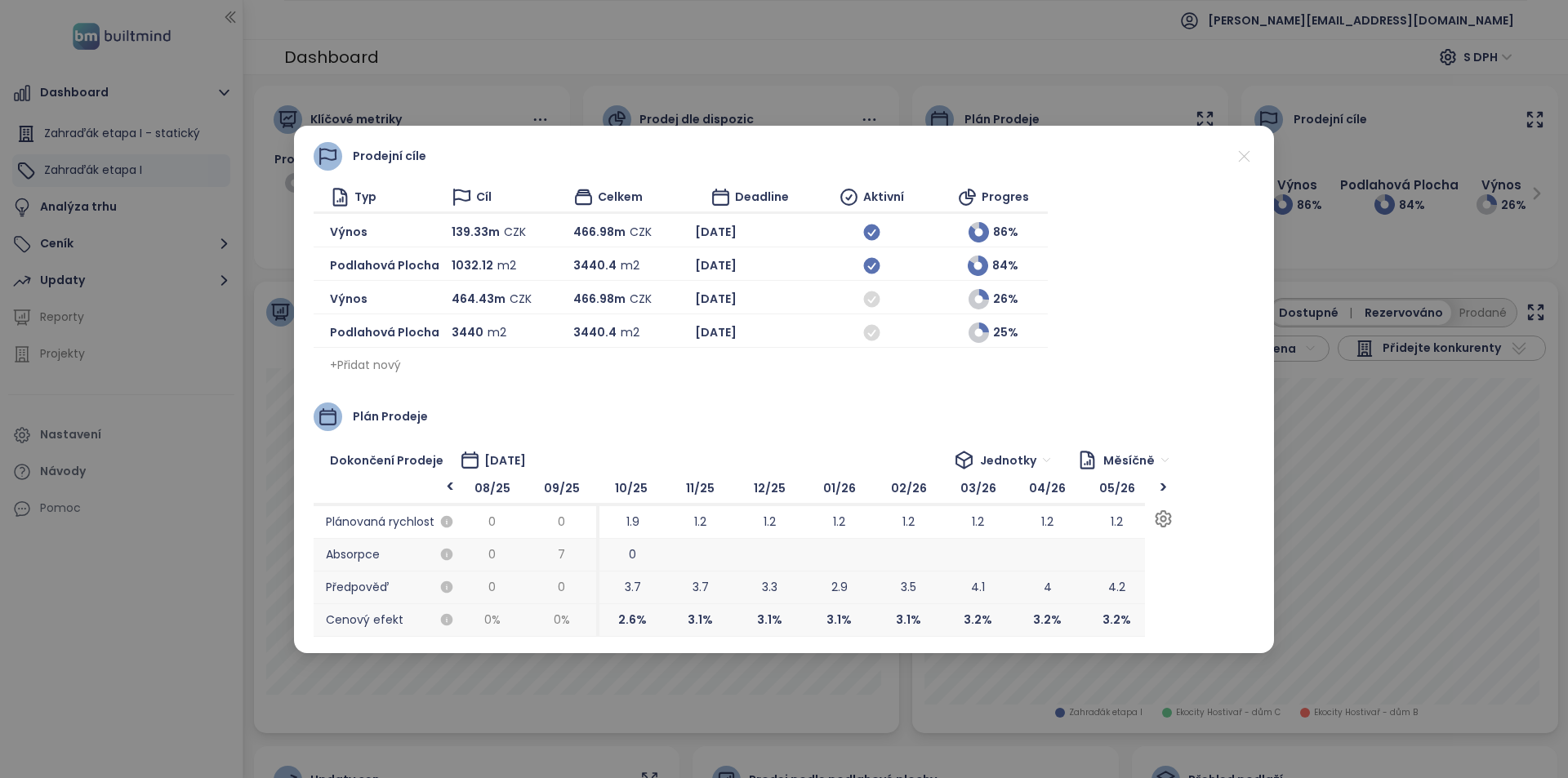
drag, startPoint x: 652, startPoint y: 581, endPoint x: 742, endPoint y: 585, distance: 90.1
click at [742, 585] on span "3.3" at bounding box center [769, 588] width 70 height 33
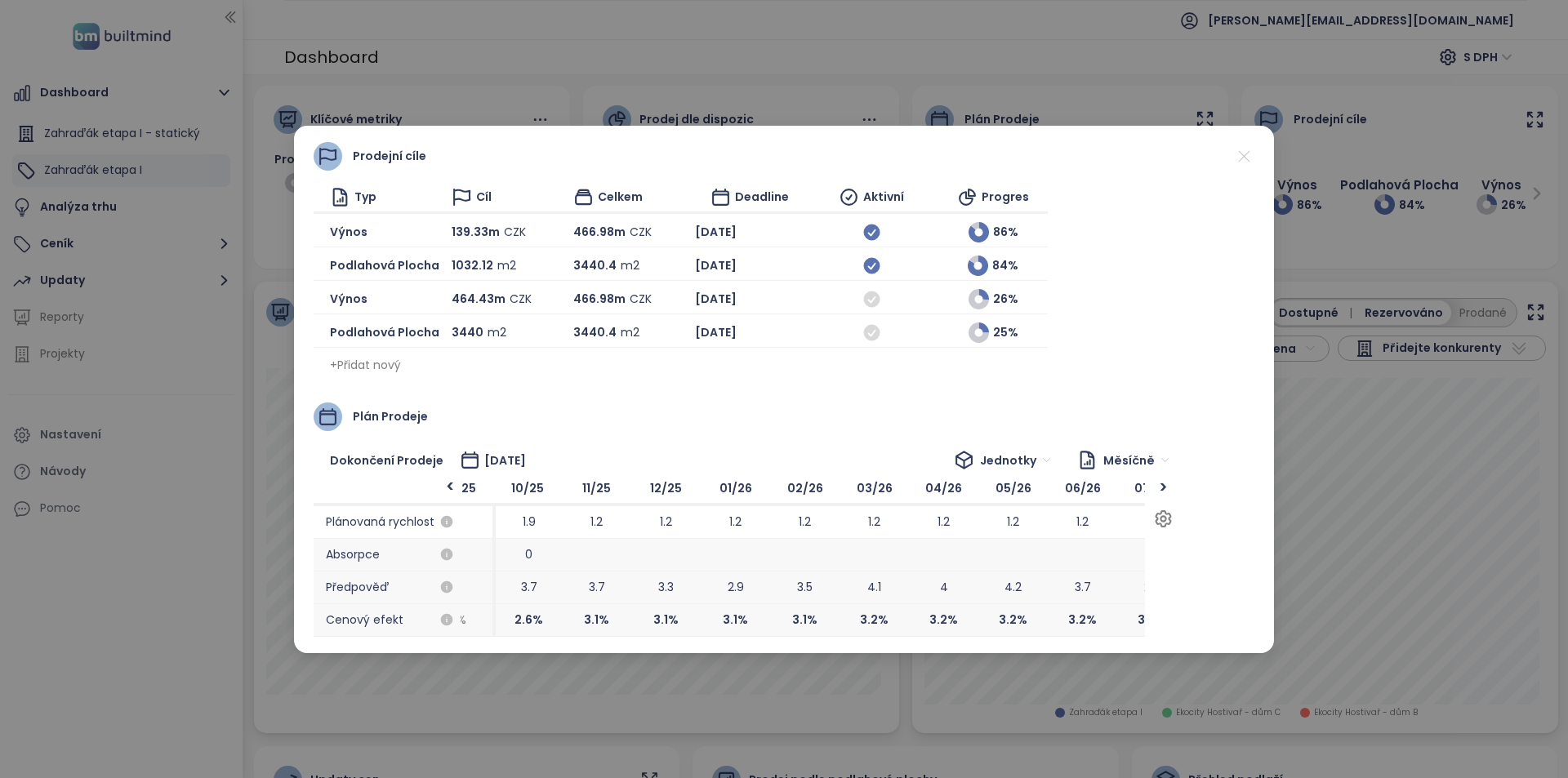
drag, startPoint x: 957, startPoint y: 617, endPoint x: 855, endPoint y: 606, distance: 102.6
click at [855, 606] on span "3.2 %" at bounding box center [874, 621] width 70 height 33
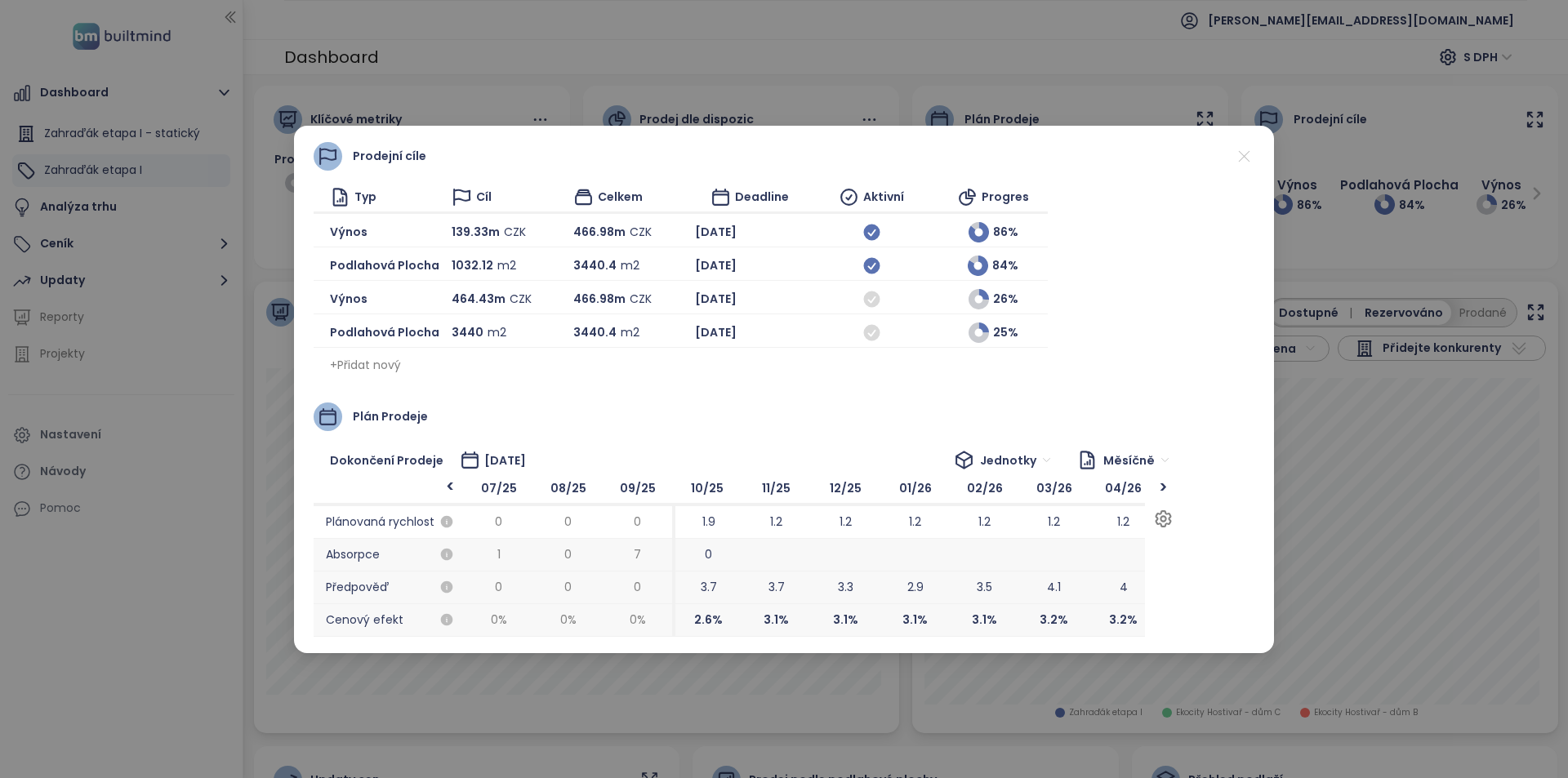
drag, startPoint x: 849, startPoint y: 603, endPoint x: 1007, endPoint y: 620, distance: 158.9
click at [1007, 620] on div "02/26 1.2 3.5 3.1 %" at bounding box center [984, 555] width 70 height 163
drag, startPoint x: 722, startPoint y: 586, endPoint x: 784, endPoint y: 580, distance: 62.3
click at [784, 580] on span "3.7" at bounding box center [774, 588] width 70 height 33
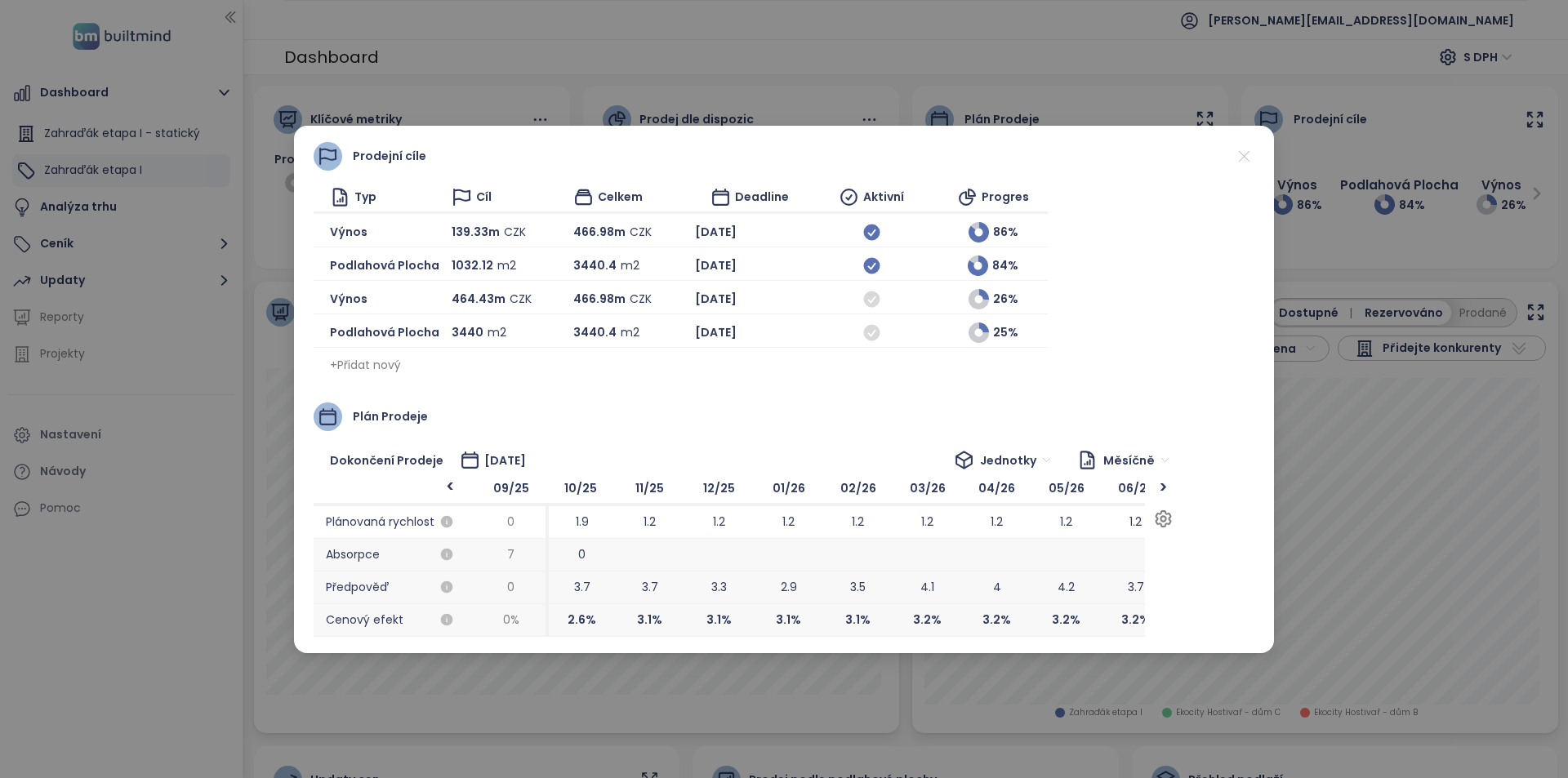
drag, startPoint x: 950, startPoint y: 608, endPoint x: 756, endPoint y: 597, distance: 194.3
click at [756, 597] on div "01/26 1.2 2.9 3.1 %" at bounding box center [788, 555] width 70 height 163
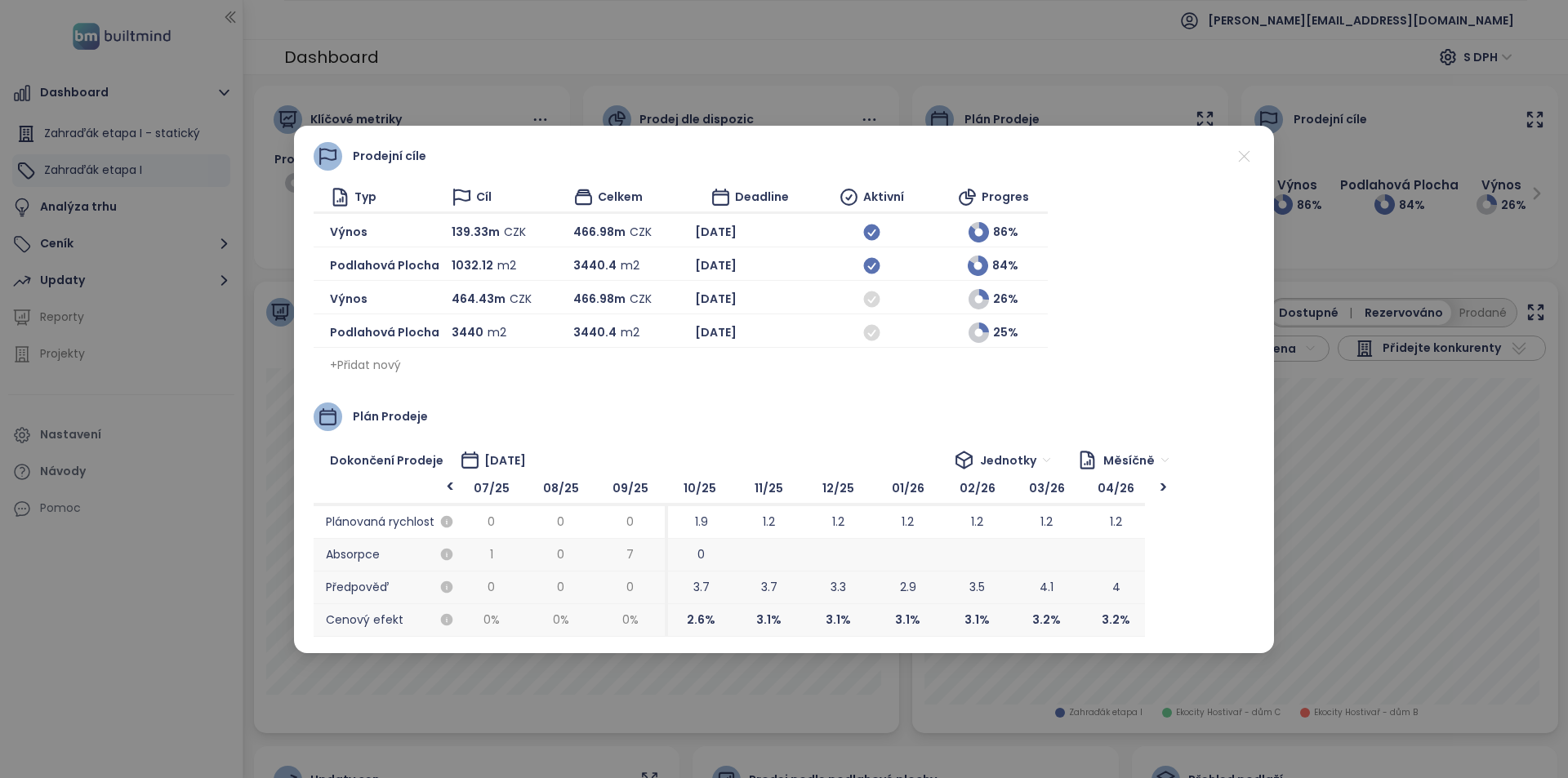
drag, startPoint x: 962, startPoint y: 578, endPoint x: 1185, endPoint y: 558, distance: 223.9
click at [1249, 152] on icon at bounding box center [1243, 156] width 20 height 20
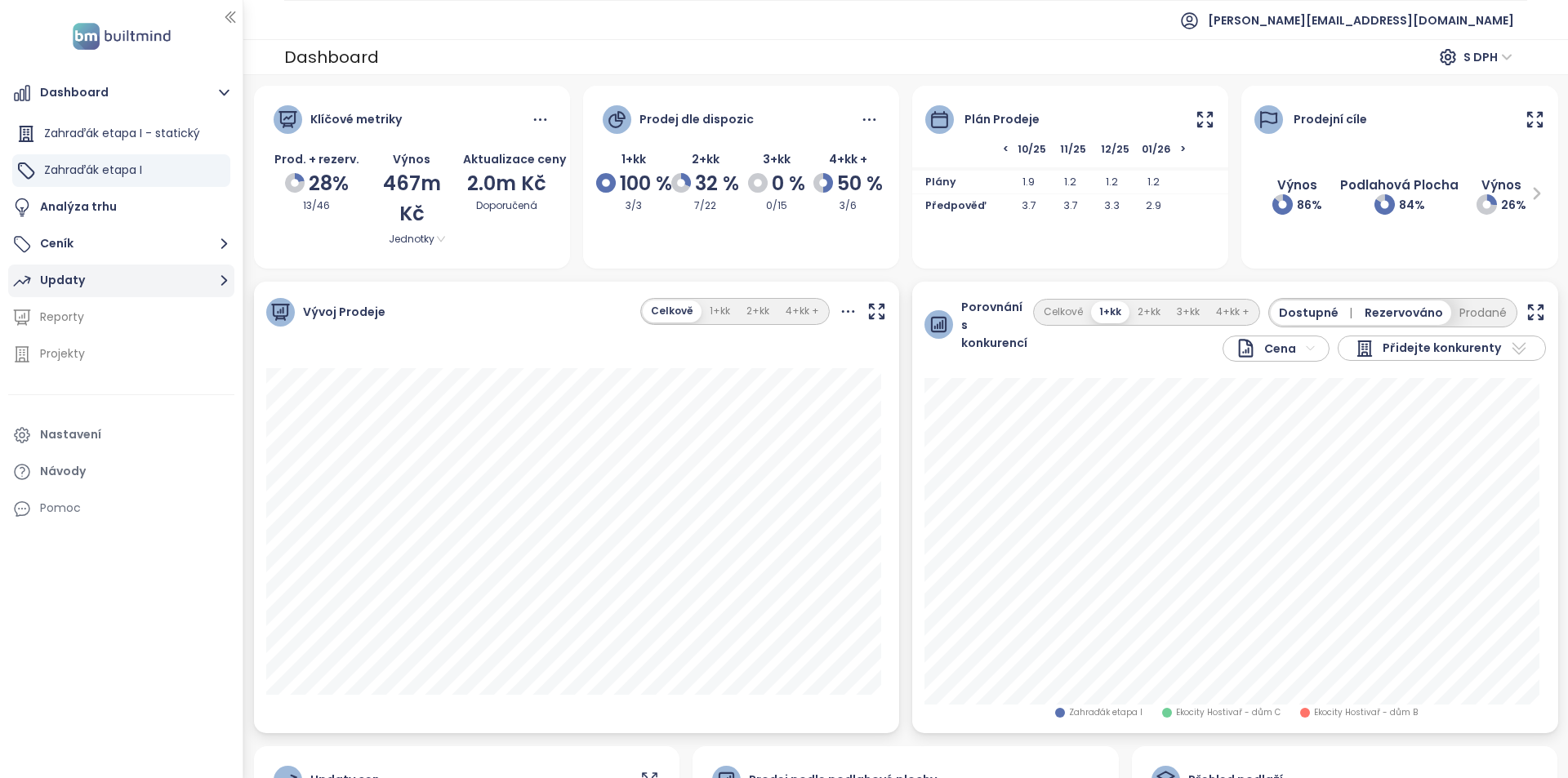
click at [71, 282] on div "Updaty" at bounding box center [62, 280] width 45 height 20
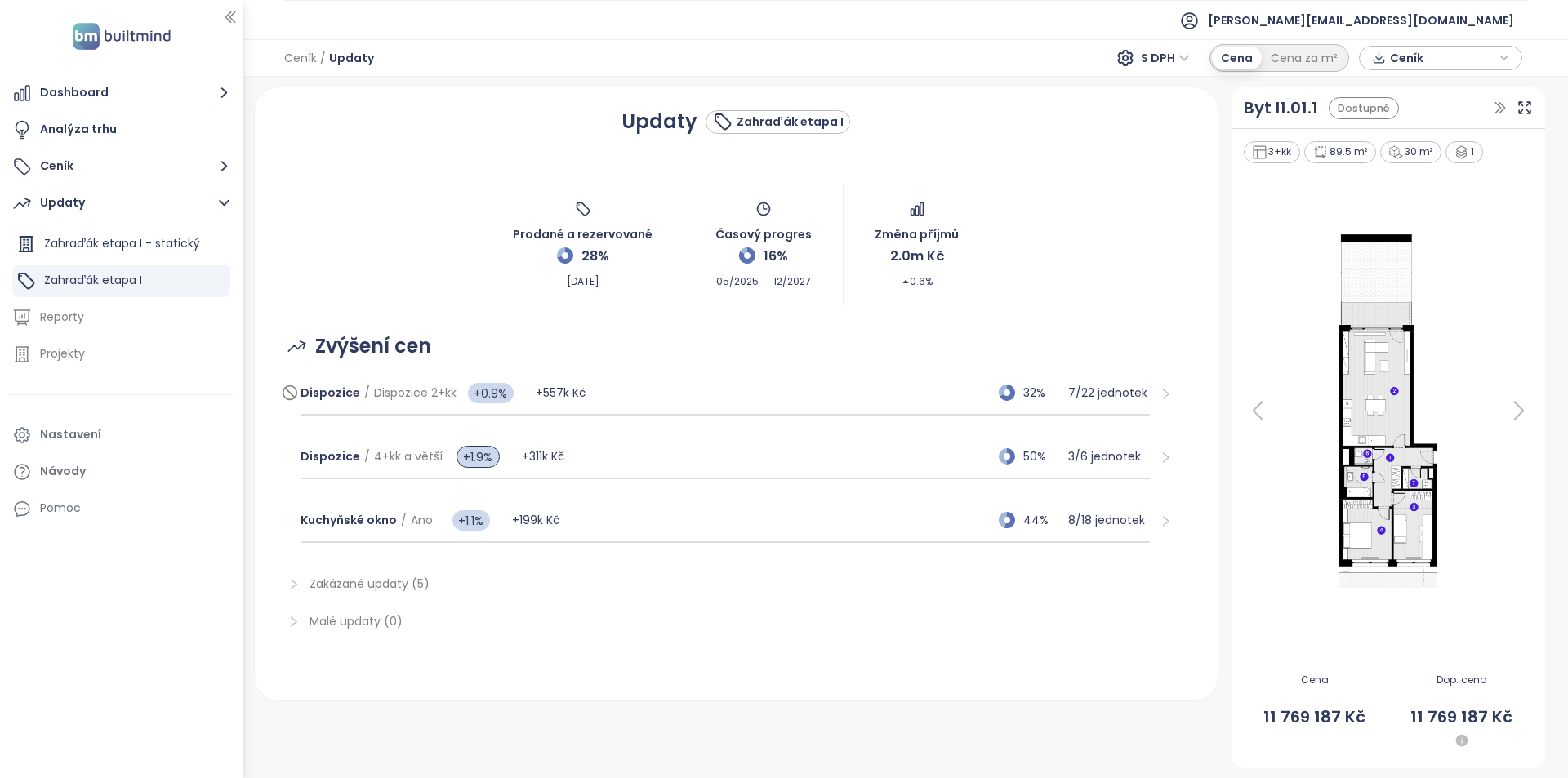
click at [879, 397] on div "Dispozice / Dispozice 2+kk +0.9% +557k Kč 32% 7 / 22 jednotek" at bounding box center [725, 394] width 850 height 44
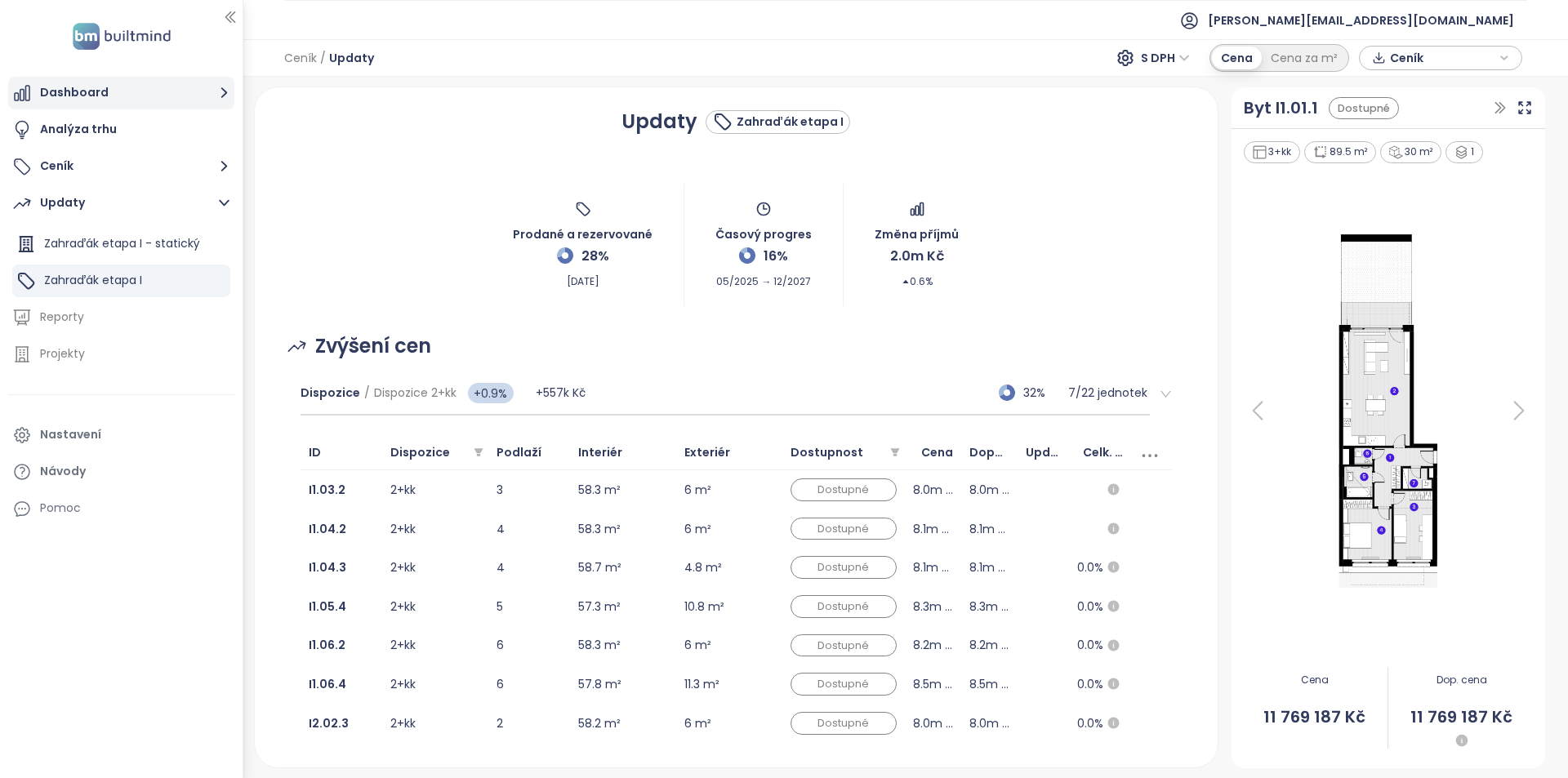
click at [82, 98] on button "Dashboard" at bounding box center [121, 93] width 226 height 33
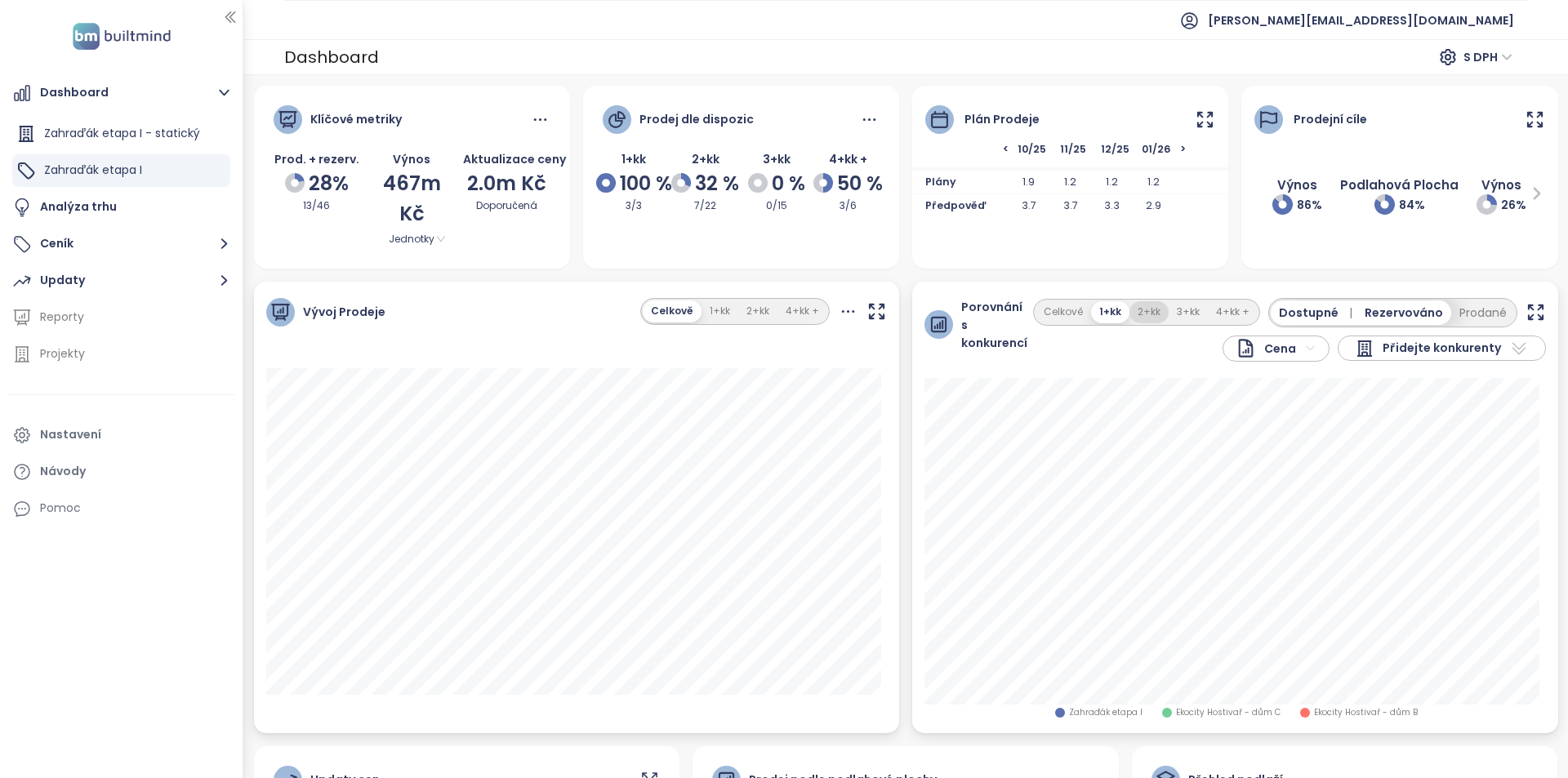
drag, startPoint x: 1149, startPoint y: 310, endPoint x: 1140, endPoint y: 313, distance: 9.5
click at [1149, 310] on button "2+kk" at bounding box center [1148, 312] width 40 height 22
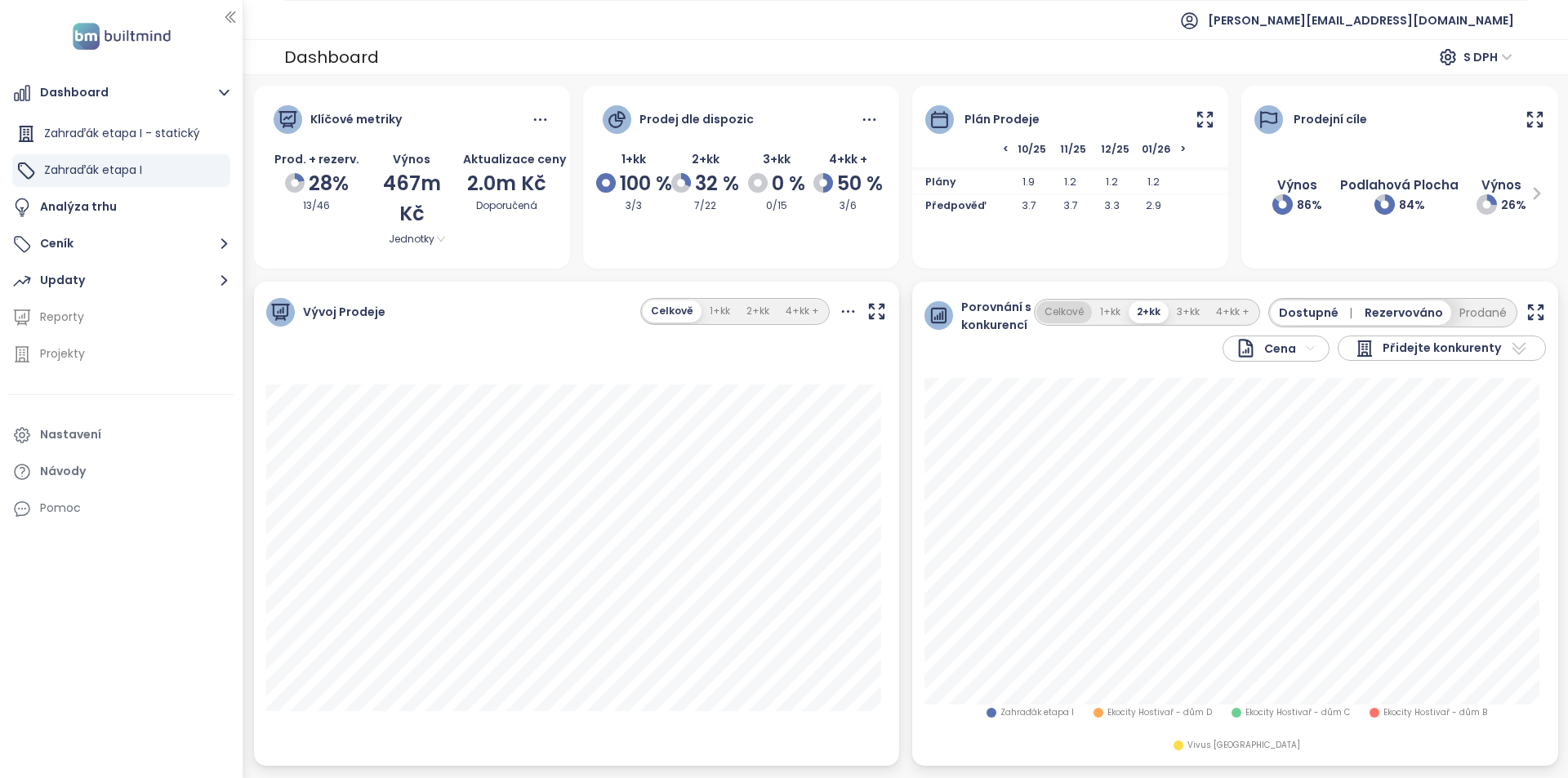
click at [1077, 321] on button "Celkově" at bounding box center [1064, 312] width 55 height 22
click at [1058, 317] on button "Celkově" at bounding box center [1063, 312] width 59 height 22
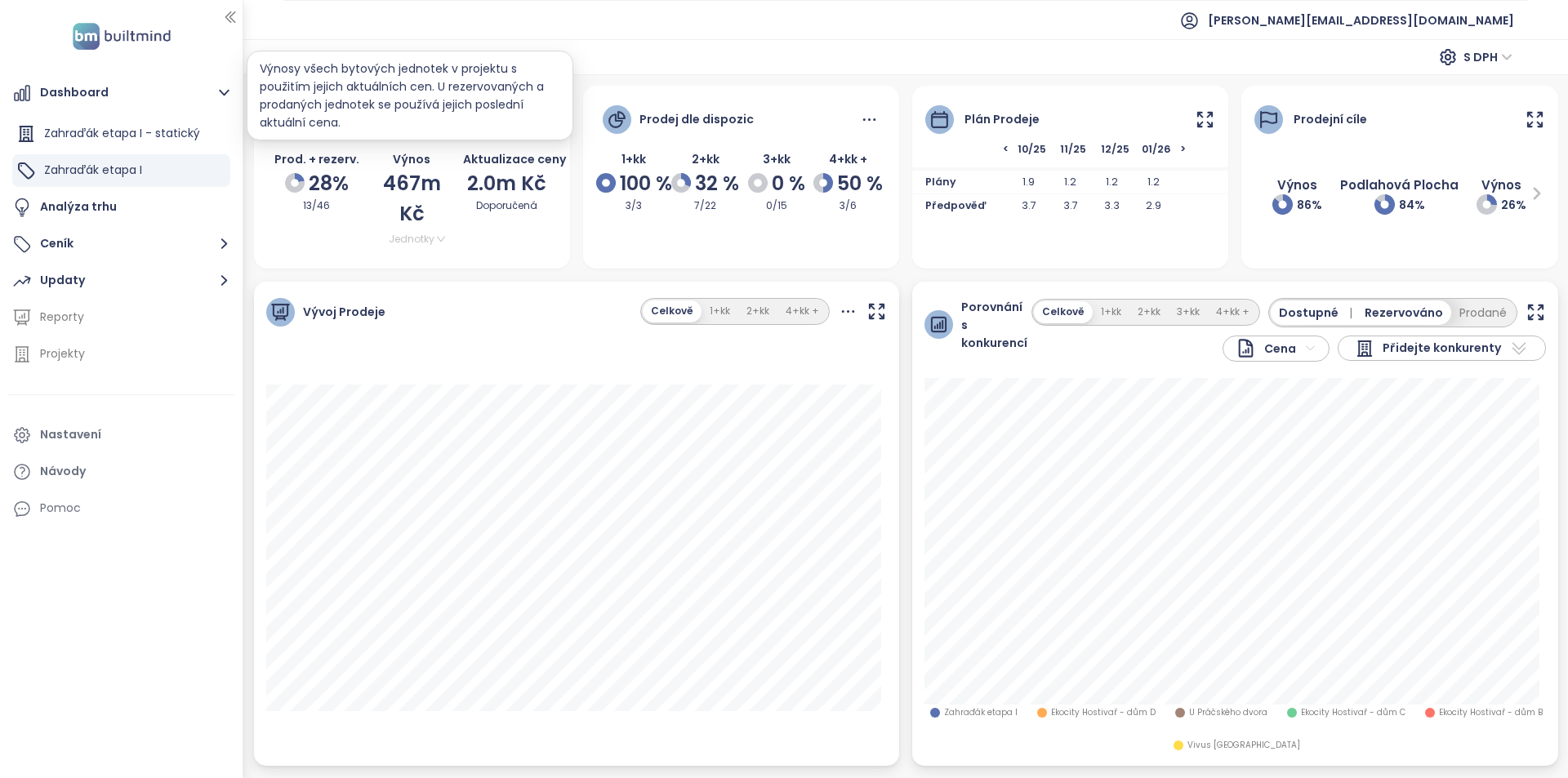
click at [431, 241] on span "Jednotky" at bounding box center [411, 239] width 74 height 18
click at [427, 295] on div "Vše" at bounding box center [410, 294] width 60 height 18
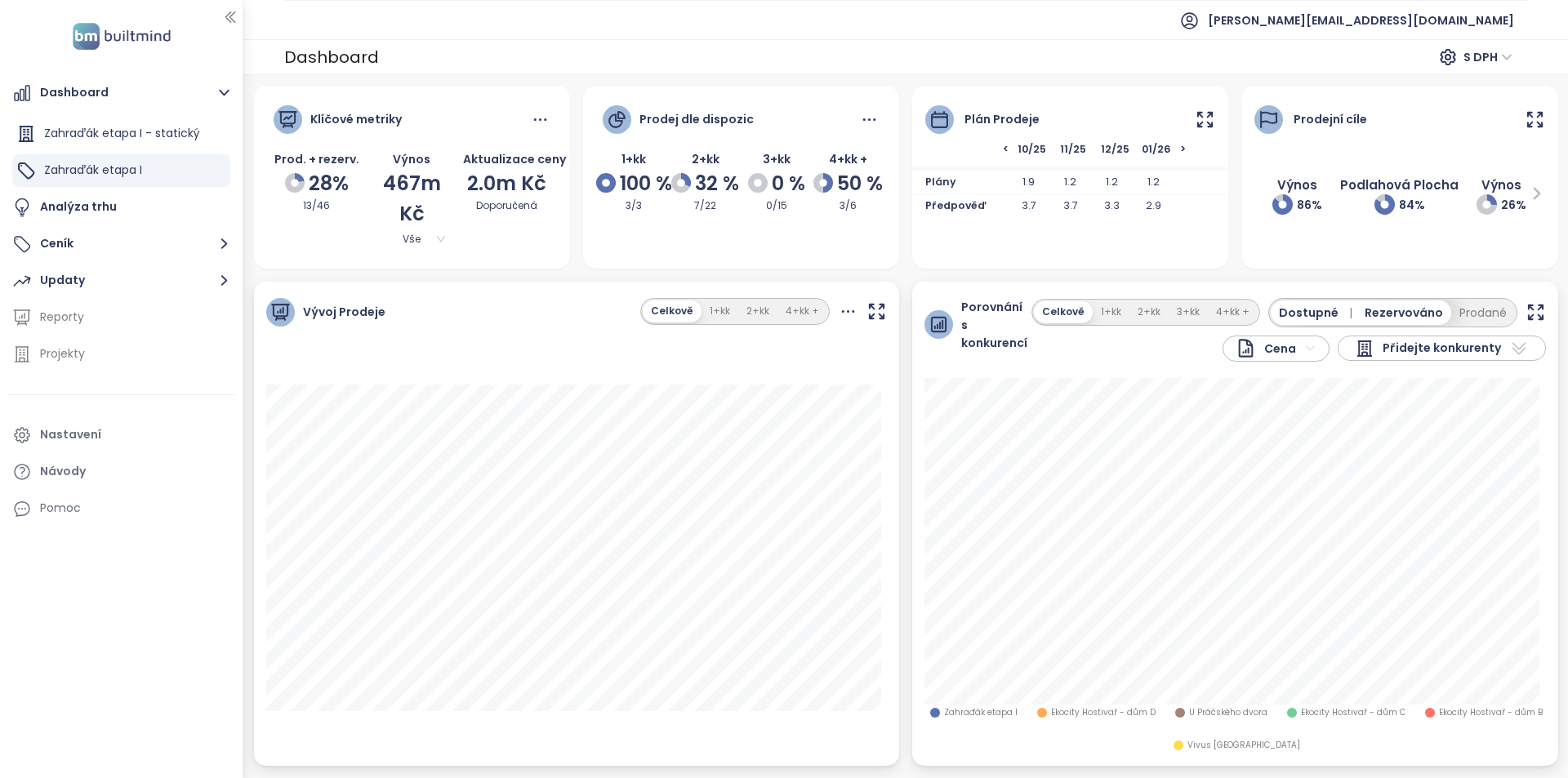
click at [435, 241] on span "Vše" at bounding box center [411, 239] width 74 height 18
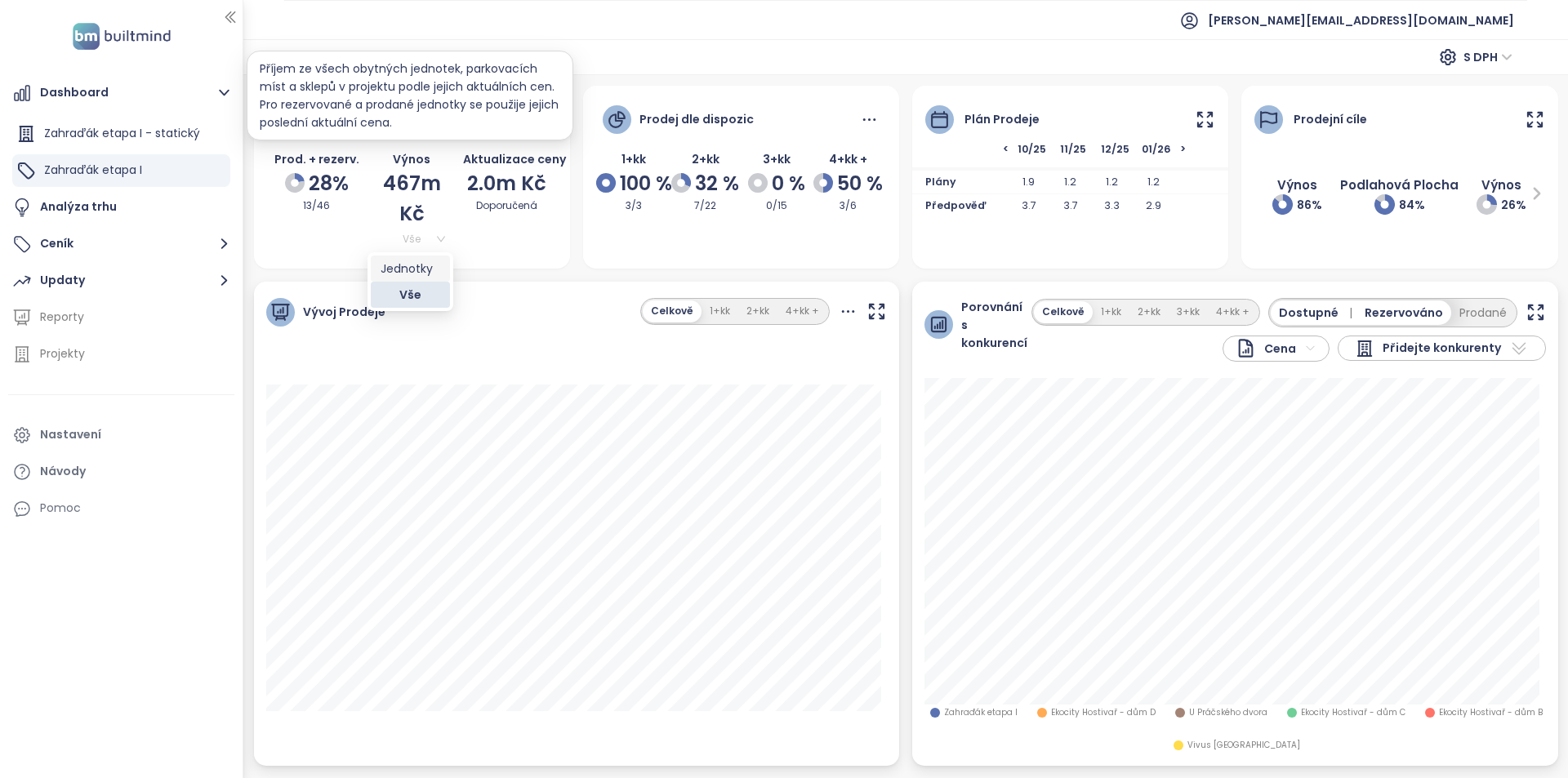
click at [430, 266] on div "Jednotky" at bounding box center [410, 268] width 60 height 18
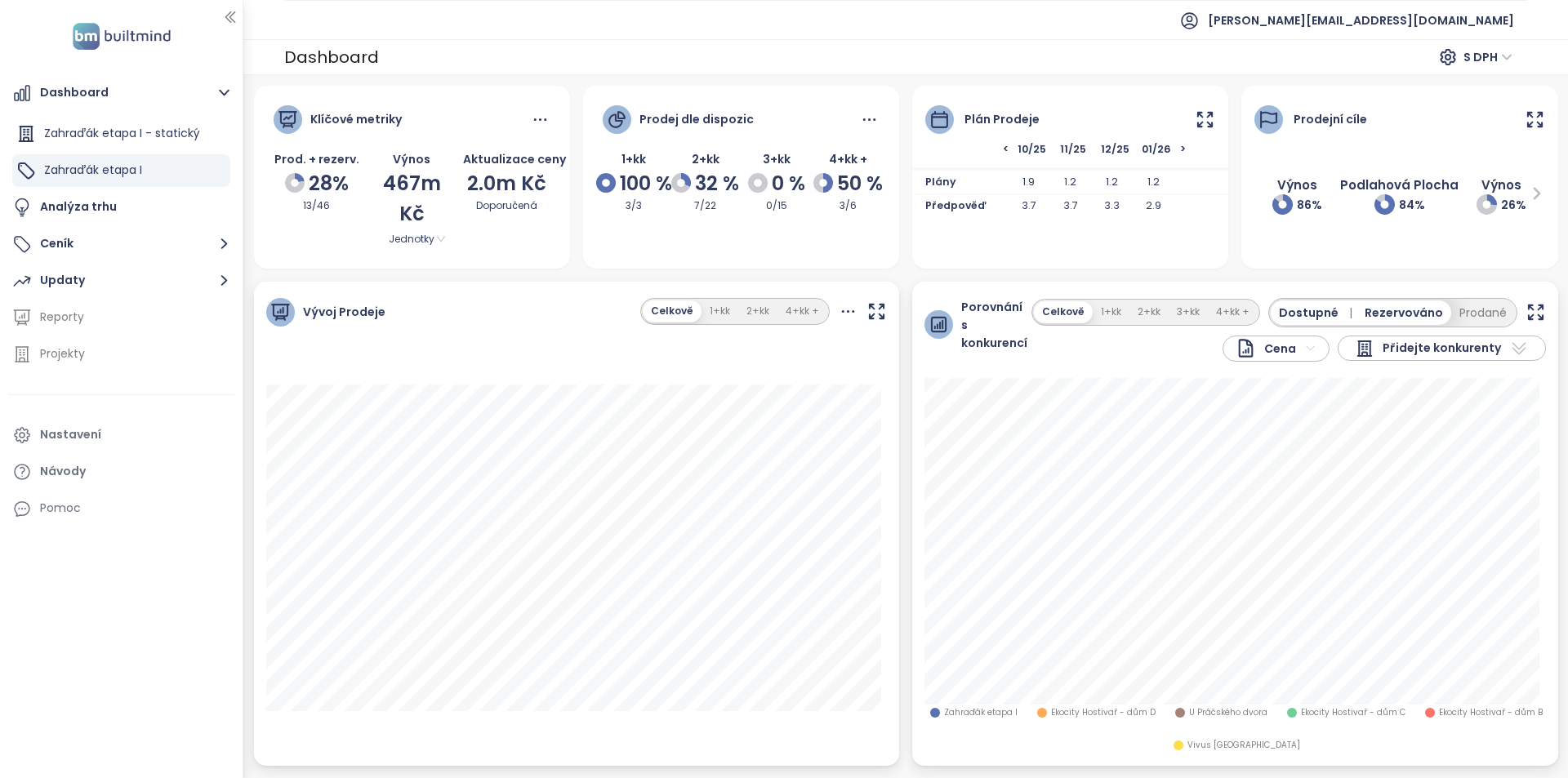
click at [448, 234] on div "Jednotky" at bounding box center [411, 239] width 87 height 19
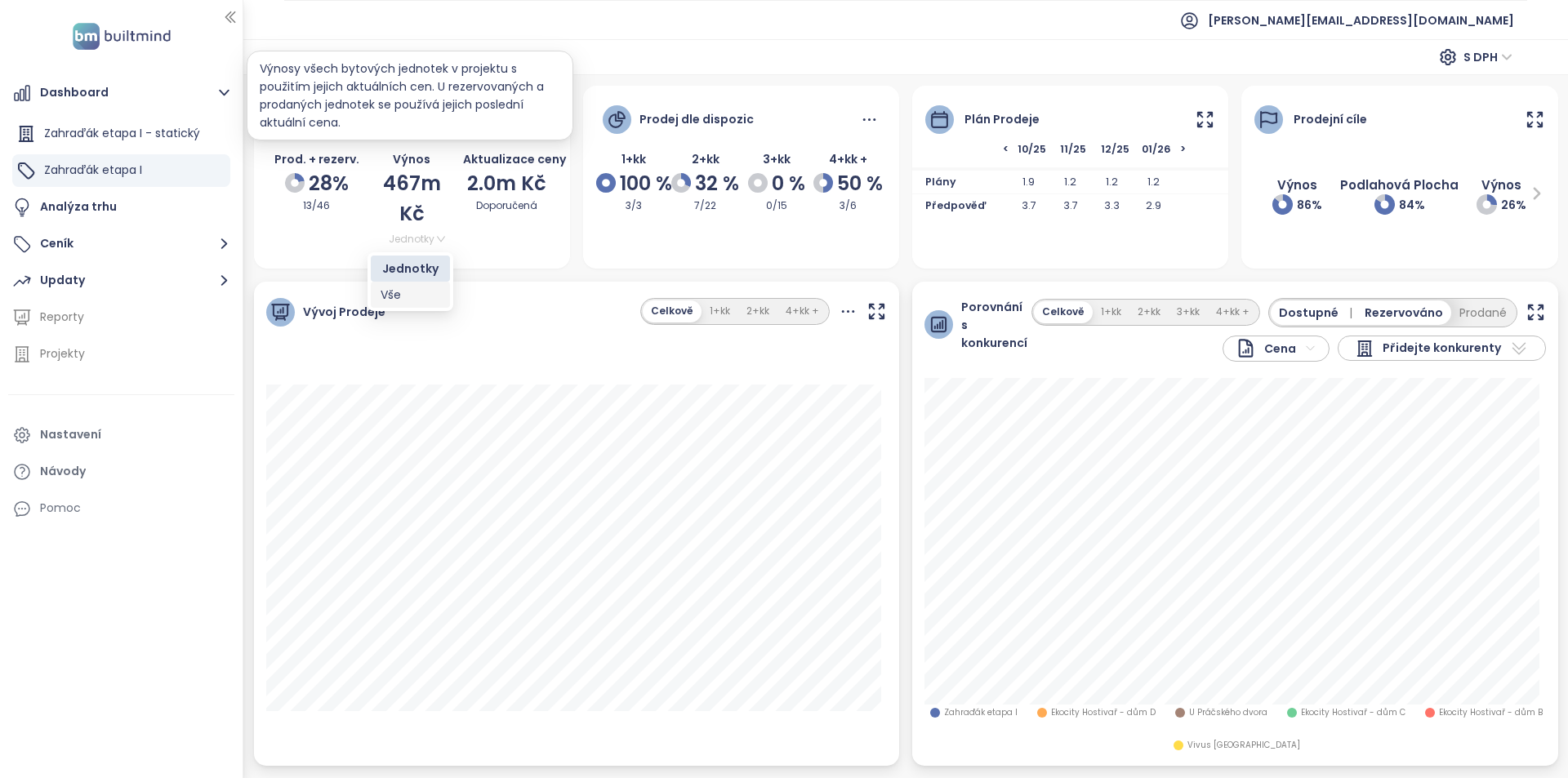
click at [415, 293] on div "Vše" at bounding box center [410, 294] width 60 height 18
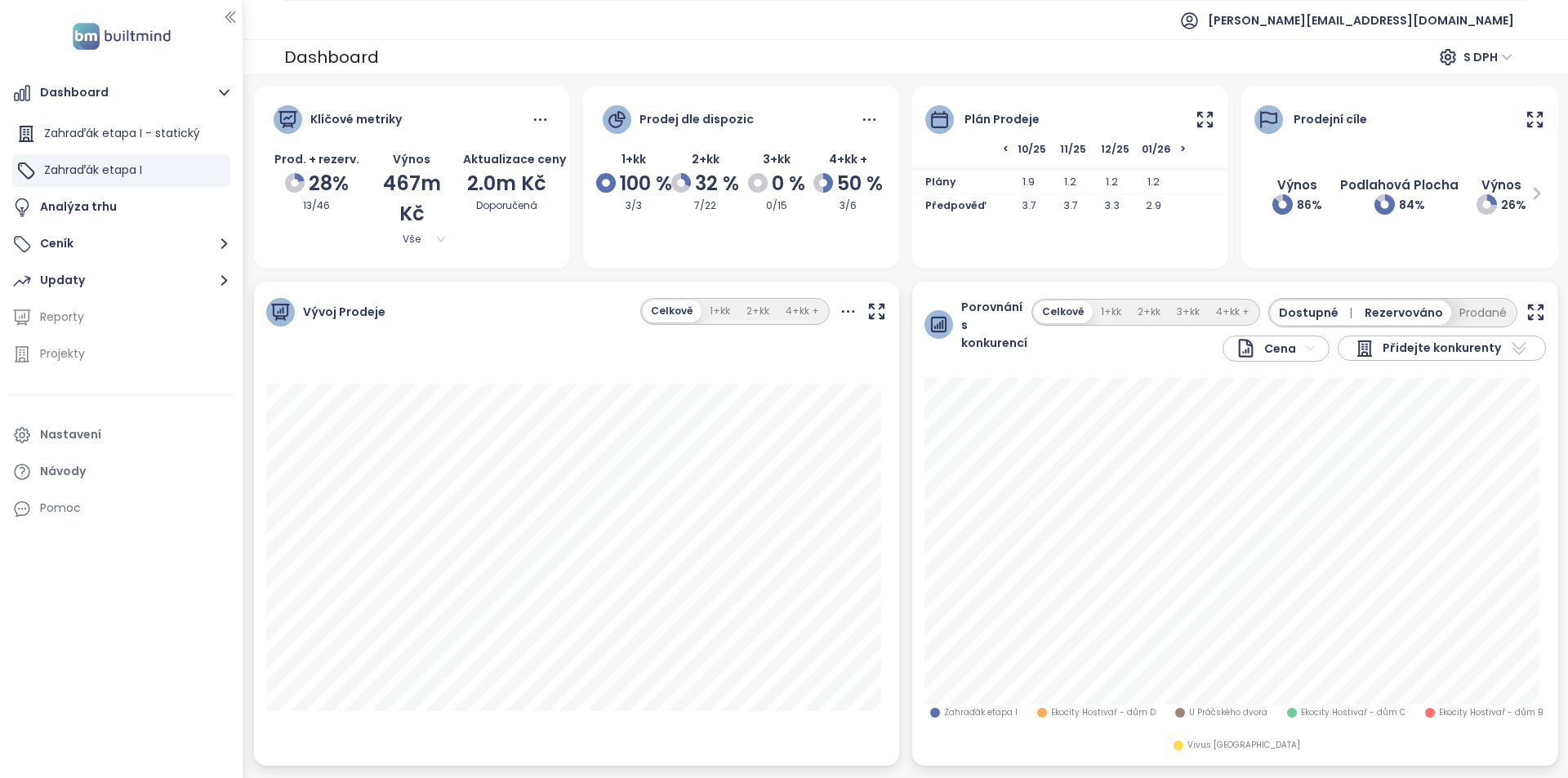
click at [440, 241] on span "Vše" at bounding box center [411, 239] width 74 height 18
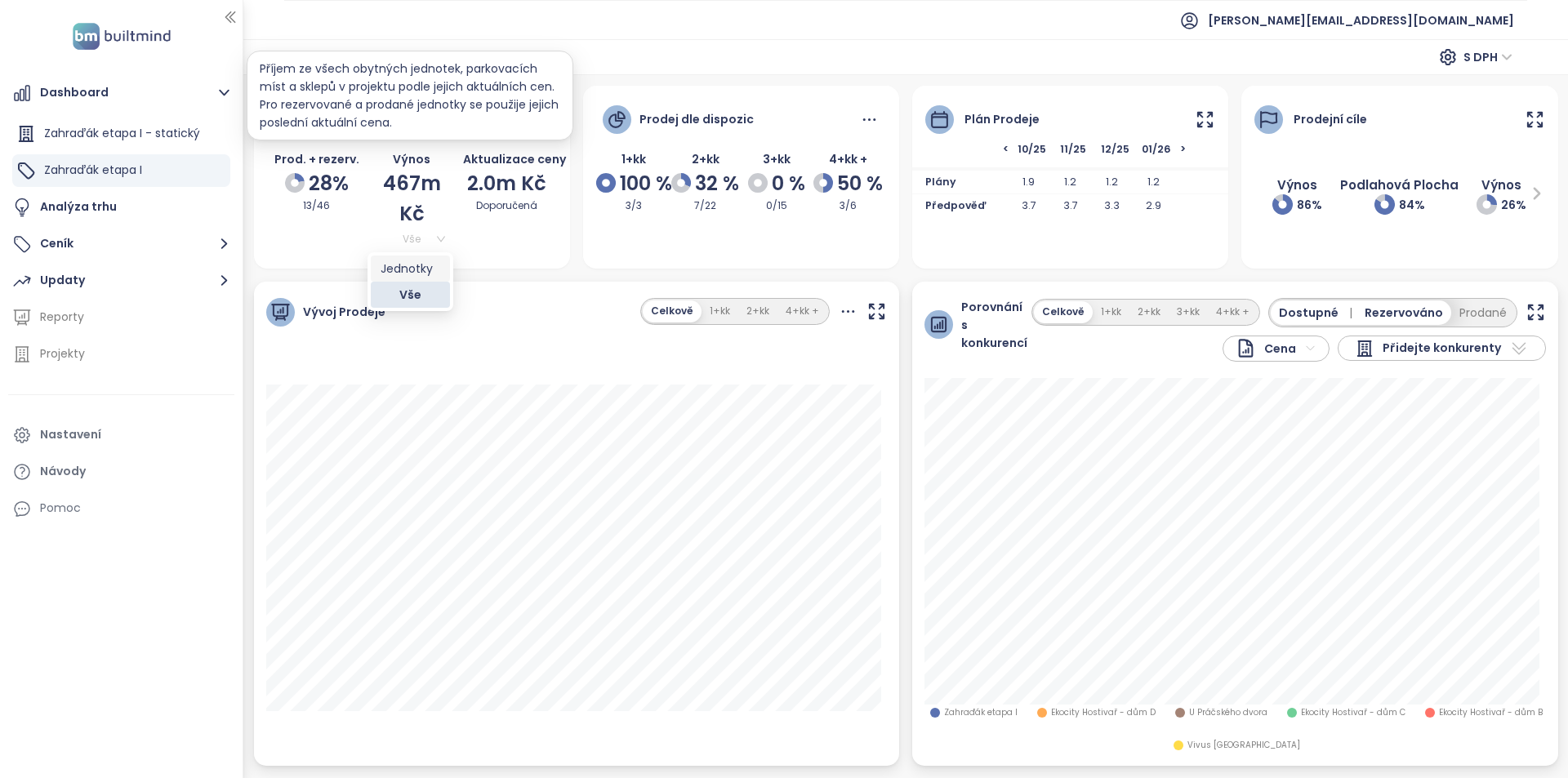
click at [427, 265] on div "Jednotky" at bounding box center [410, 268] width 60 height 18
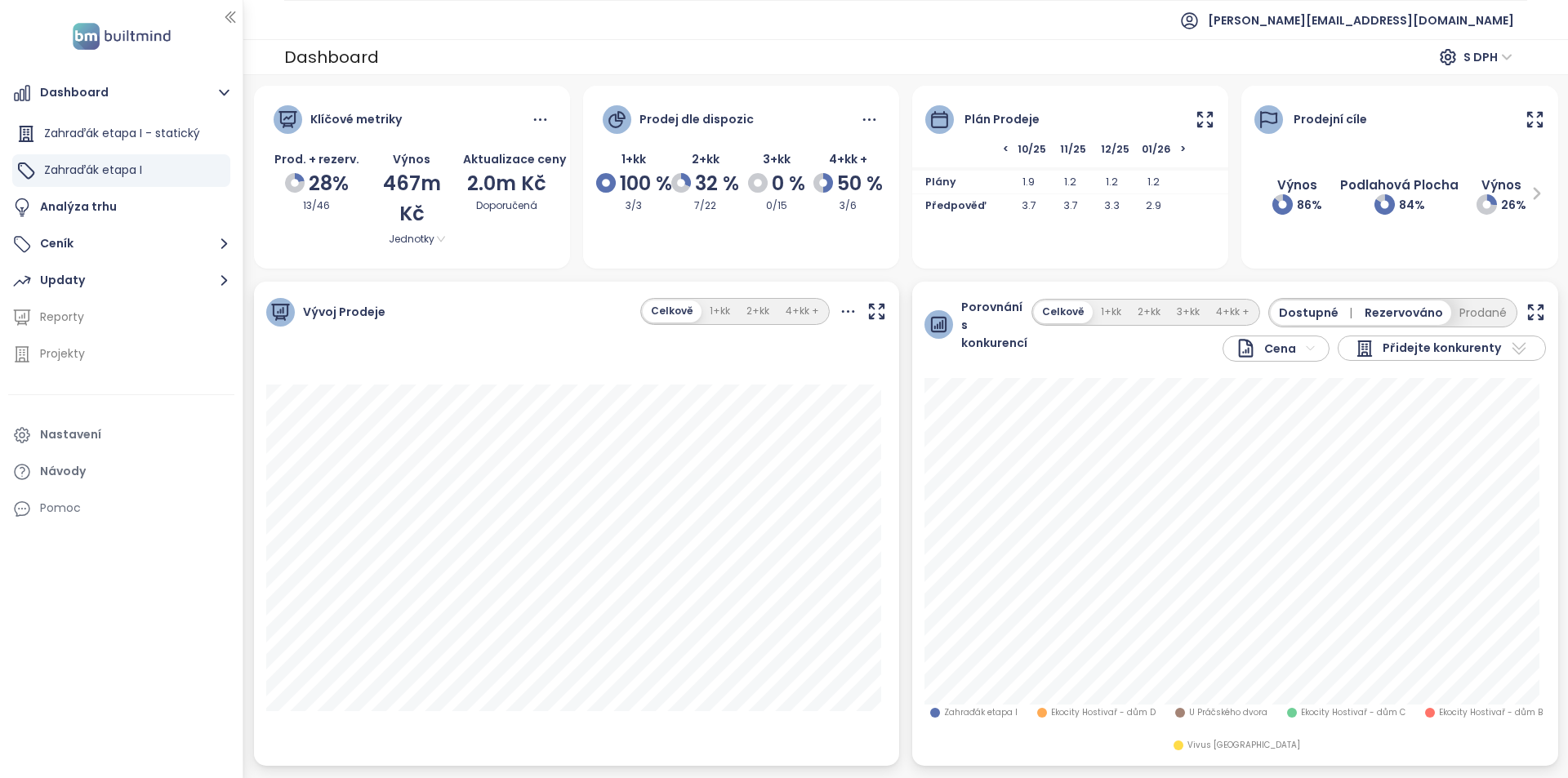
click at [424, 237] on span "Jednotky" at bounding box center [411, 239] width 74 height 18
click at [1202, 117] on icon at bounding box center [1205, 119] width 20 height 20
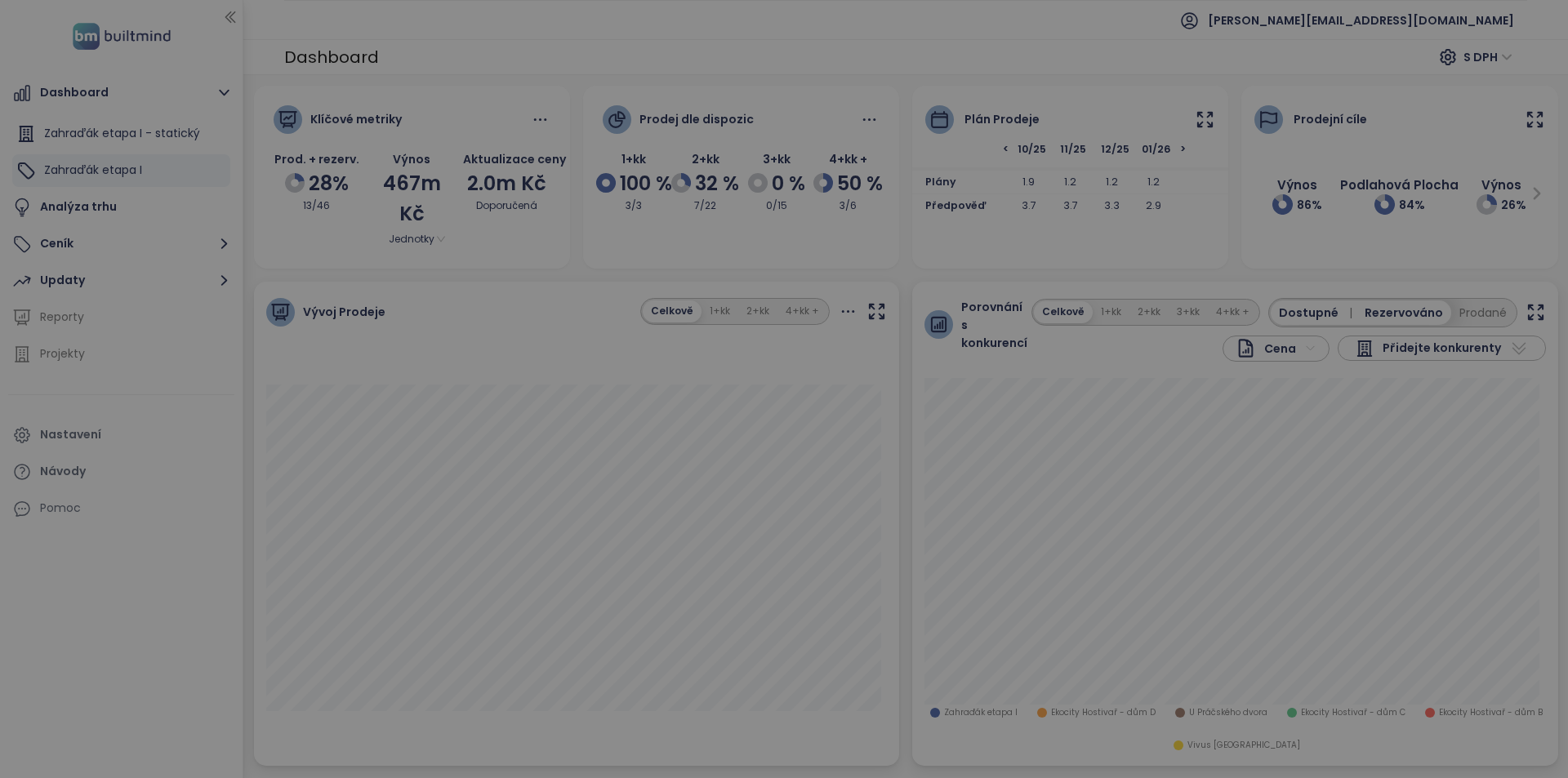
scroll to position [0, 139]
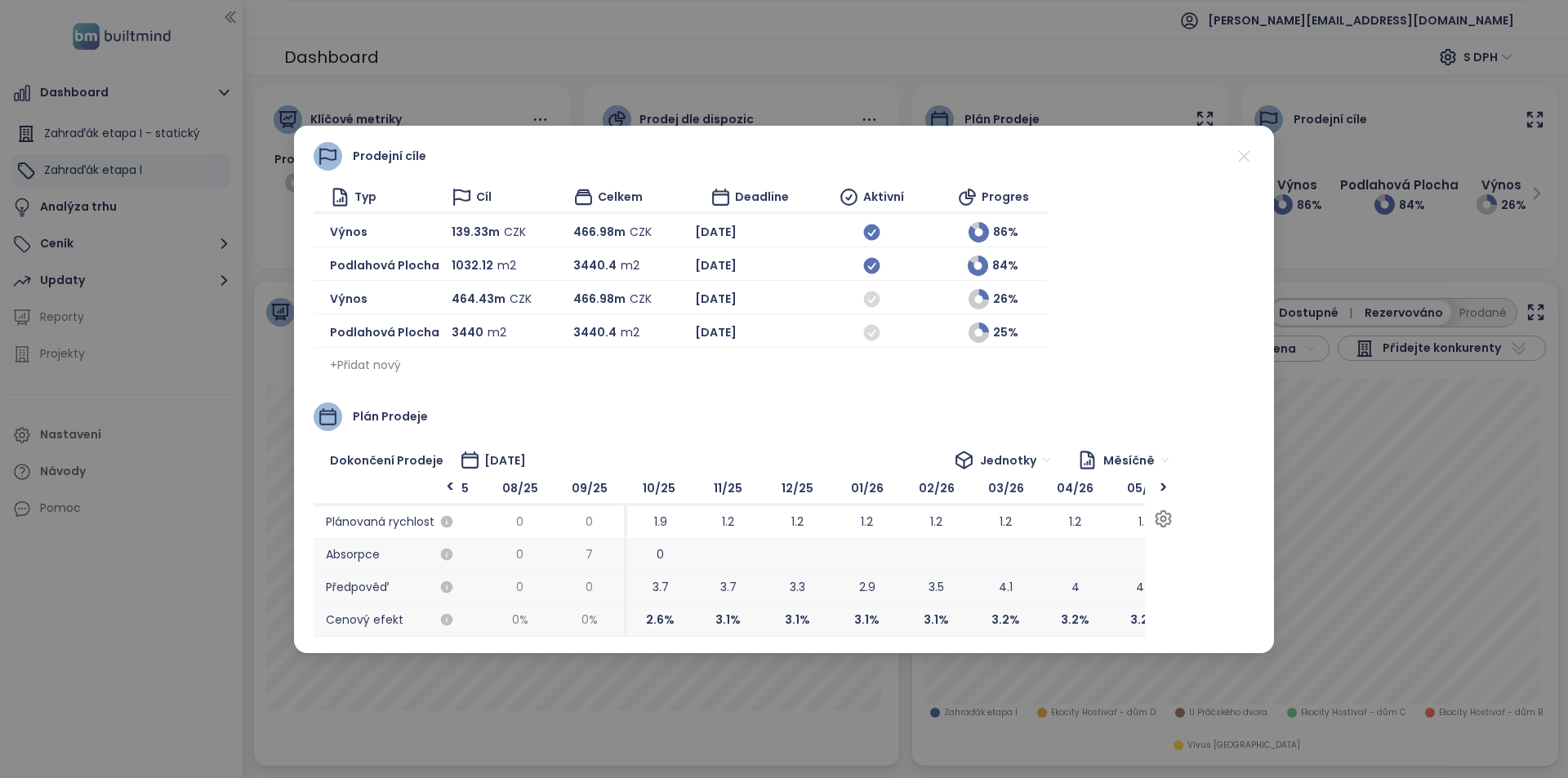
drag, startPoint x: 706, startPoint y: 622, endPoint x: 662, endPoint y: 620, distance: 44.0
click at [662, 620] on span "2.6 %" at bounding box center [658, 621] width 70 height 33
click at [1240, 153] on icon at bounding box center [1243, 156] width 11 height 11
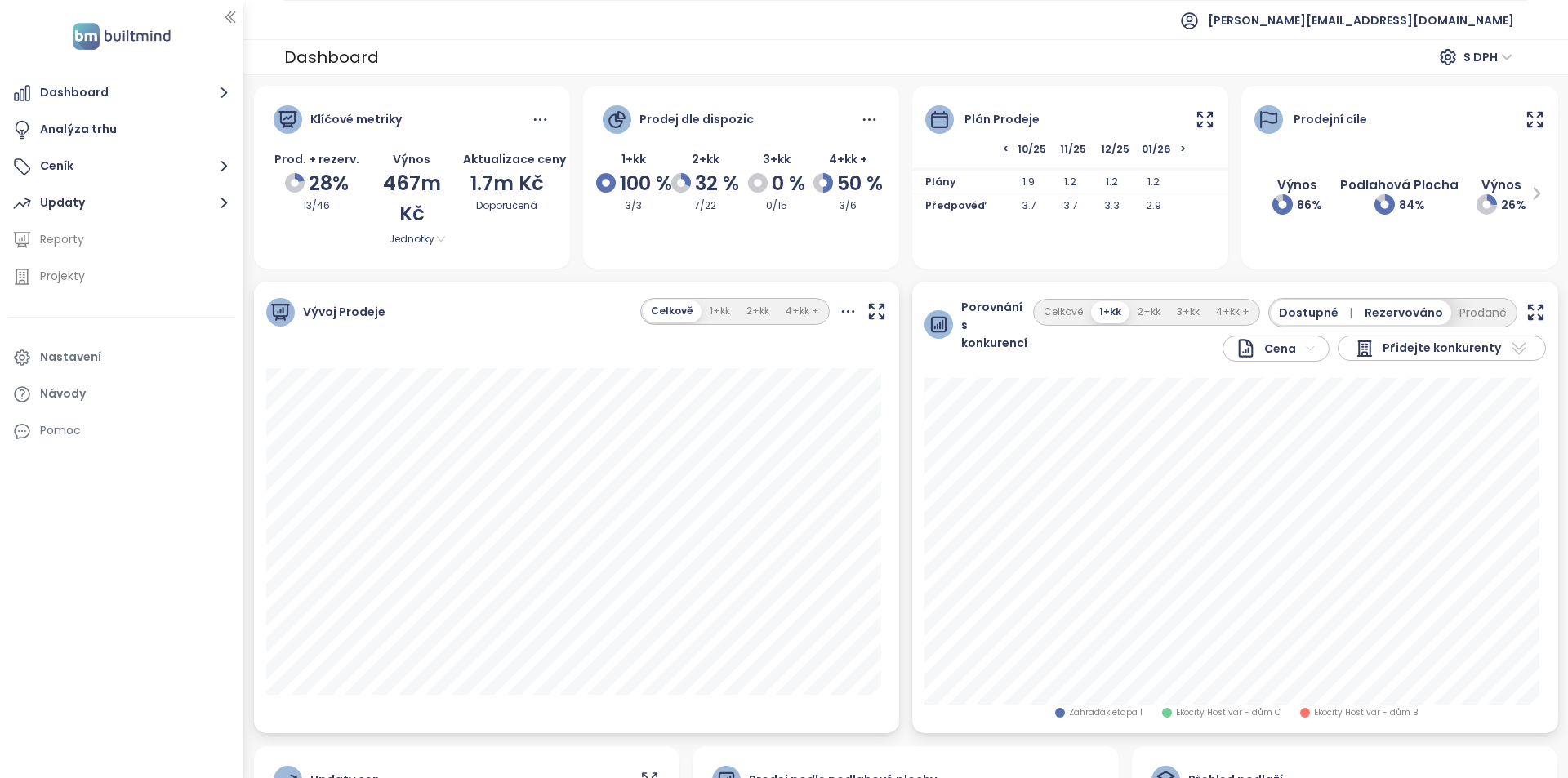
click at [1195, 120] on icon at bounding box center [1205, 119] width 20 height 20
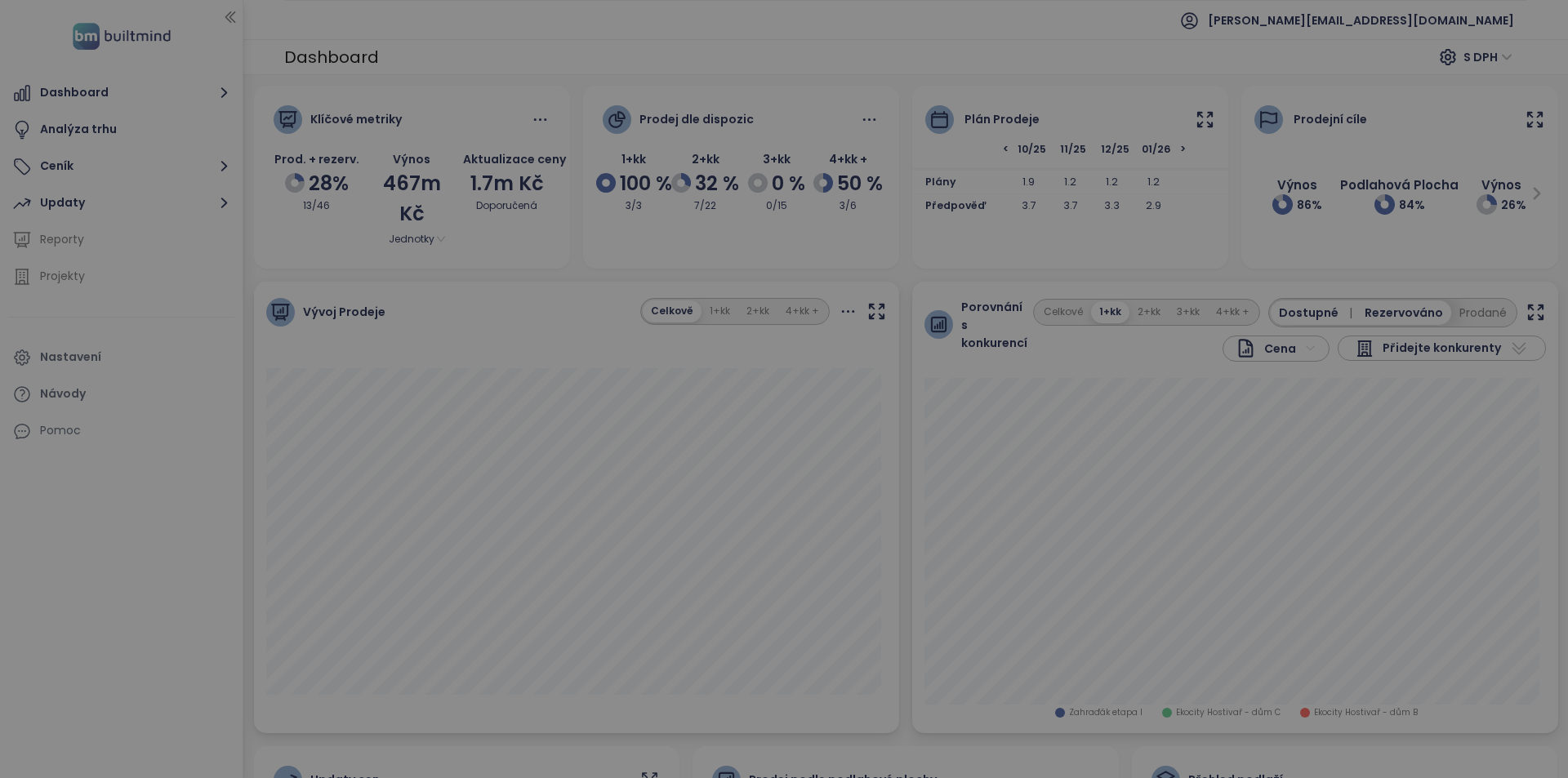
scroll to position [0, 139]
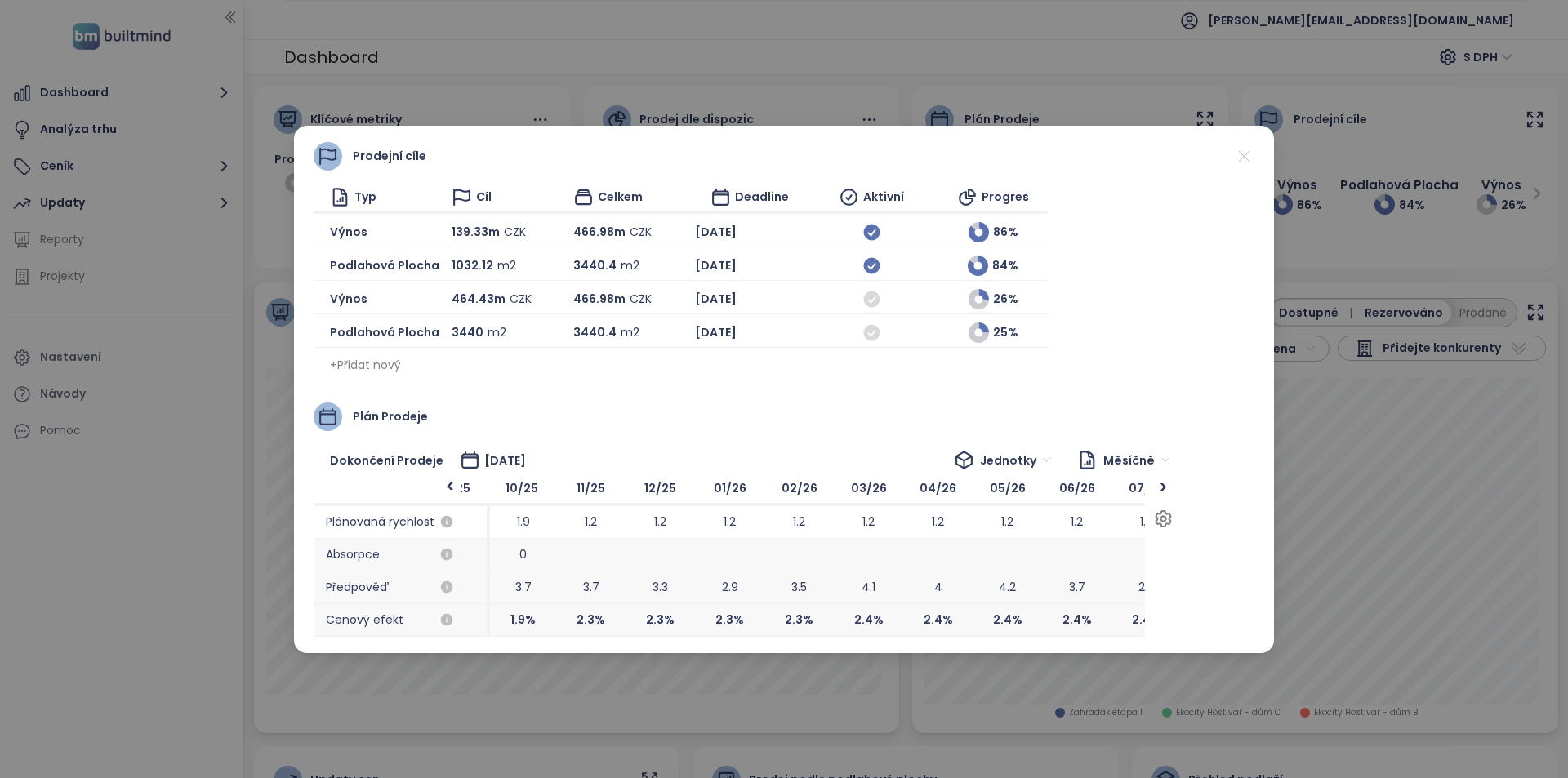
drag, startPoint x: 895, startPoint y: 595, endPoint x: 721, endPoint y: 636, distance: 178.8
drag, startPoint x: 837, startPoint y: 618, endPoint x: 1053, endPoint y: 643, distance: 217.4
drag, startPoint x: 727, startPoint y: 621, endPoint x: 795, endPoint y: 632, distance: 68.9
click at [795, 625] on span "1.9 %" at bounding box center [805, 621] width 70 height 33
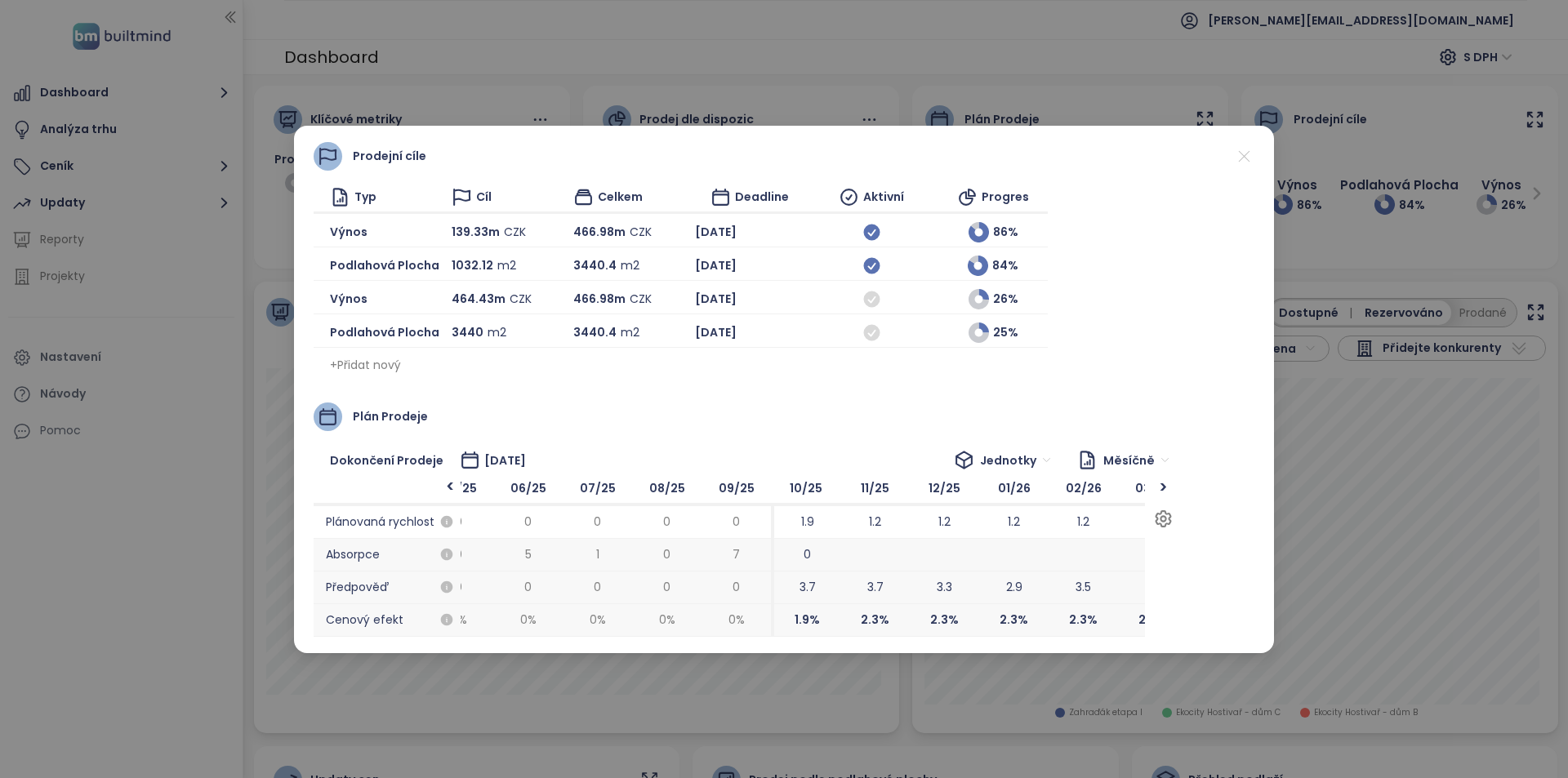
scroll to position [0, 39]
click at [800, 721] on div "Prodejní cíle Typ Cíl Celkem Deadline Aktivní Progres Výnos 139.33m CZK 466.98m…" at bounding box center [784, 389] width 1568 height 778
click at [1251, 153] on icon at bounding box center [1243, 156] width 20 height 20
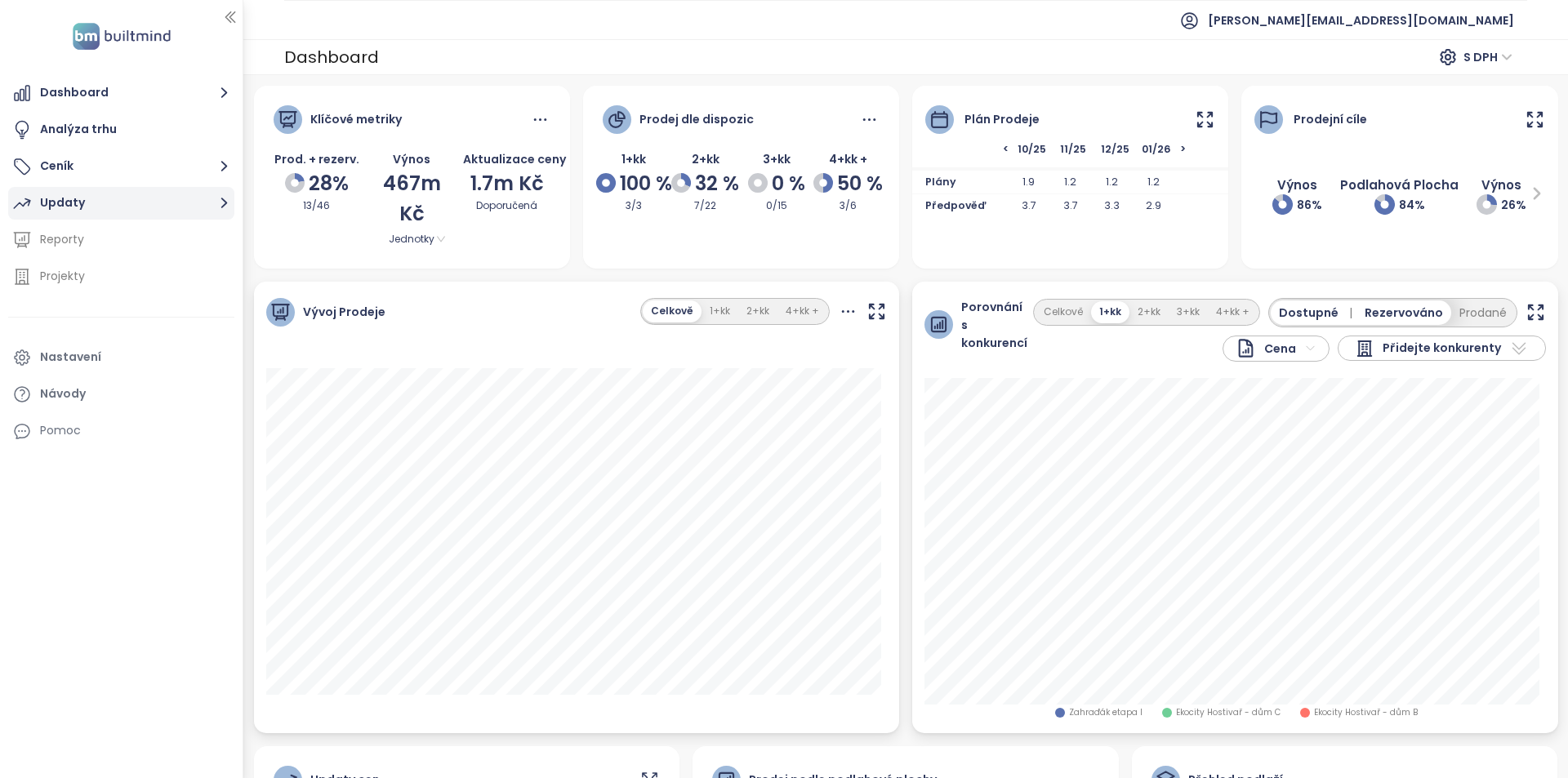
click at [97, 197] on button "Updaty" at bounding box center [121, 203] width 226 height 33
